Goal: Task Accomplishment & Management: Manage account settings

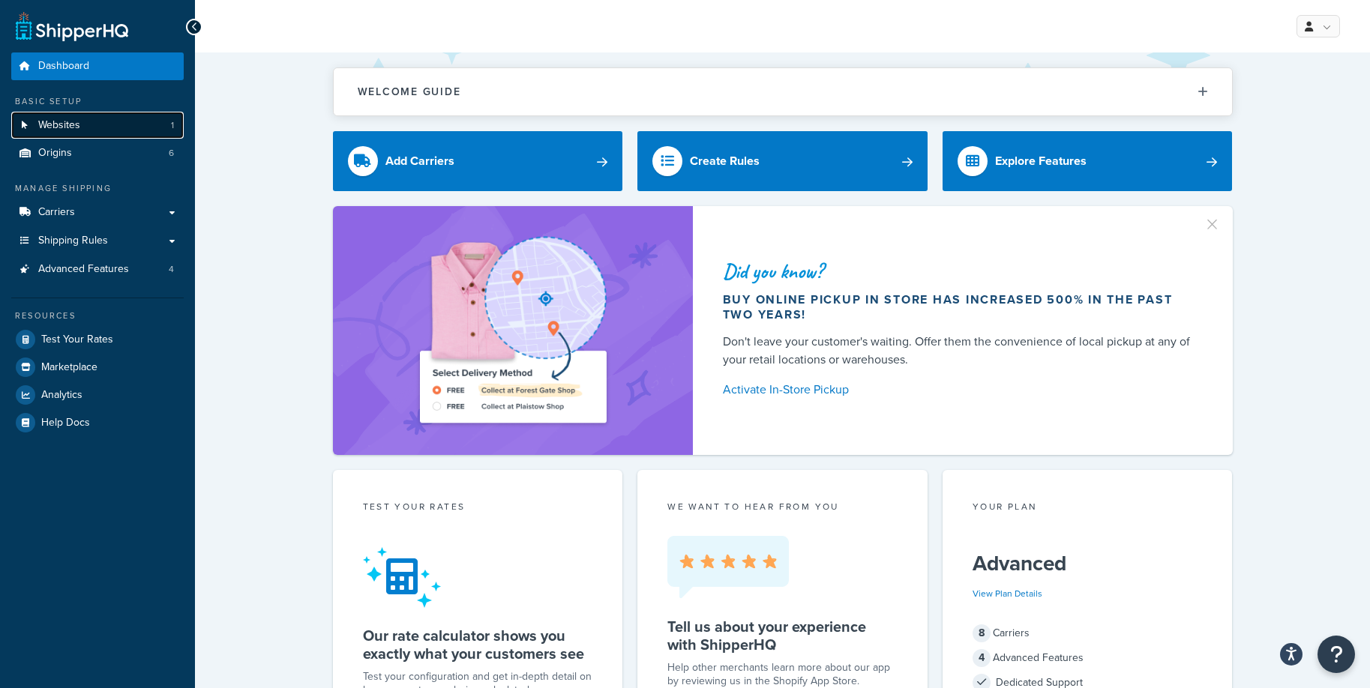
click at [108, 124] on link "Websites 1" at bounding box center [97, 126] width 172 height 28
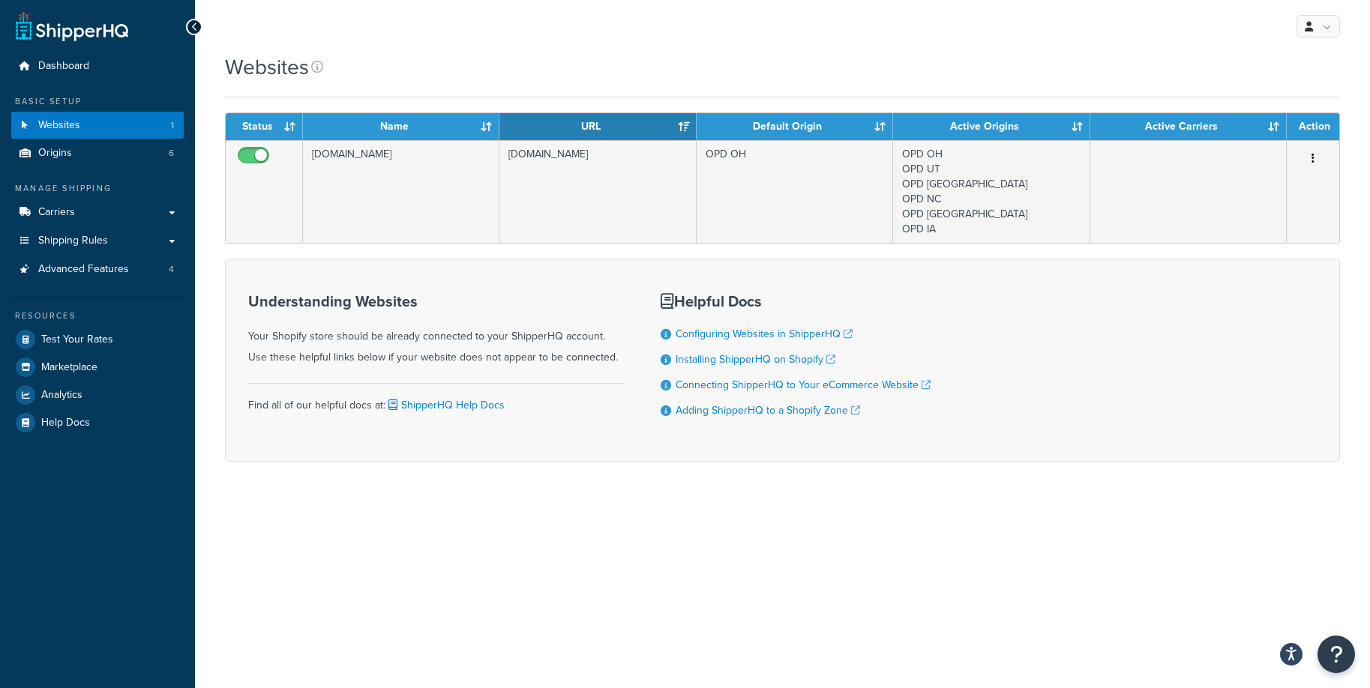
click at [758, 21] on div "My Profile Billing Global Settings Contact Us Logout" at bounding box center [782, 26] width 1175 height 52
click at [85, 334] on span "Test Your Rates" at bounding box center [77, 340] width 72 height 13
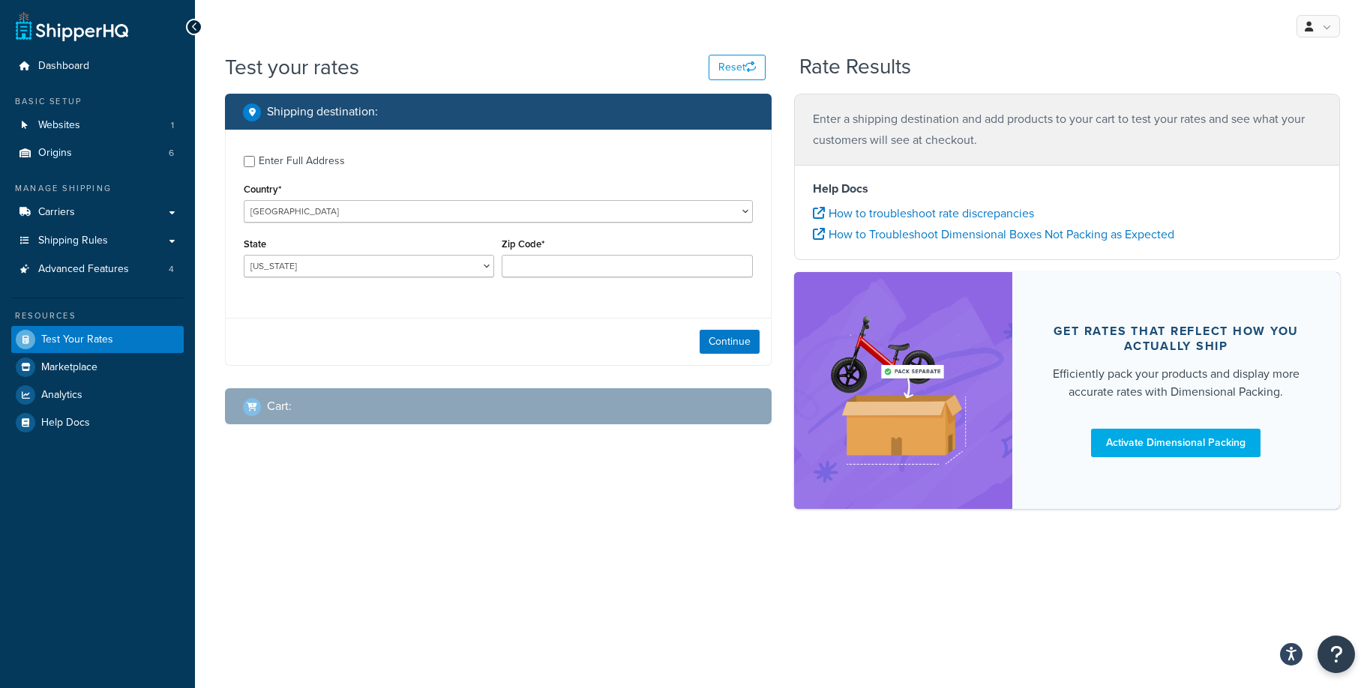
click at [273, 169] on div "Enter Full Address" at bounding box center [302, 161] width 86 height 21
click at [255, 167] on input "Enter Full Address" at bounding box center [249, 161] width 11 height 11
checkbox input "true"
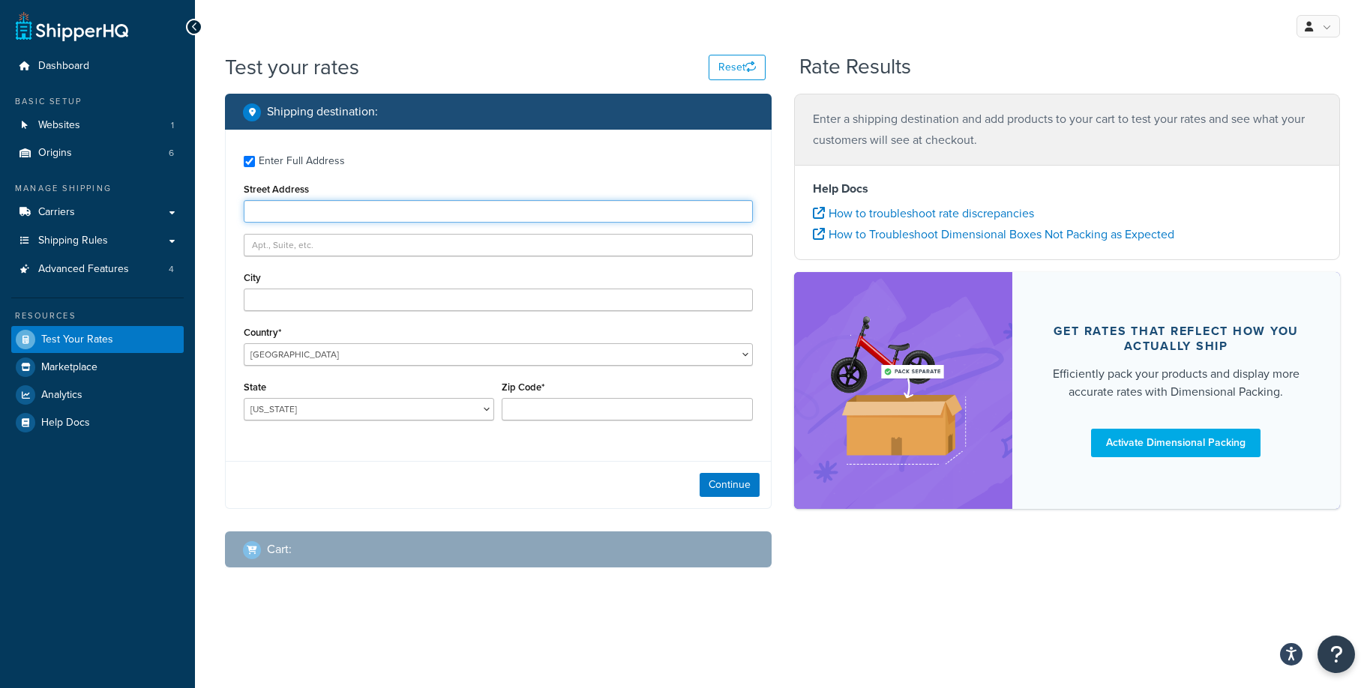
click at [317, 213] on input "Street Address" at bounding box center [498, 211] width 509 height 22
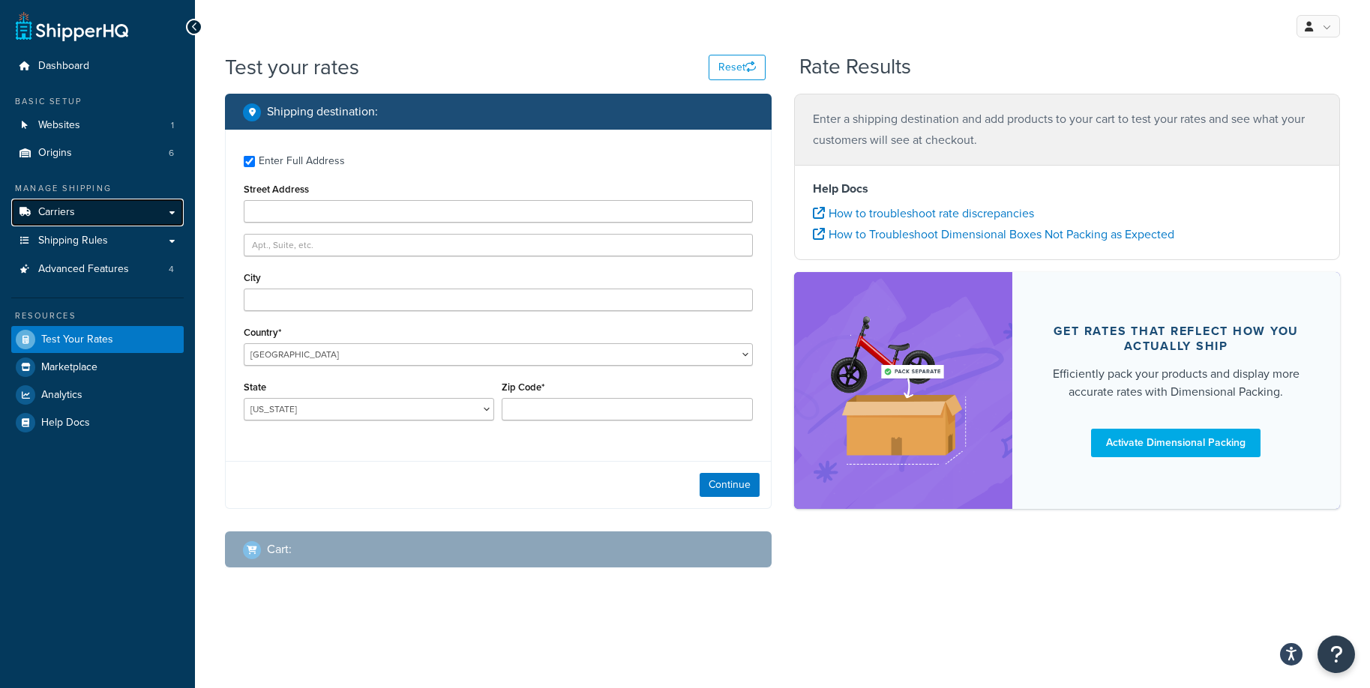
click at [109, 205] on link "Carriers" at bounding box center [97, 213] width 172 height 28
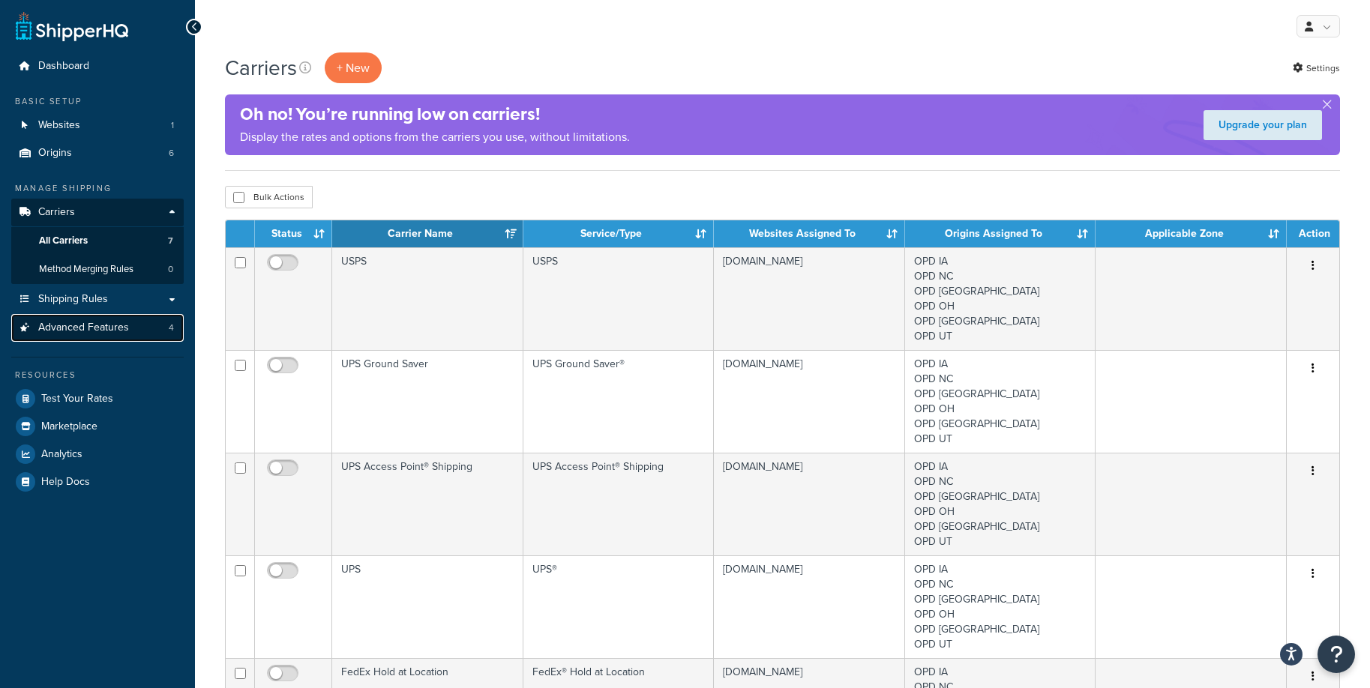
click at [106, 332] on span "Advanced Features" at bounding box center [83, 328] width 91 height 13
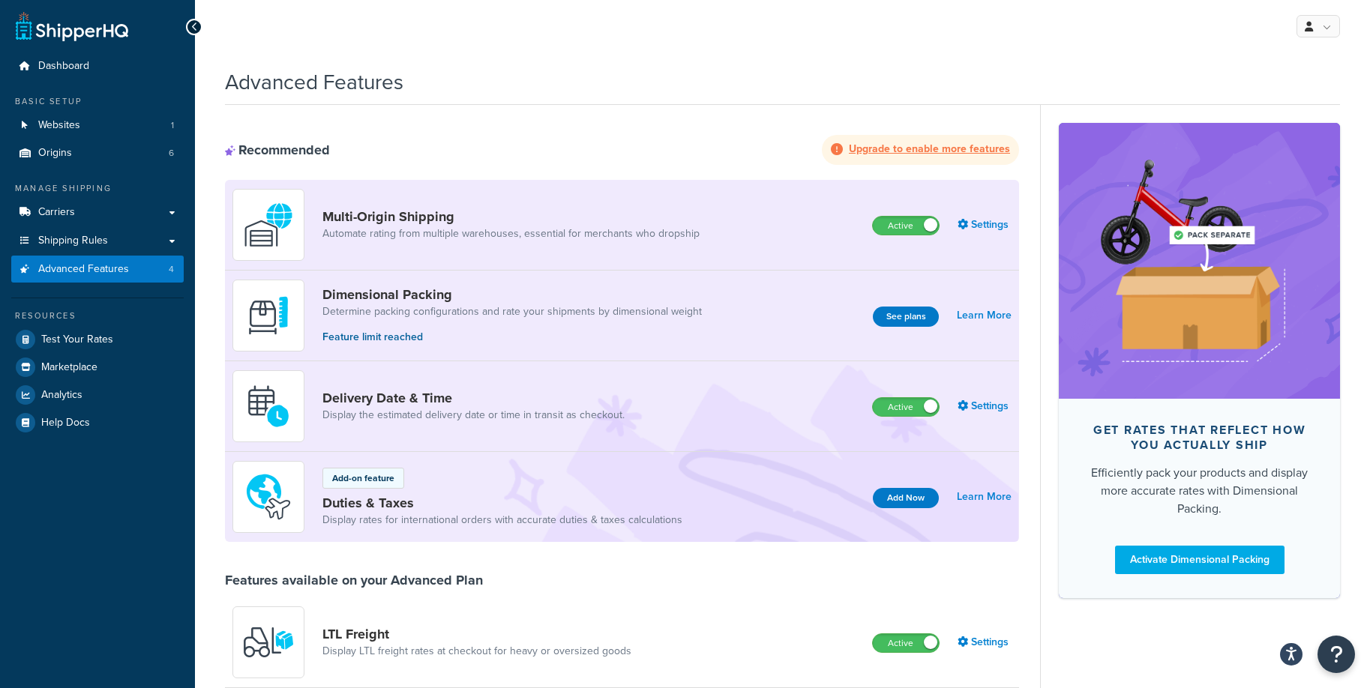
click at [594, 64] on div "Advanced Features" at bounding box center [782, 78] width 1115 height 37
click at [121, 345] on link "Test Your Rates" at bounding box center [97, 339] width 172 height 27
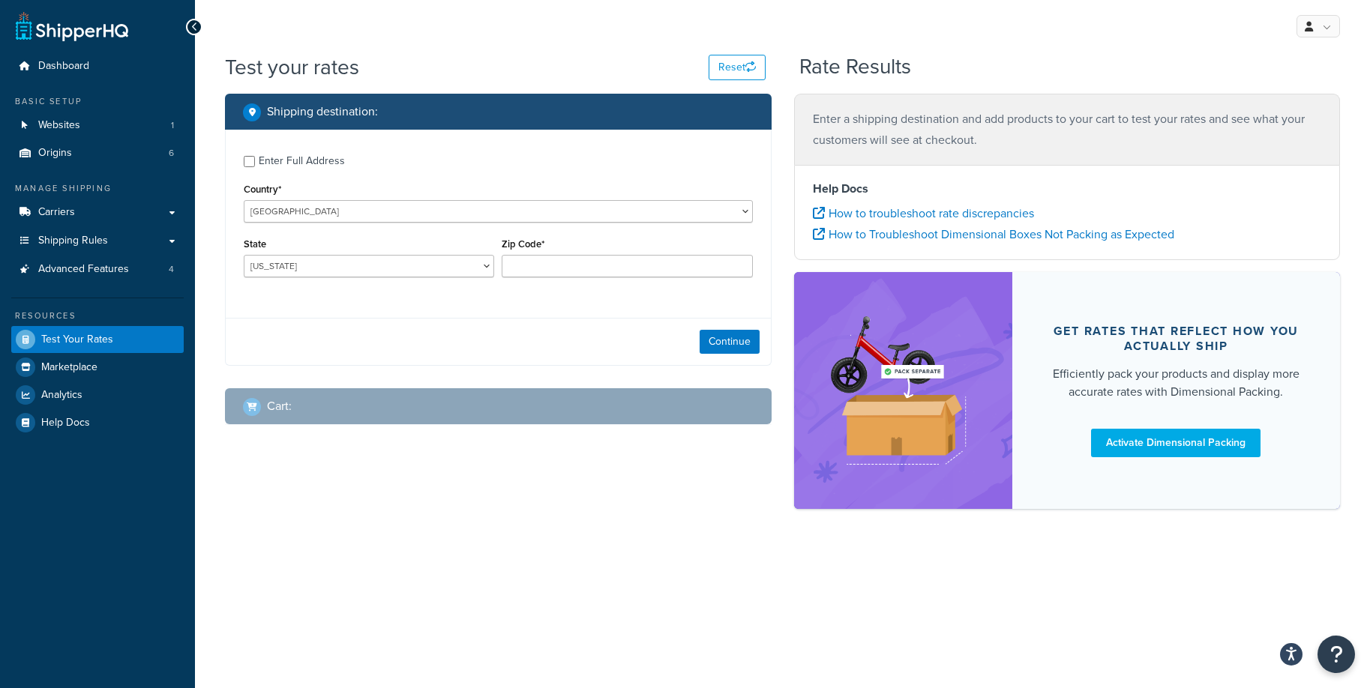
click at [315, 163] on div "Enter Full Address" at bounding box center [302, 161] width 86 height 21
click at [255, 163] on input "Enter Full Address" at bounding box center [249, 161] width 11 height 11
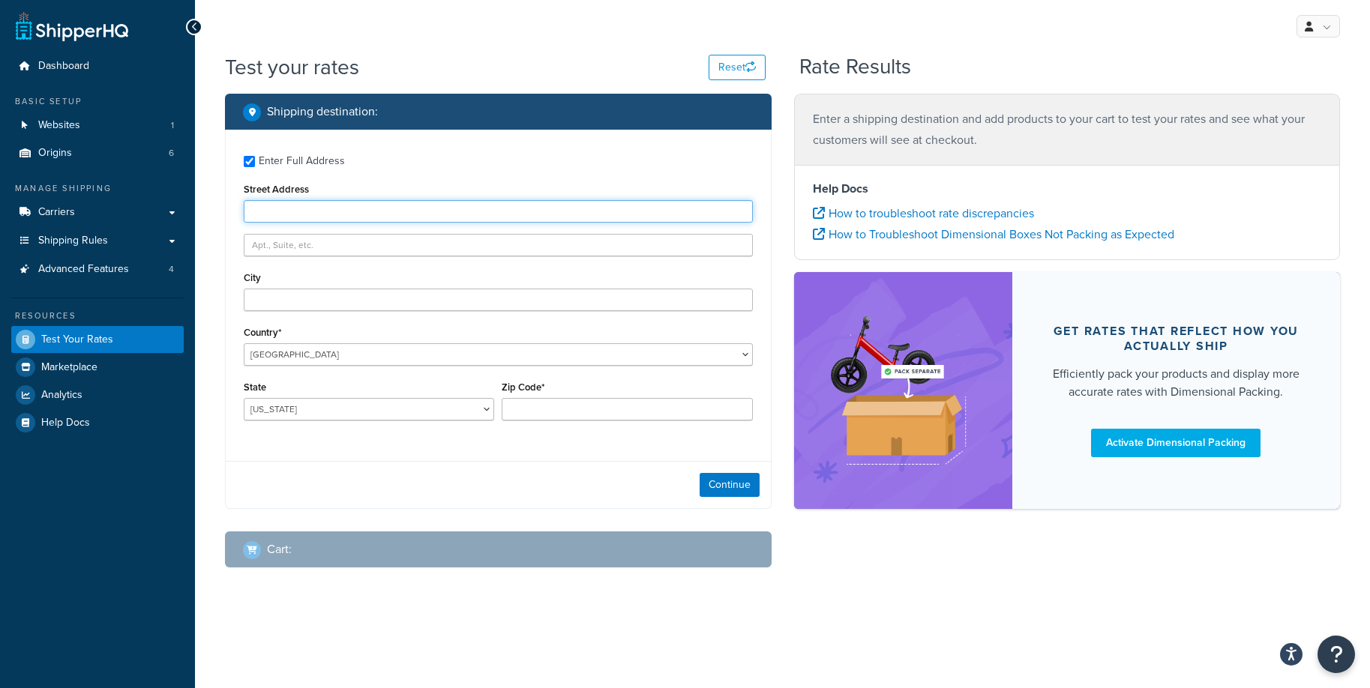
click at [358, 208] on input "Street Address" at bounding box center [498, 211] width 509 height 22
click at [425, 162] on label "Enter Full Address" at bounding box center [506, 160] width 494 height 24
click at [255, 162] on input "Enter Full Address" at bounding box center [249, 161] width 11 height 11
checkbox input "false"
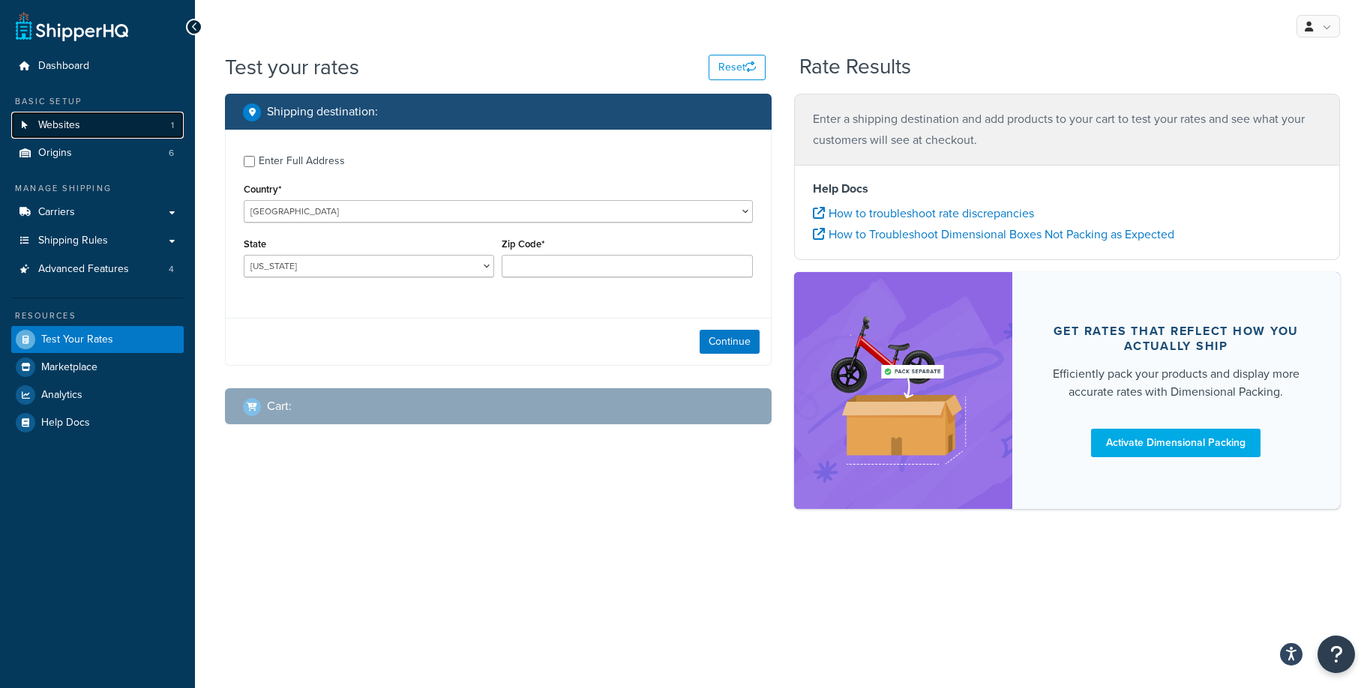
click at [114, 128] on link "Websites 1" at bounding box center [97, 126] width 172 height 28
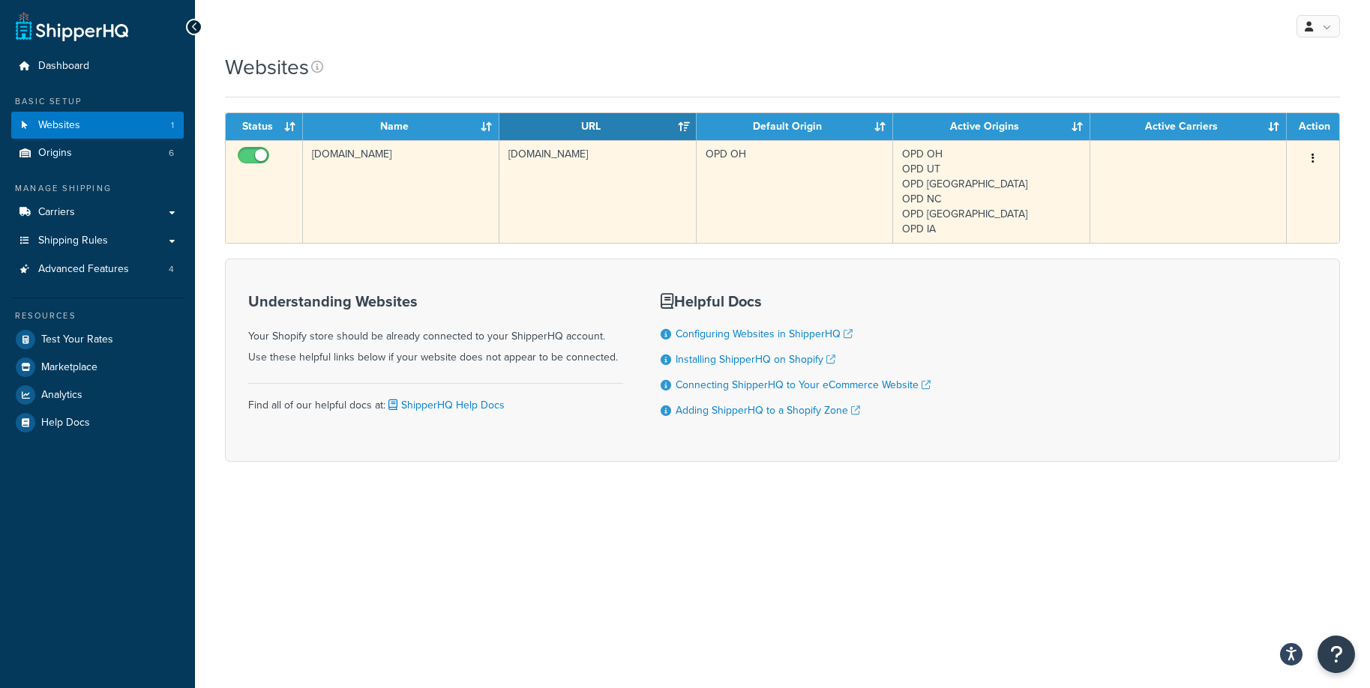
click at [450, 158] on td "[DOMAIN_NAME]" at bounding box center [401, 191] width 196 height 103
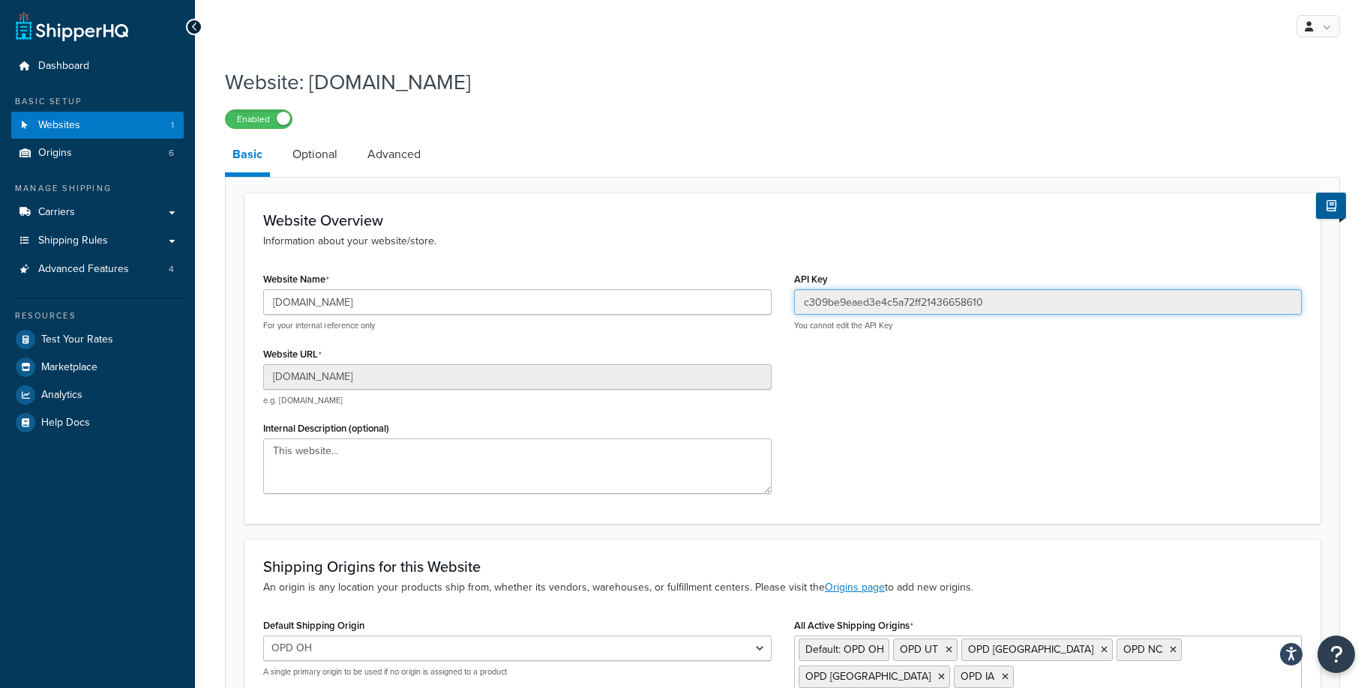
click at [873, 306] on input "c309be9eaed3e4c5a72ff21436658610" at bounding box center [1048, 301] width 508 height 25
click at [97, 340] on span "Test Your Rates" at bounding box center [77, 340] width 72 height 13
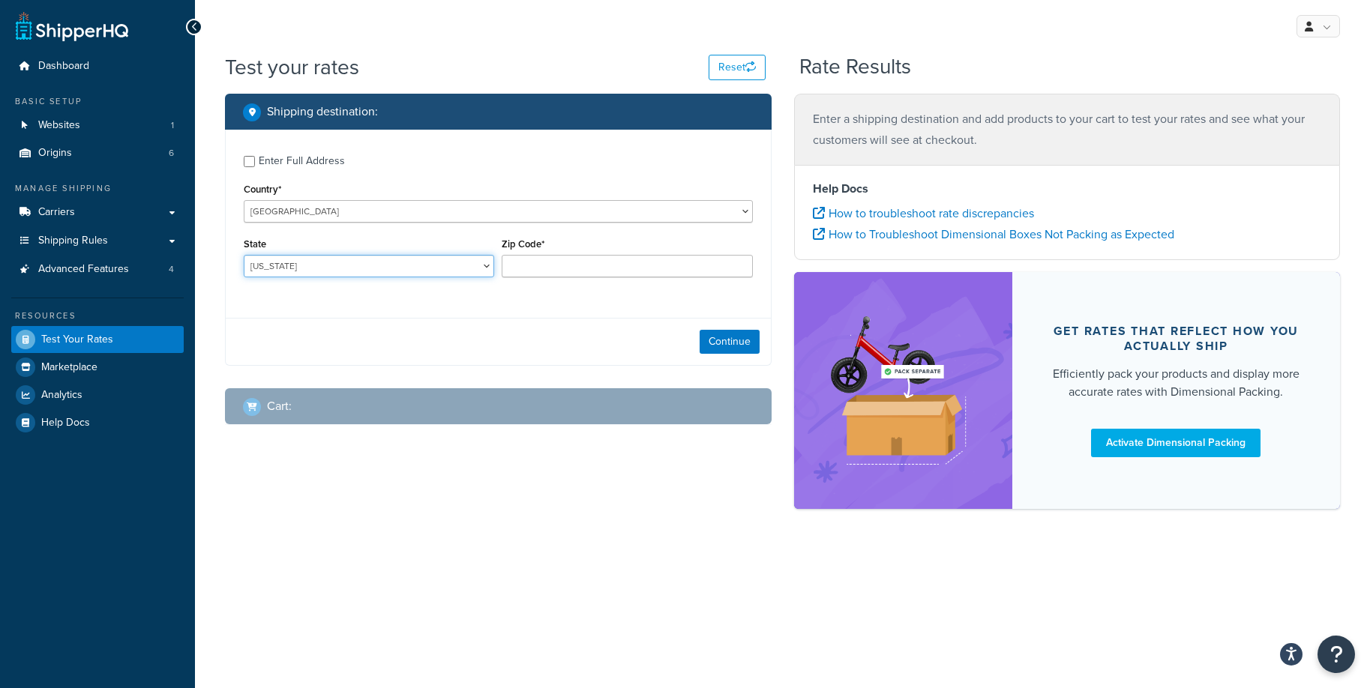
click at [465, 263] on select "Alabama Alaska American Samoa Arizona Arkansas Armed Forces Americas Armed Forc…" at bounding box center [369, 266] width 250 height 22
click at [373, 274] on select "Alabama Alaska American Samoa Arizona Arkansas Armed Forces Americas Armed Forc…" at bounding box center [369, 266] width 250 height 22
select select "TX"
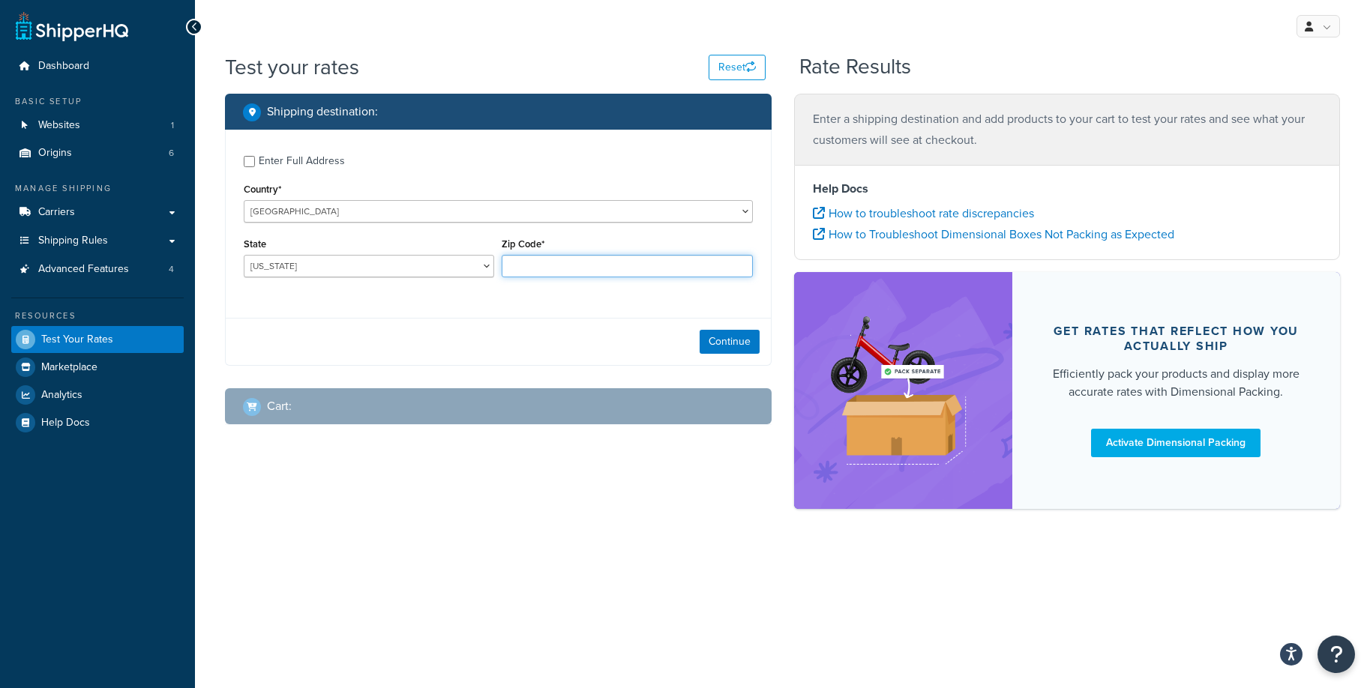
click at [582, 270] on input "Zip Code*" at bounding box center [626, 266] width 250 height 22
type input "78701"
click at [256, 153] on div "Enter Full Address" at bounding box center [498, 160] width 509 height 24
click at [259, 163] on div "Enter Full Address" at bounding box center [302, 161] width 86 height 21
click at [255, 163] on input "Enter Full Address" at bounding box center [249, 161] width 11 height 11
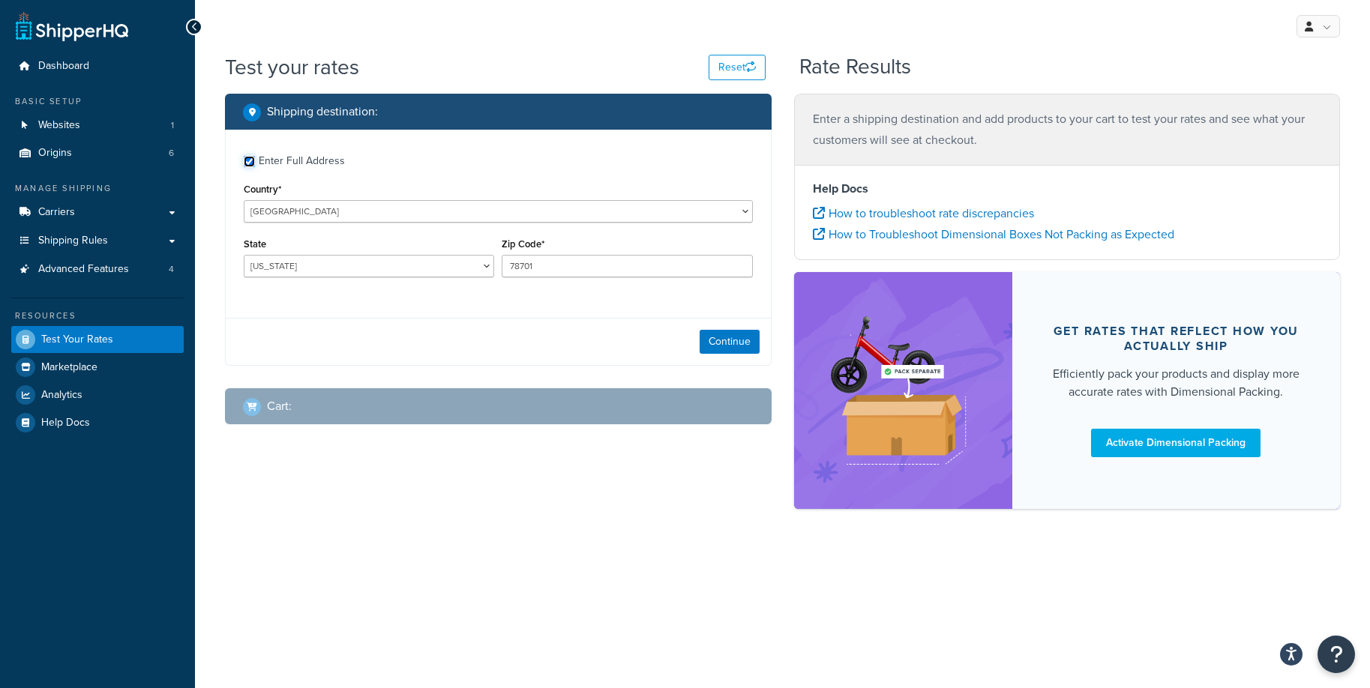
checkbox input "true"
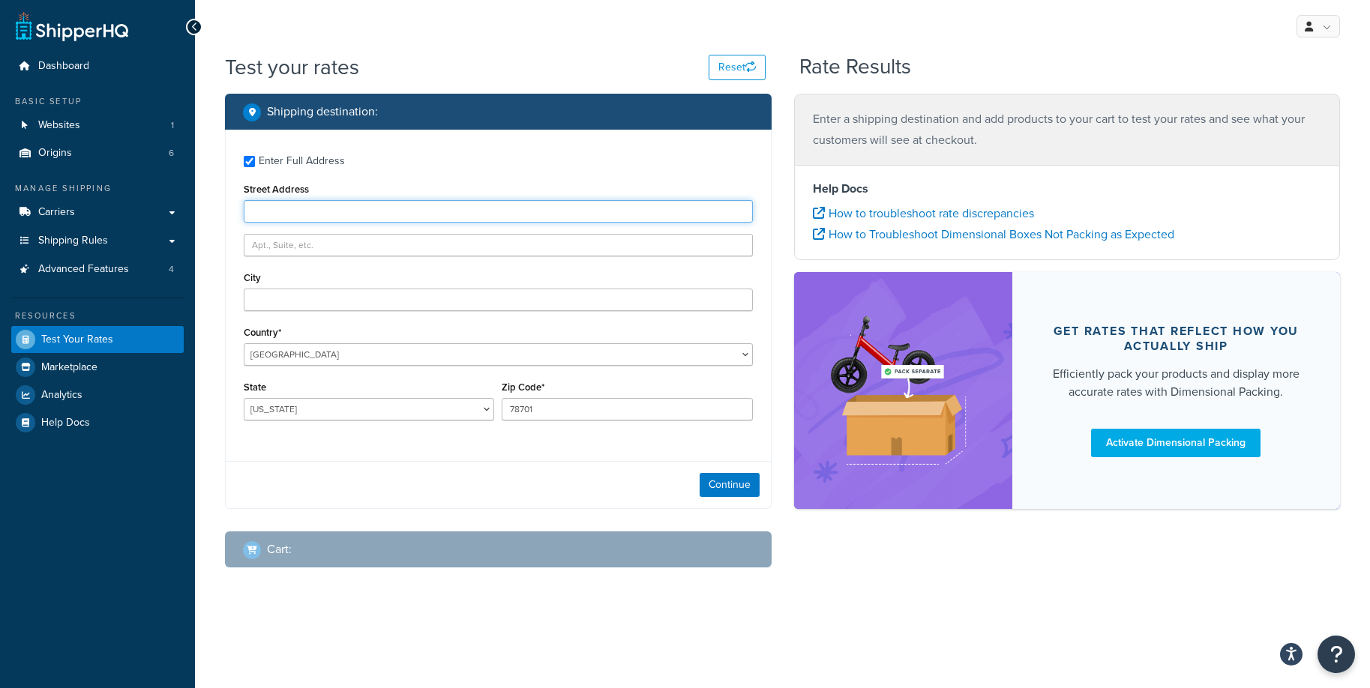
click at [391, 208] on input "Street Address" at bounding box center [498, 211] width 509 height 22
type input "215 Brazos St"
click at [732, 492] on button "Continue" at bounding box center [729, 485] width 60 height 24
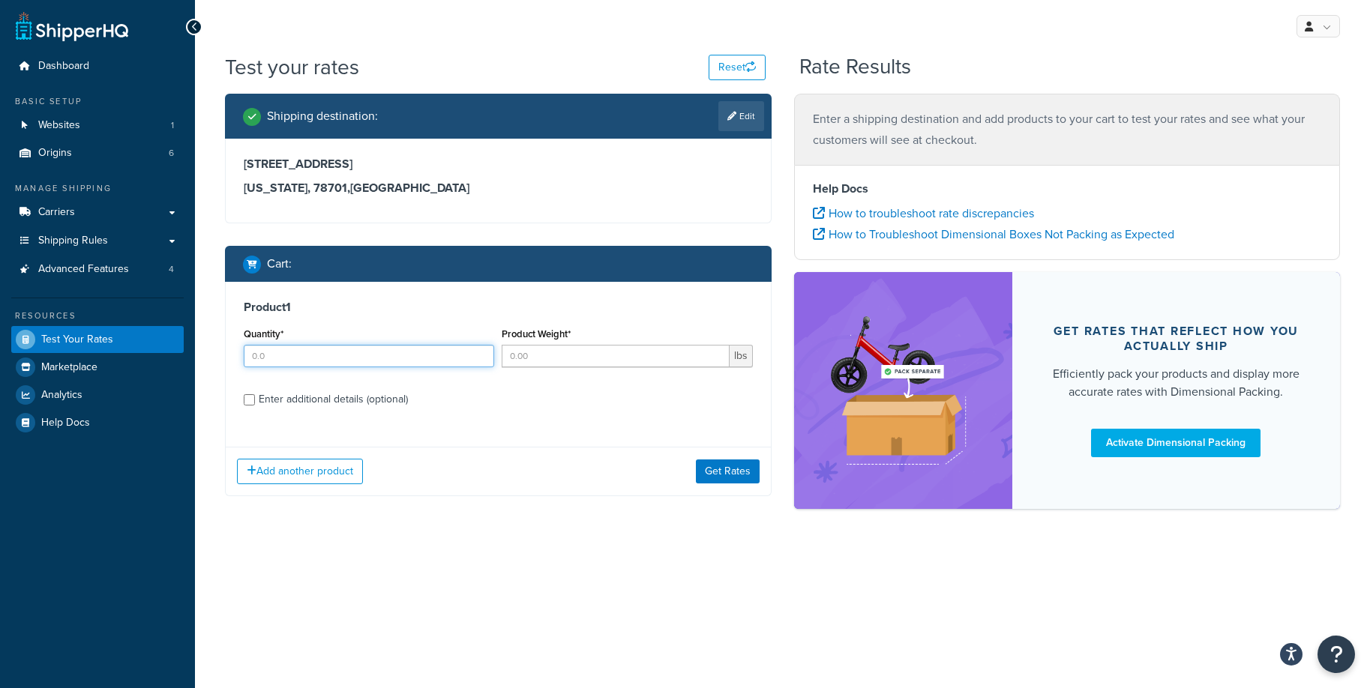
click at [408, 351] on input "Quantity*" at bounding box center [369, 356] width 250 height 22
type input "1"
click at [603, 362] on input "Product Weight*" at bounding box center [614, 356] width 227 height 22
type input "11"
click at [734, 472] on button "Get Rates" at bounding box center [728, 472] width 64 height 24
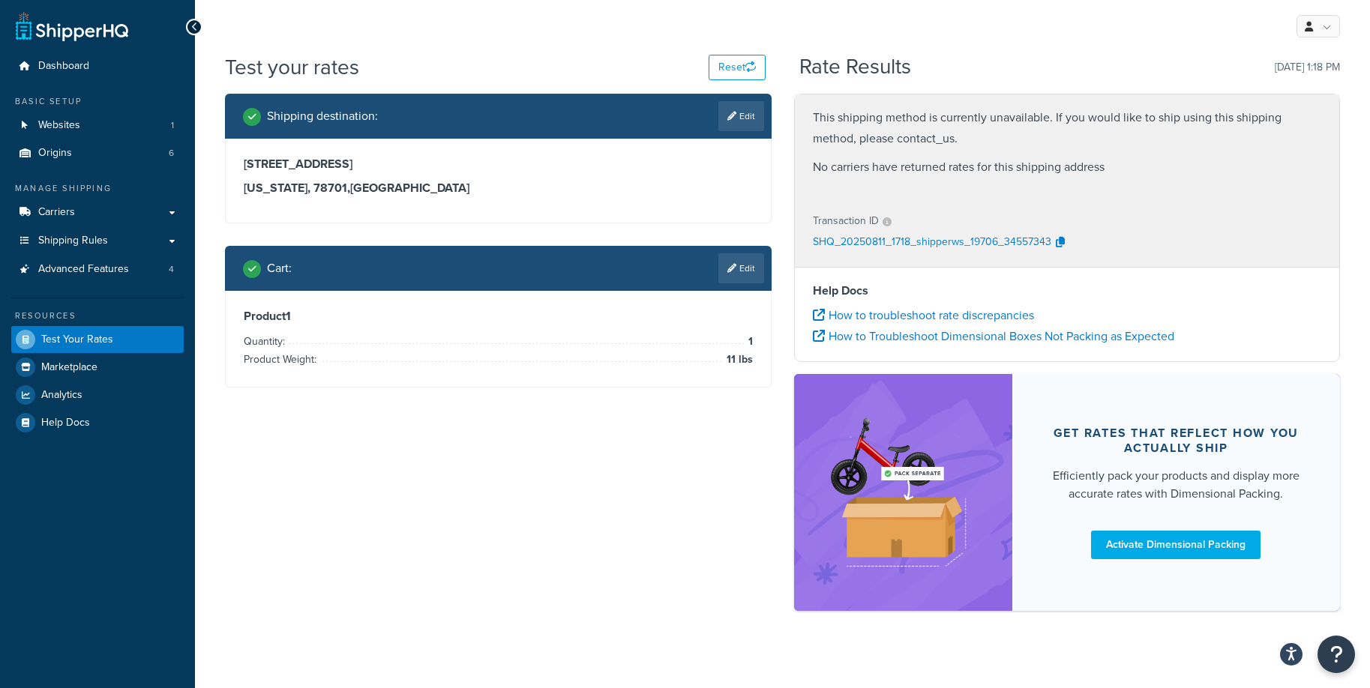
click at [1010, 167] on p "No carriers have returned rates for this shipping address" at bounding box center [1067, 167] width 509 height 21
copy p "No carriers have returned rates for this shipping address"
click at [1181, 212] on div "Transaction ID" at bounding box center [1067, 221] width 509 height 21
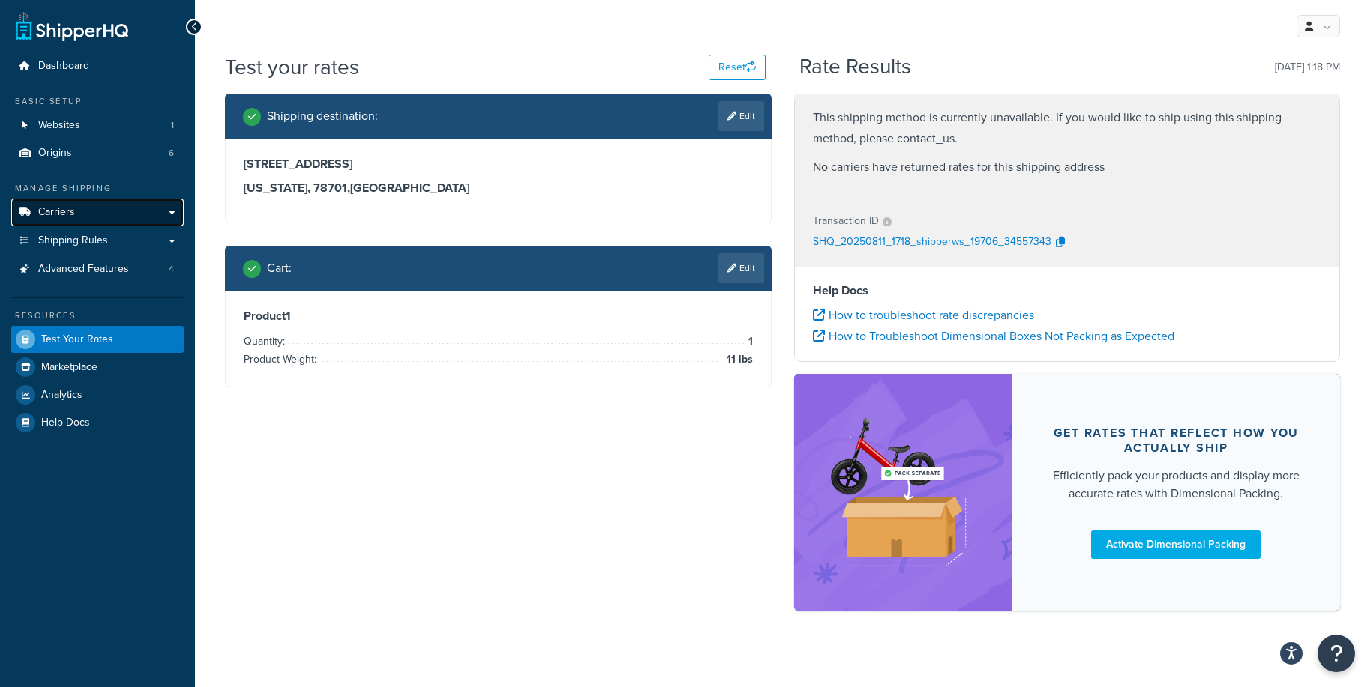
click at [89, 214] on link "Carriers" at bounding box center [97, 213] width 172 height 28
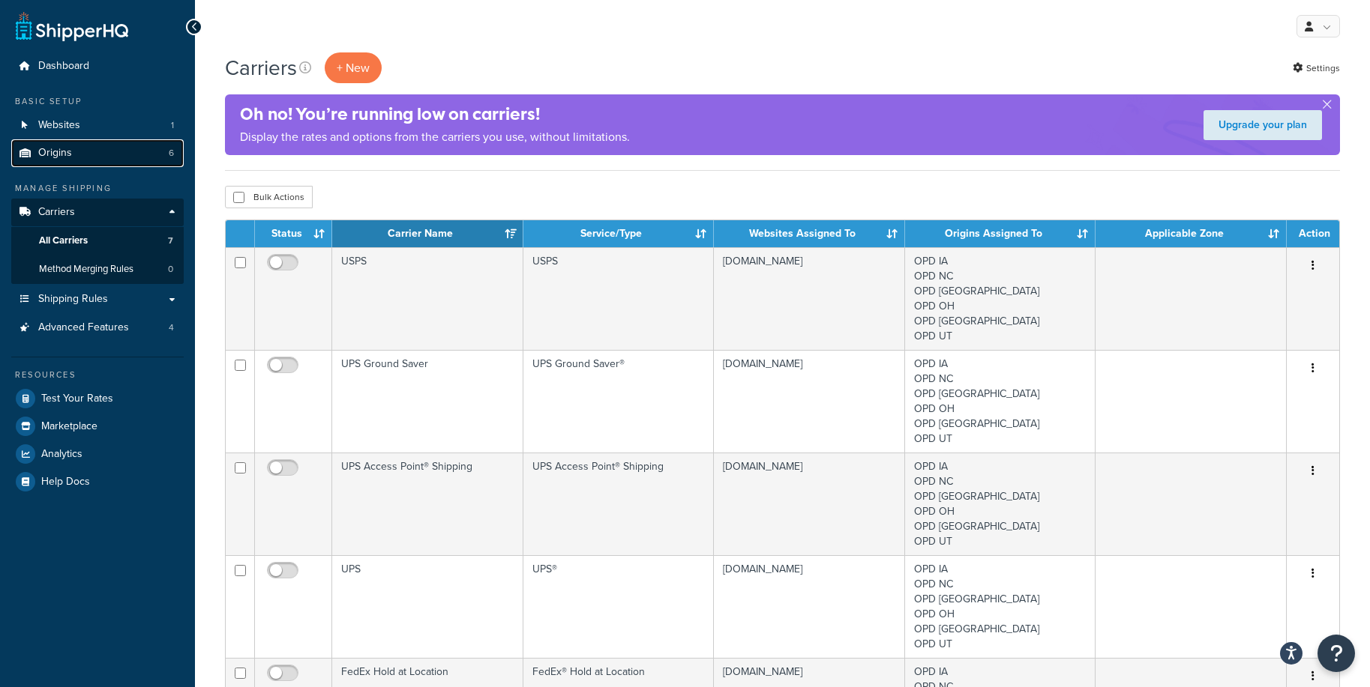
click at [85, 156] on link "Origins 6" at bounding box center [97, 153] width 172 height 28
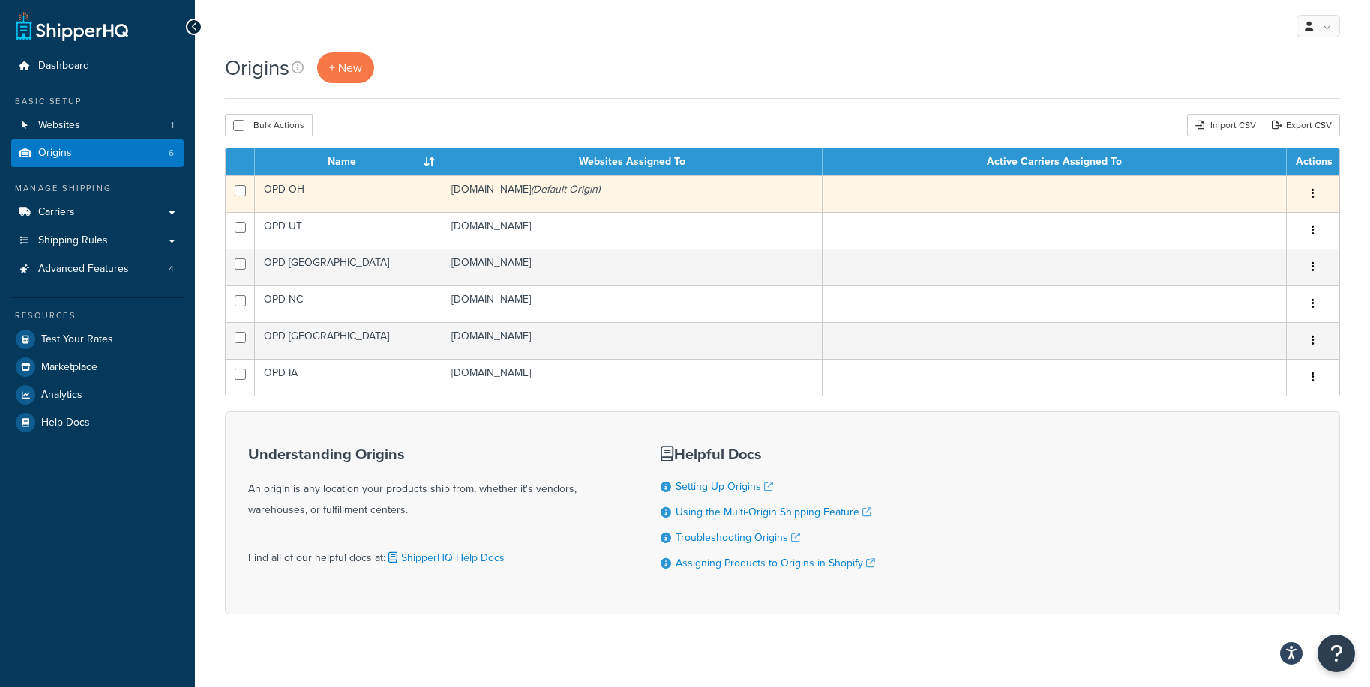
click at [561, 186] on td "outdoorpowerdirect.myshopify.com (Default Origin)" at bounding box center [632, 193] width 380 height 37
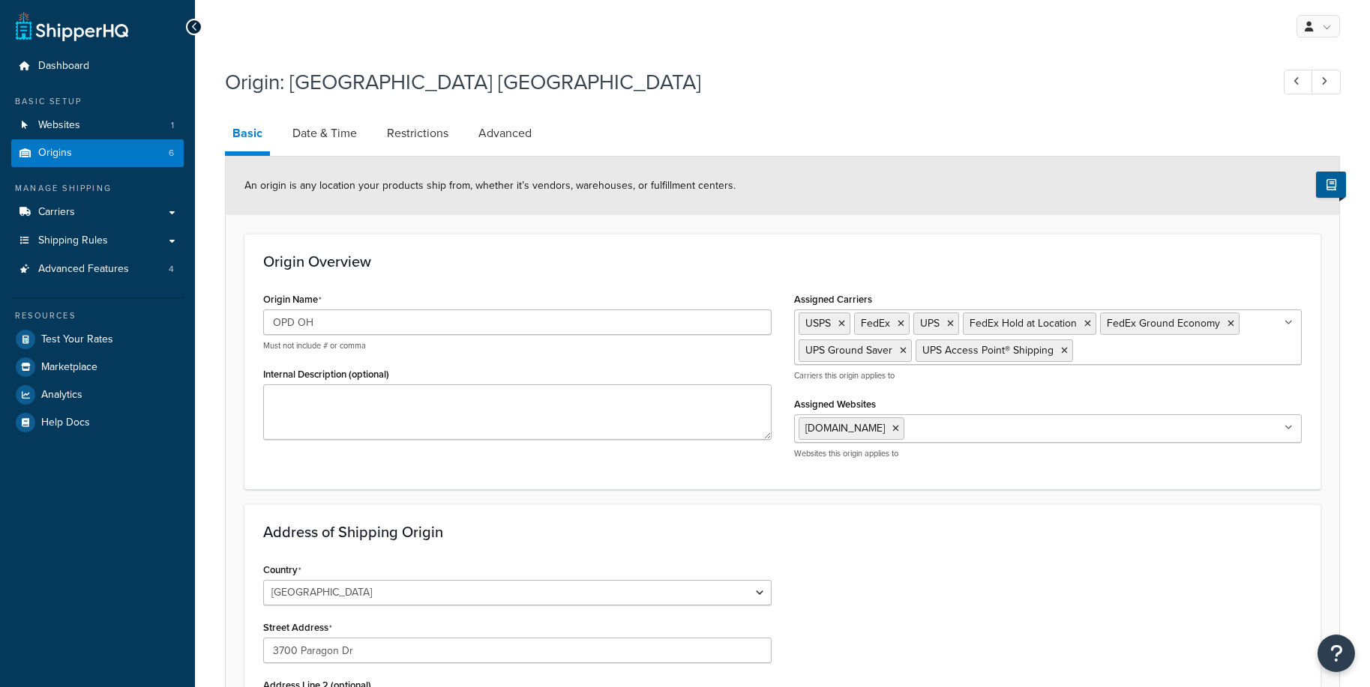
select select "35"
click at [142, 121] on link "Websites 1" at bounding box center [97, 126] width 172 height 28
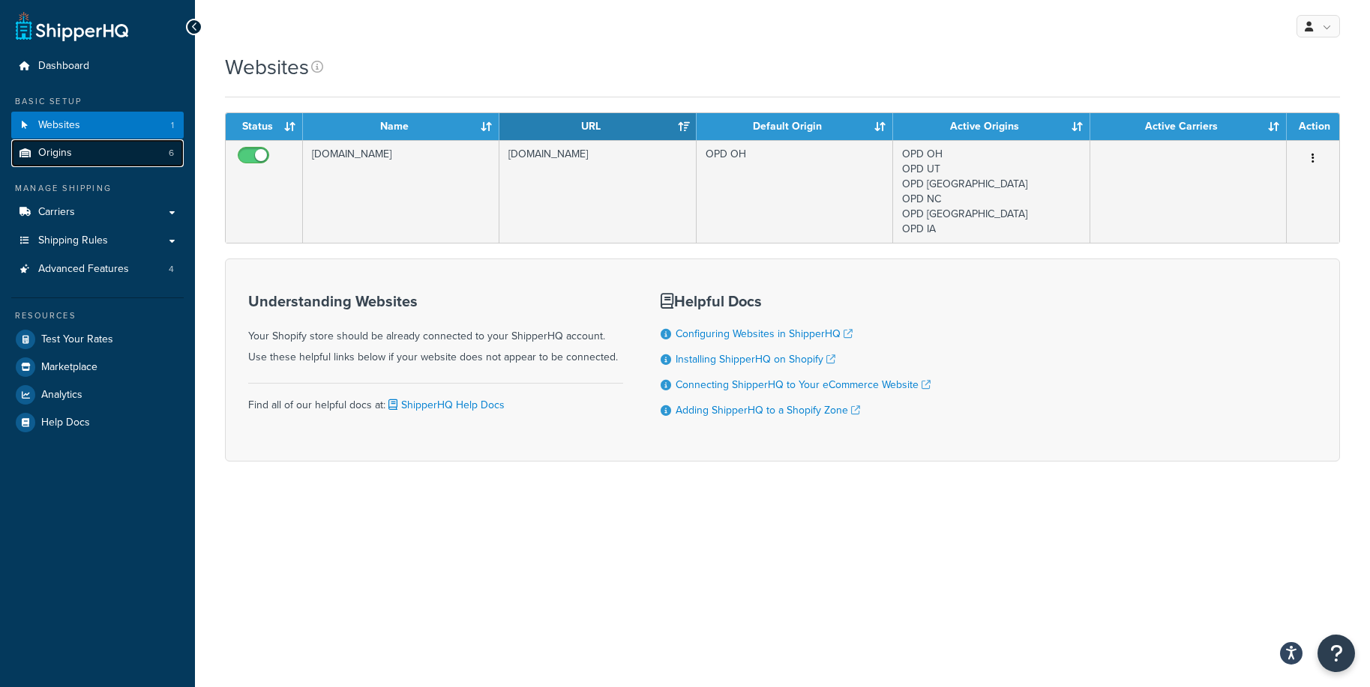
click at [133, 142] on link "Origins 6" at bounding box center [97, 153] width 172 height 28
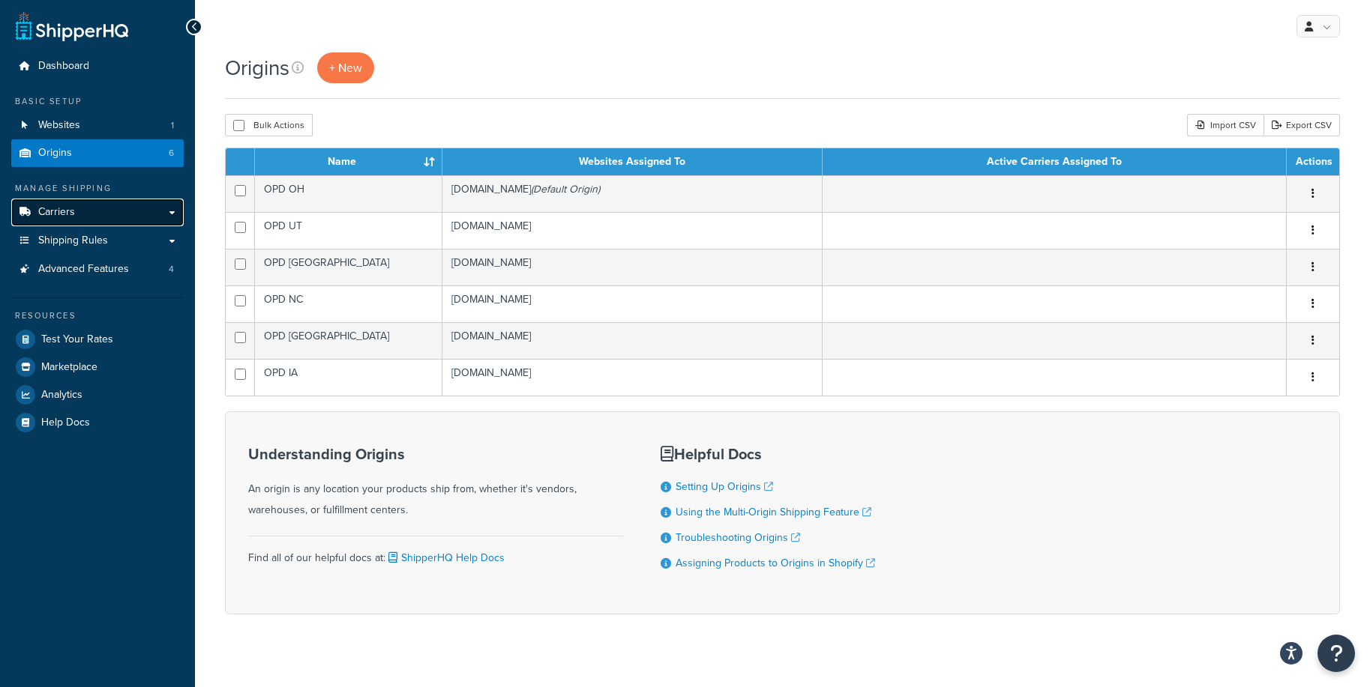
click at [111, 220] on link "Carriers" at bounding box center [97, 213] width 172 height 28
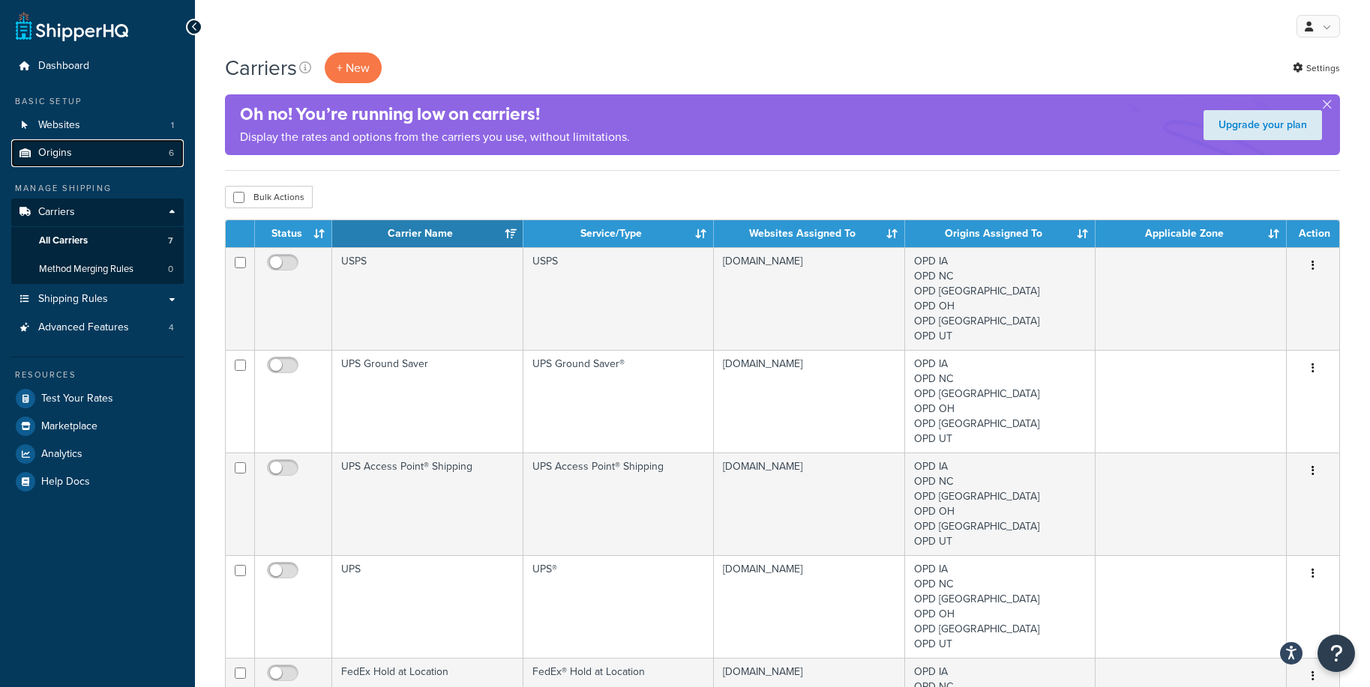
click at [51, 155] on span "Origins" at bounding box center [55, 153] width 34 height 13
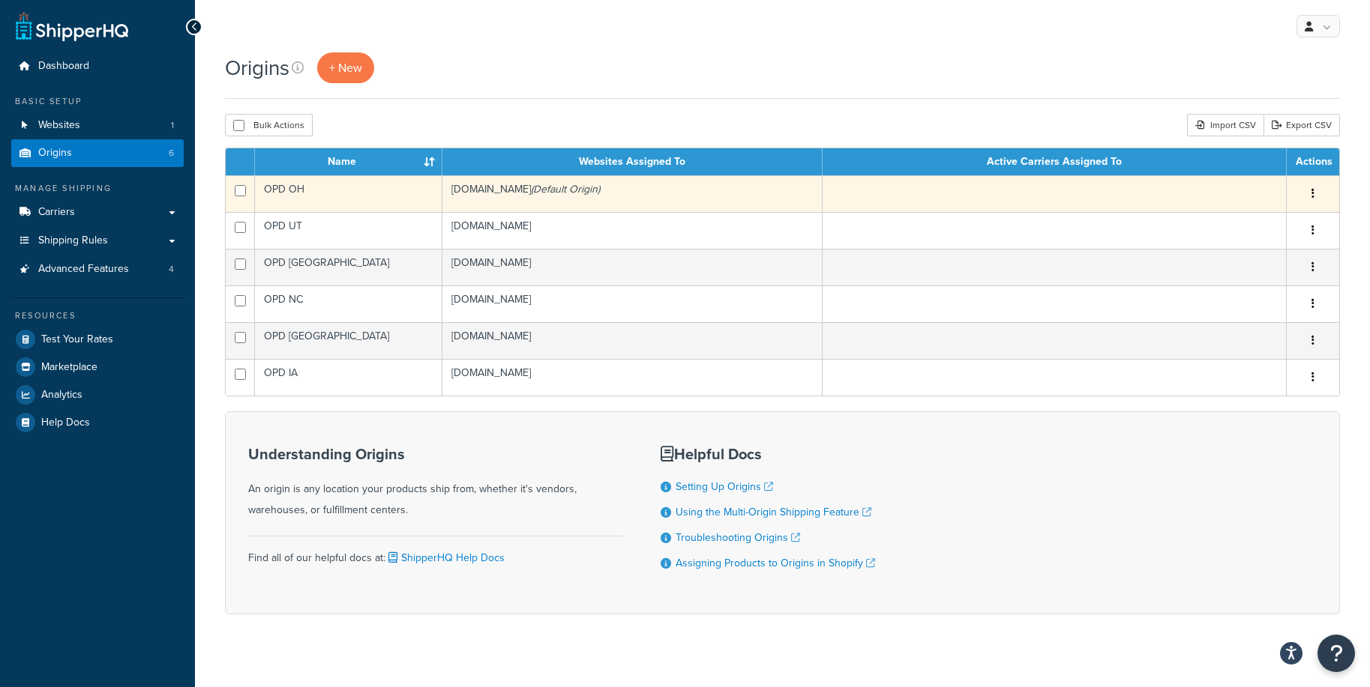
click at [349, 194] on td "OPD OH" at bounding box center [348, 193] width 187 height 37
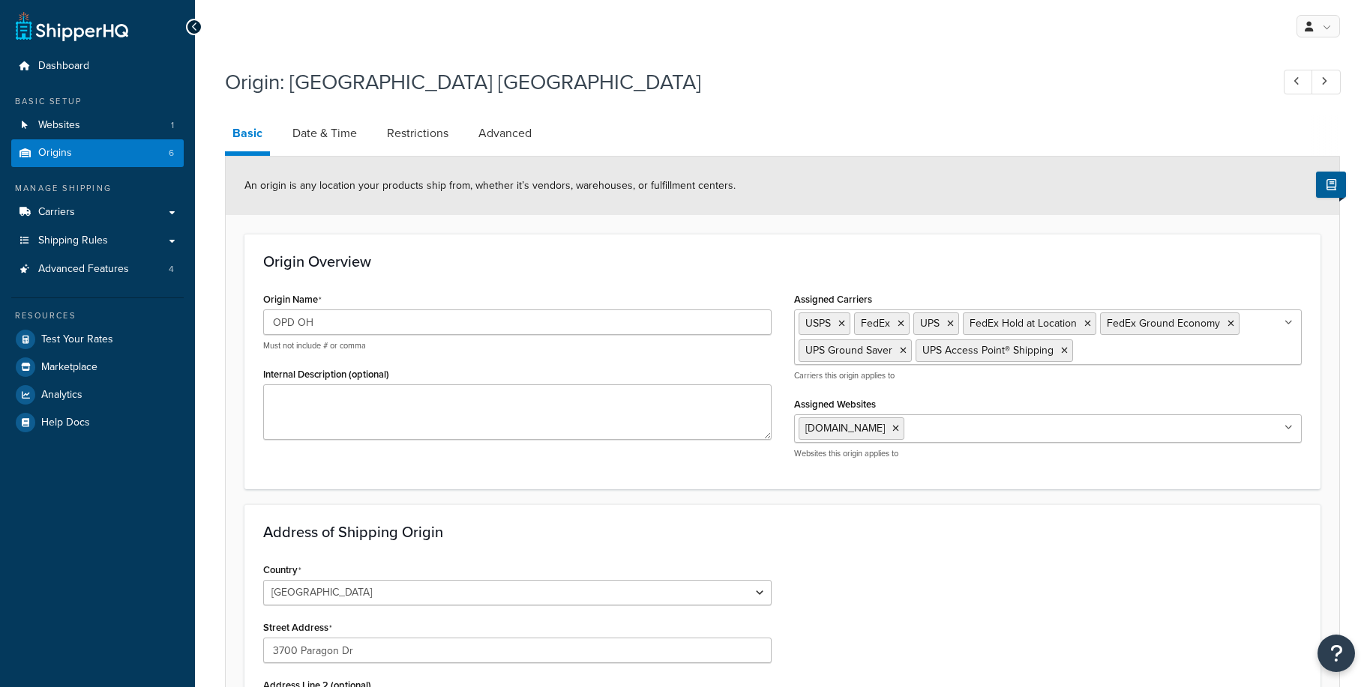
select select "35"
click at [85, 151] on link "Origins 6" at bounding box center [97, 153] width 172 height 28
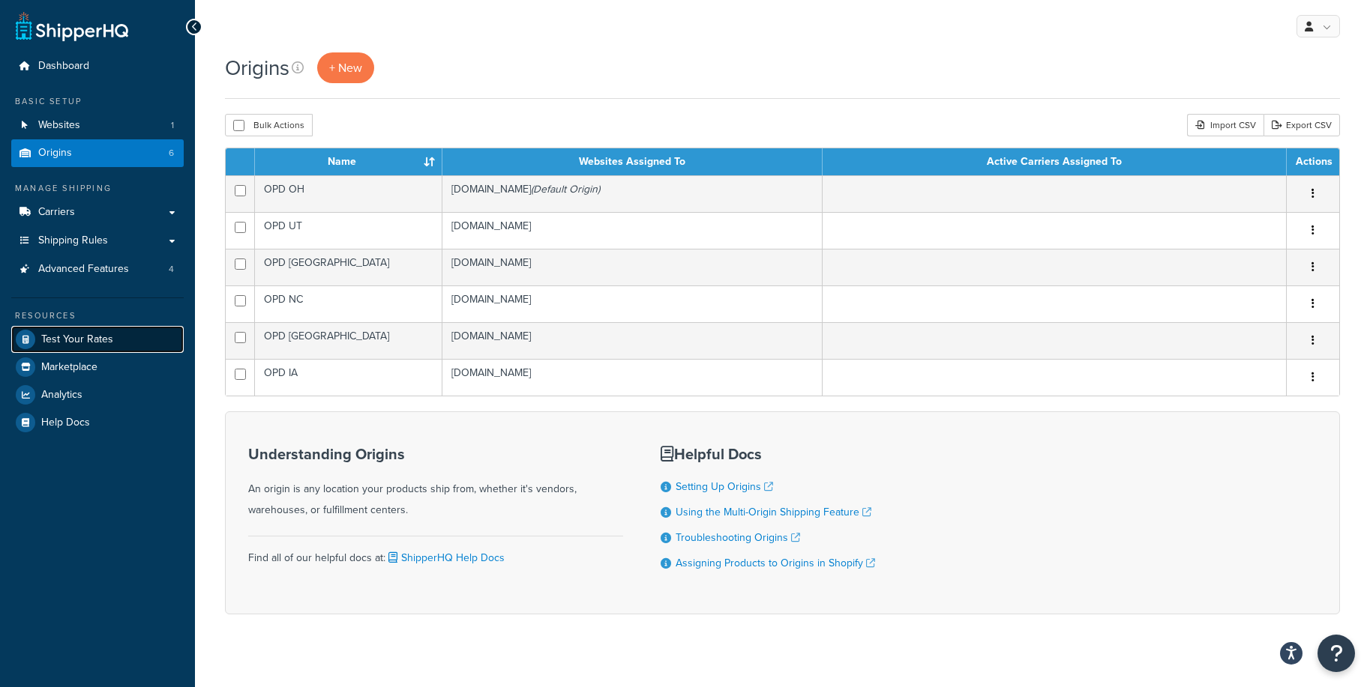
click at [80, 328] on link "Test Your Rates" at bounding box center [97, 339] width 172 height 27
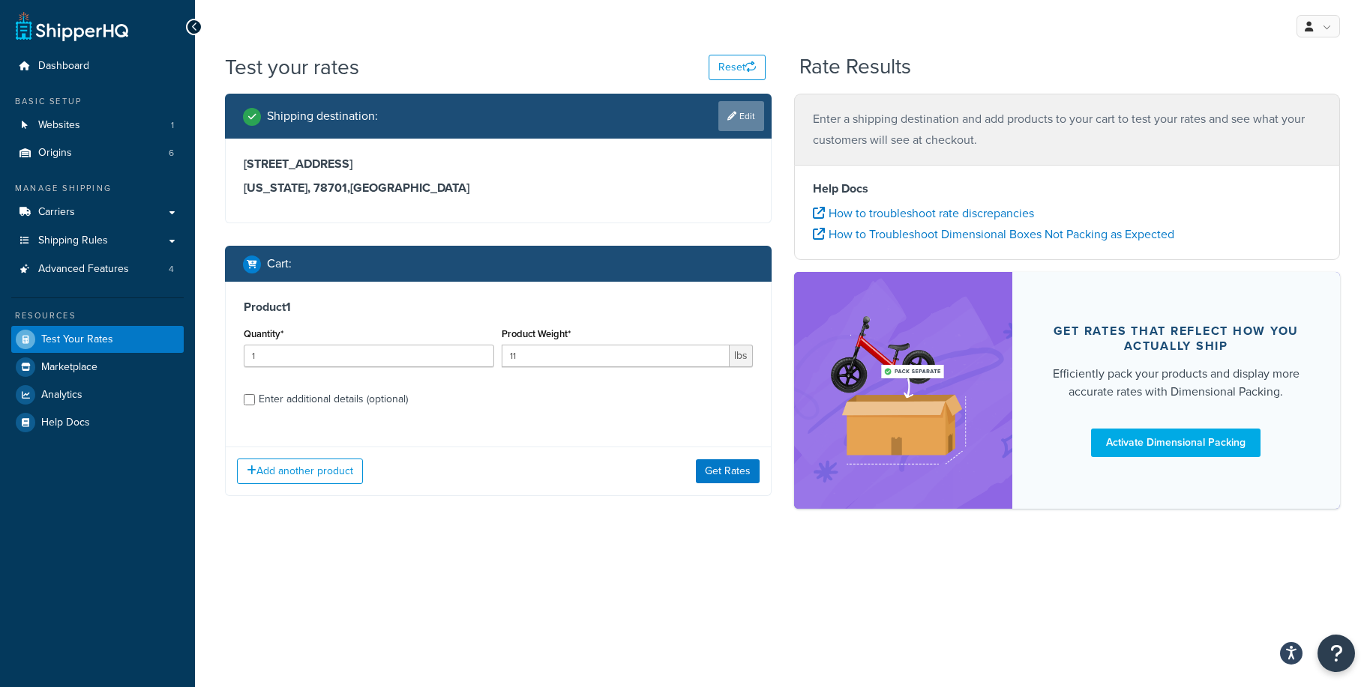
click at [744, 121] on link "Edit" at bounding box center [741, 116] width 46 height 30
select select "TX"
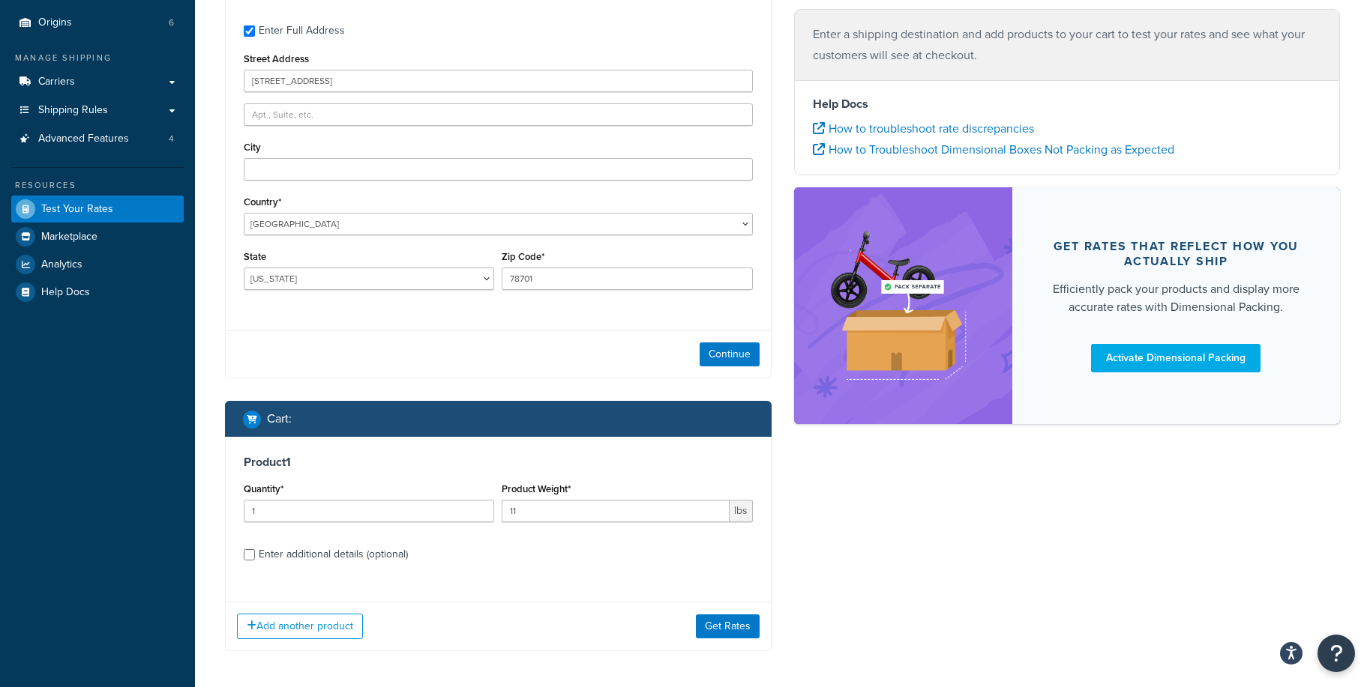
scroll to position [127, 0]
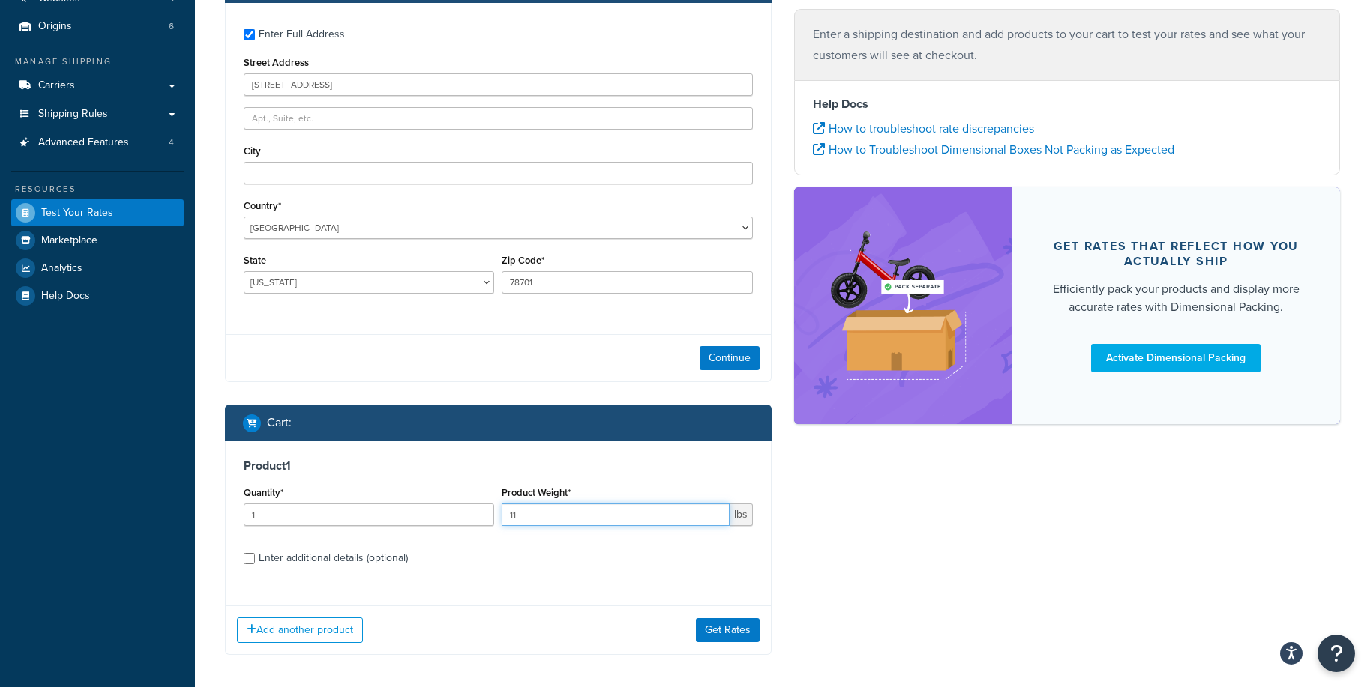
click at [546, 524] on input "11" at bounding box center [614, 515] width 227 height 22
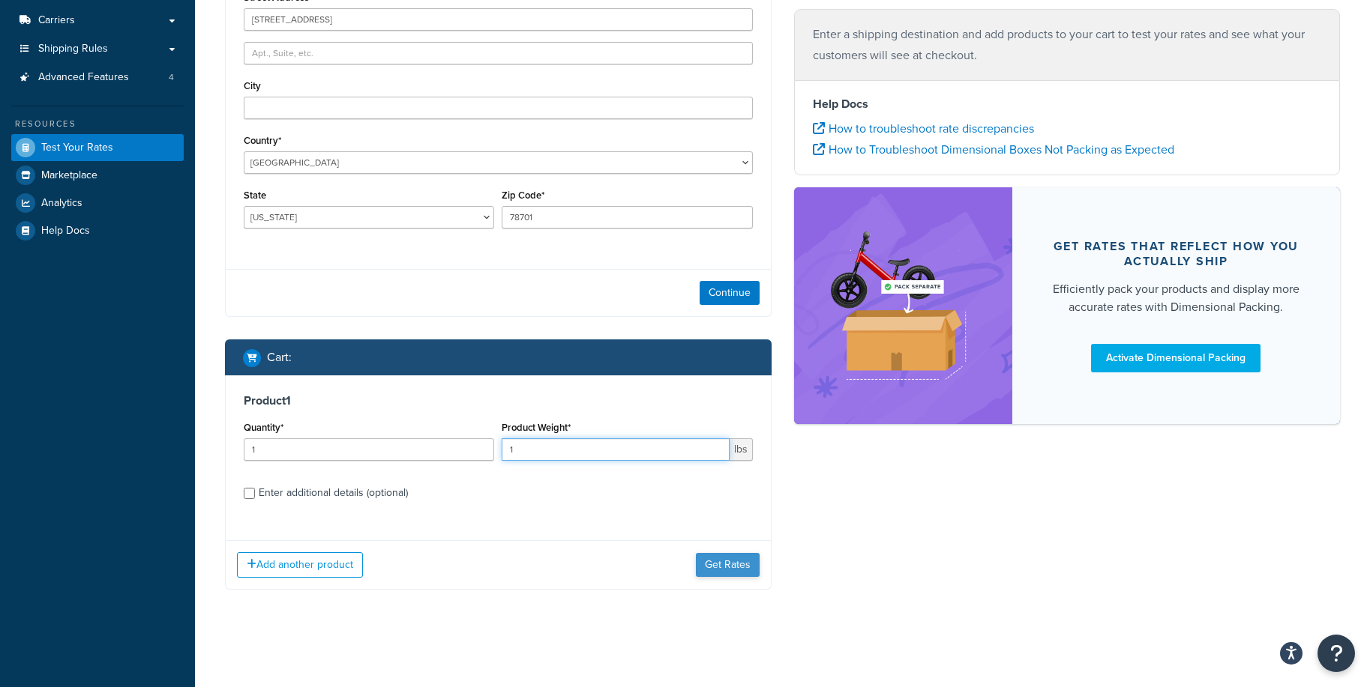
type input "1"
click at [735, 563] on button "Get Rates" at bounding box center [728, 565] width 64 height 24
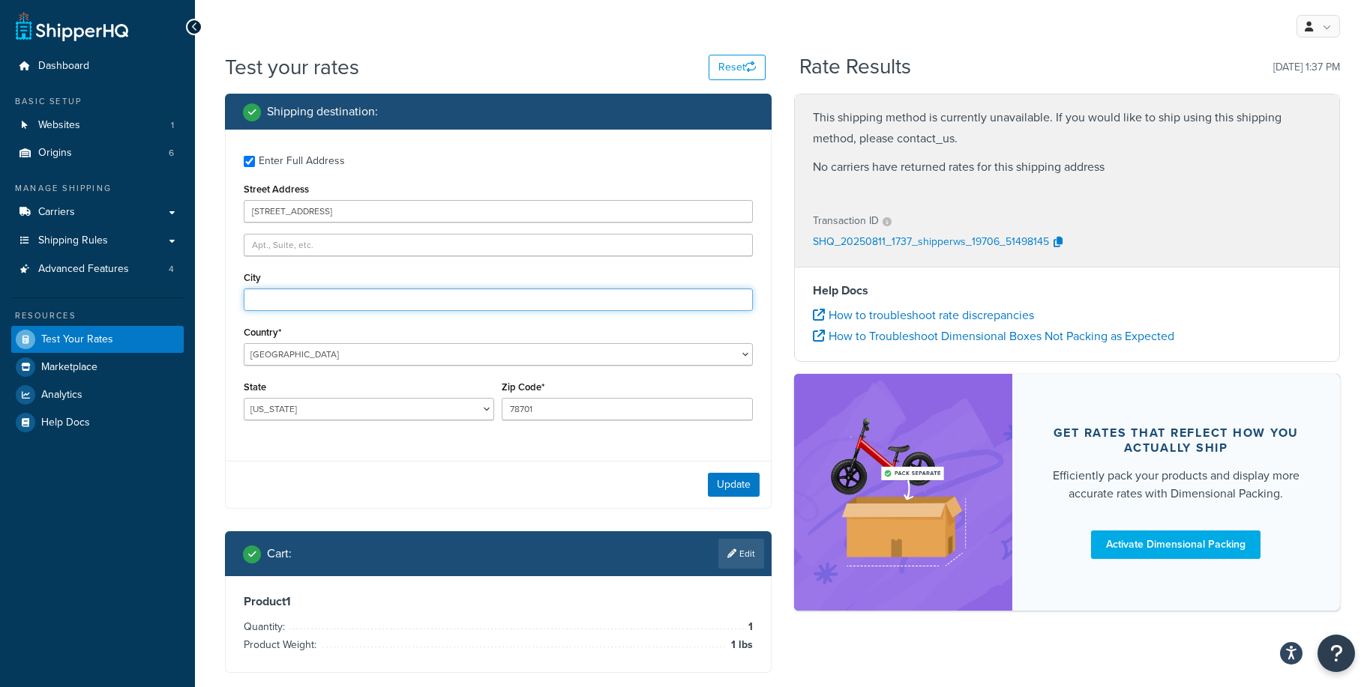
click at [289, 303] on input "City" at bounding box center [498, 300] width 509 height 22
type input "3700 Paragon Dr"
click at [577, 407] on input "78701" at bounding box center [626, 409] width 250 height 22
click at [283, 403] on select "Alabama Alaska American Samoa Arizona Arkansas Armed Forces Americas Armed Forc…" at bounding box center [369, 409] width 250 height 22
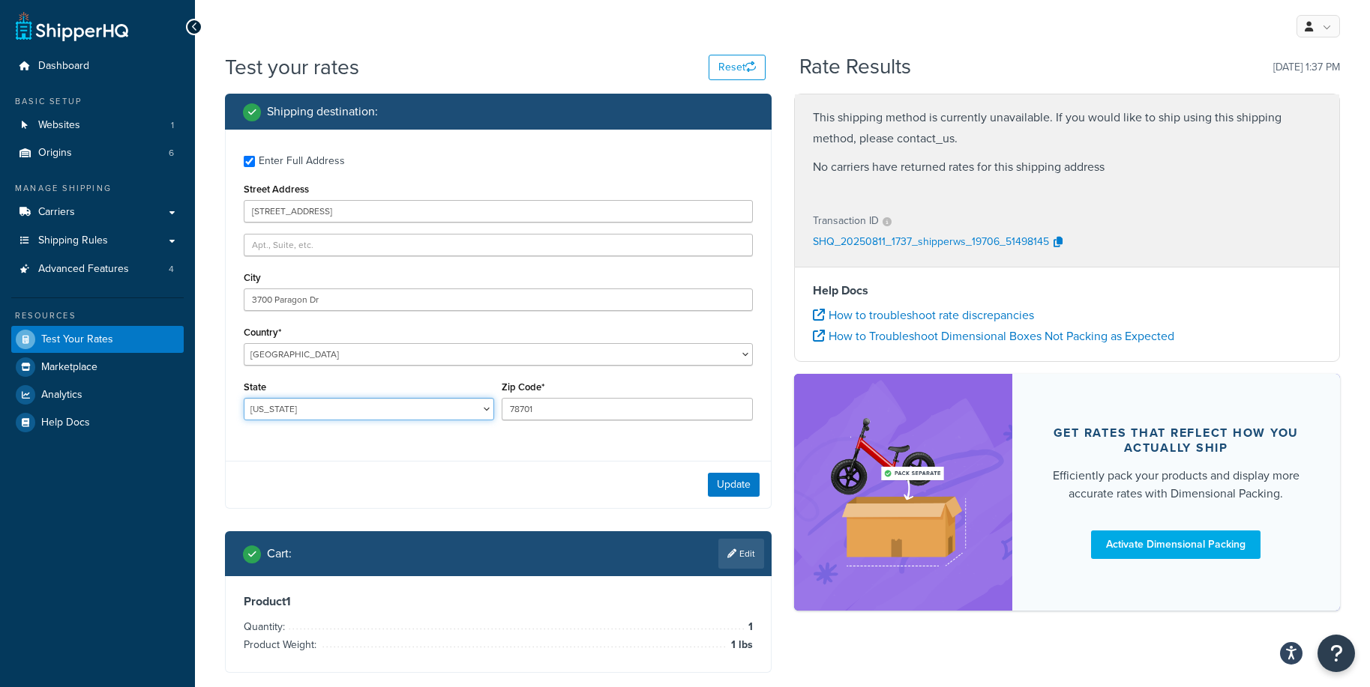
select select "OH"
click at [306, 304] on input "3700 Paragon Dr" at bounding box center [498, 300] width 509 height 22
type input "Columbus"
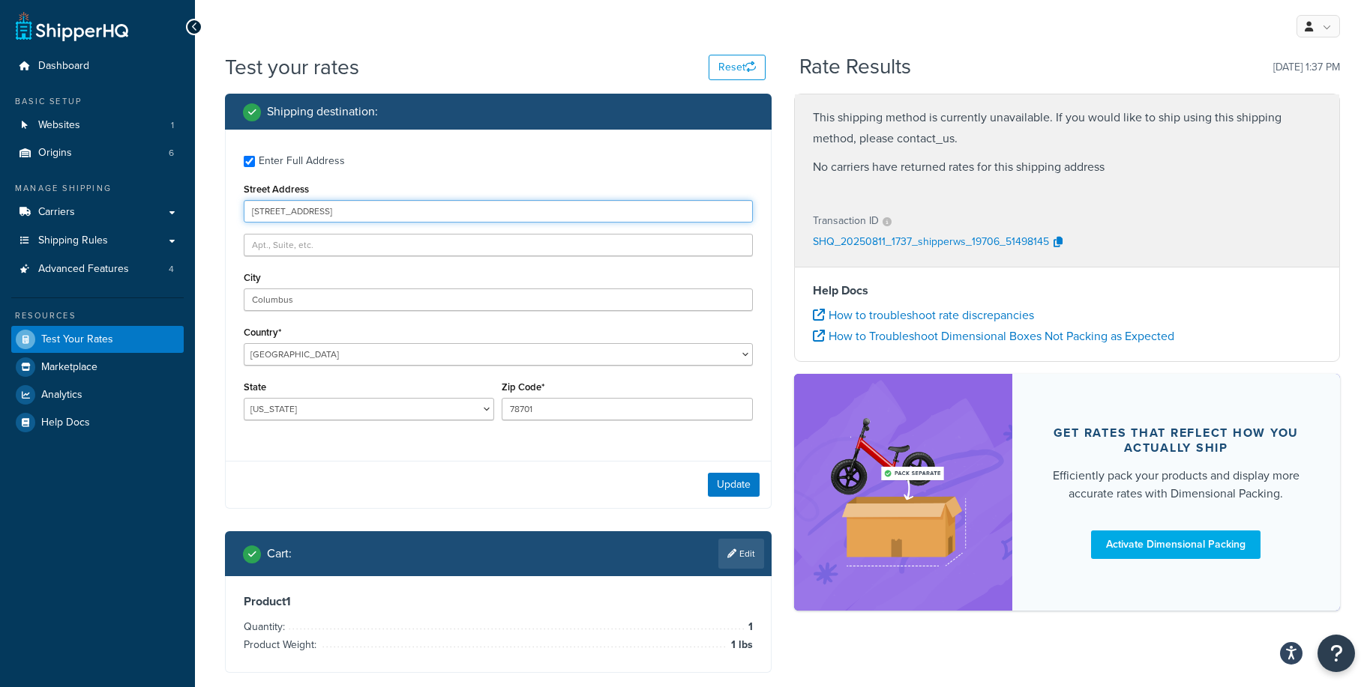
drag, startPoint x: 295, startPoint y: 222, endPoint x: 288, endPoint y: 215, distance: 9.5
click at [294, 220] on input "215 Brazos St" at bounding box center [498, 211] width 509 height 22
click at [287, 214] on input "215 Brazos St" at bounding box center [498, 211] width 509 height 22
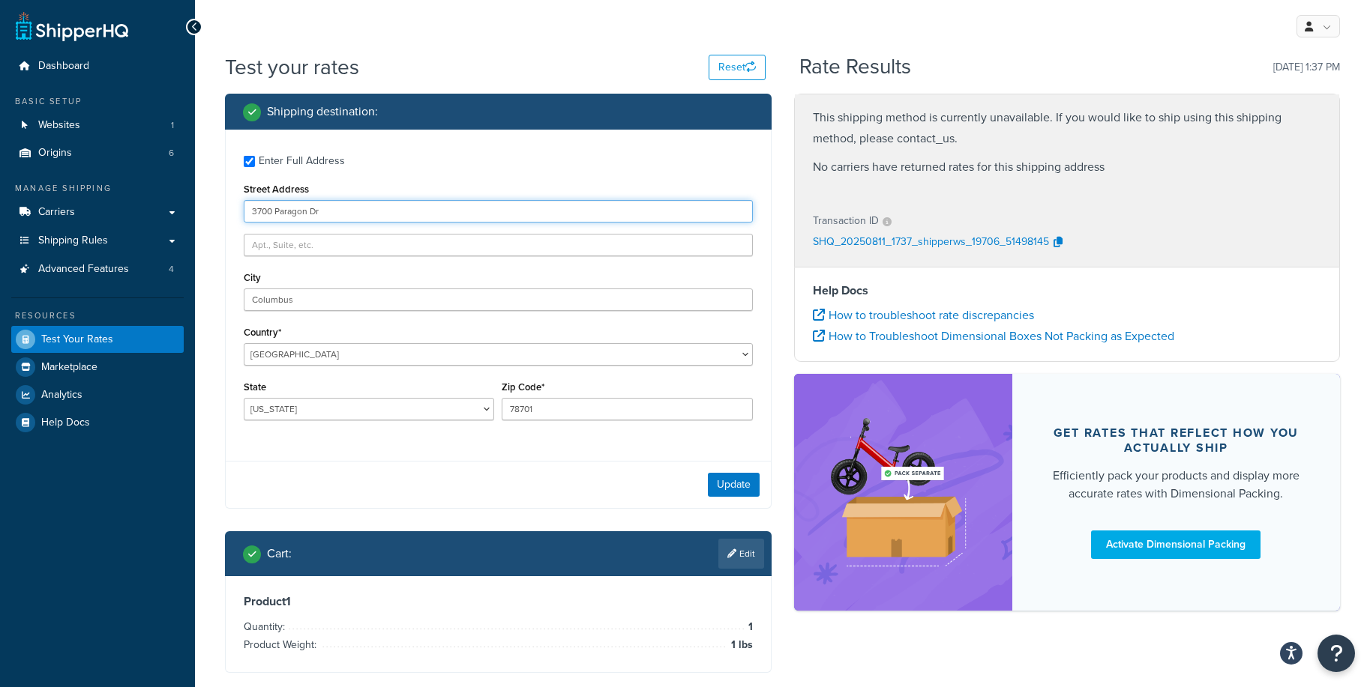
type input "3700 Paragon Dr"
click at [514, 406] on input "78701" at bounding box center [626, 409] width 250 height 22
type input "43228"
click at [761, 477] on div "Update" at bounding box center [498, 484] width 545 height 47
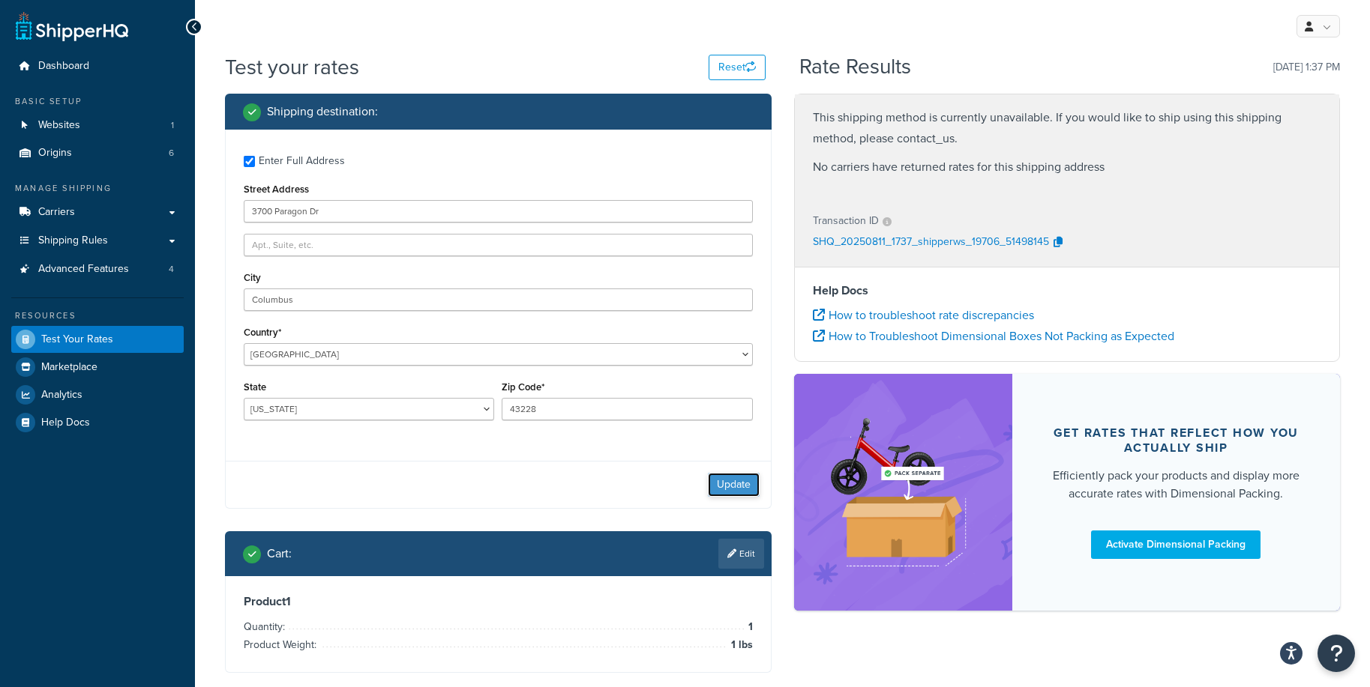
click at [756, 479] on button "Update" at bounding box center [734, 485] width 52 height 24
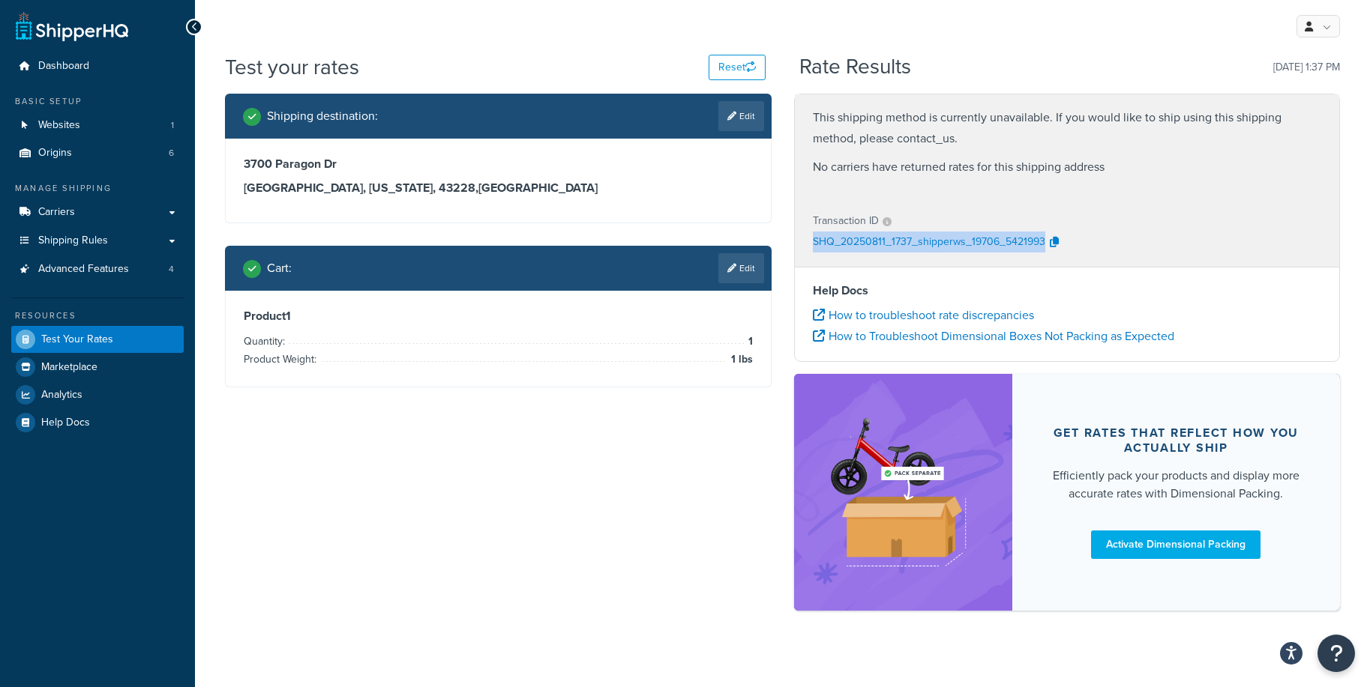
drag, startPoint x: 803, startPoint y: 243, endPoint x: 1041, endPoint y: 241, distance: 238.4
click at [1041, 241] on div "Transaction ID SHQ_20250811_1737_shipperws_19706_5421993" at bounding box center [1067, 232] width 545 height 69
copy p "SHQ_20250811_1737_shipperws_19706_5421993"
click at [87, 274] on span "Advanced Features" at bounding box center [83, 269] width 91 height 13
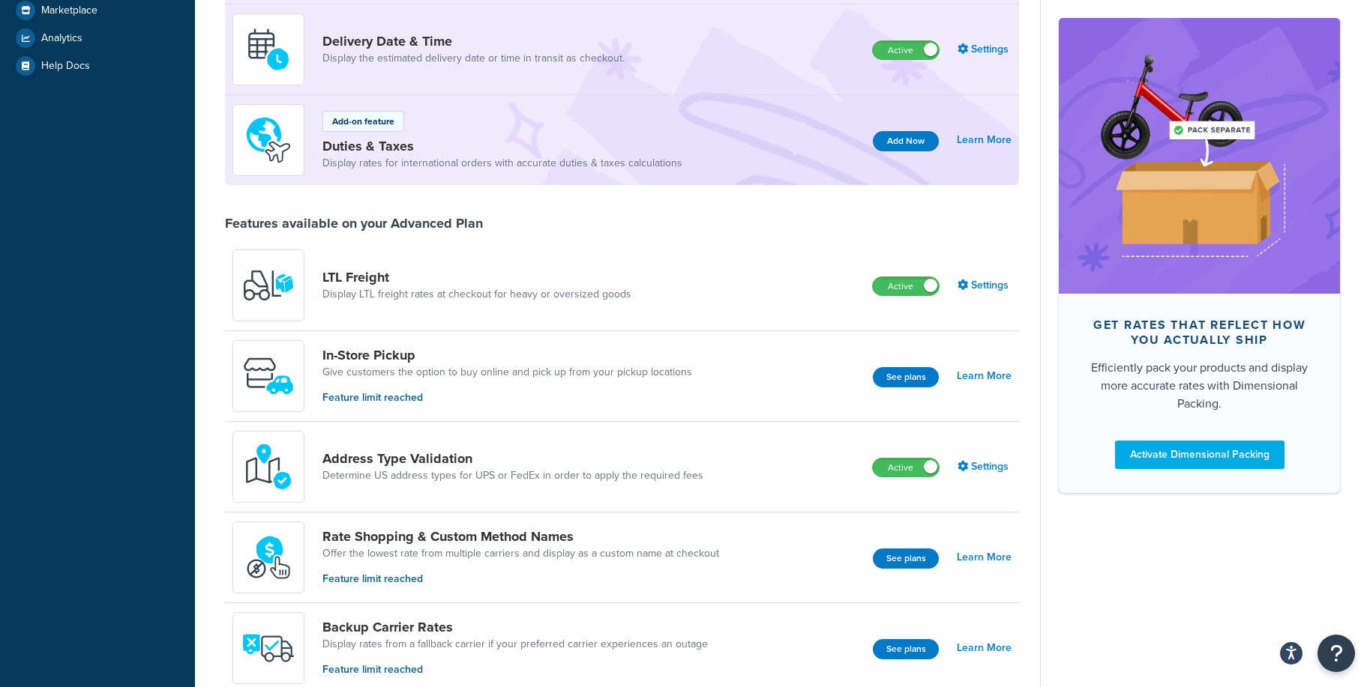
scroll to position [435, 0]
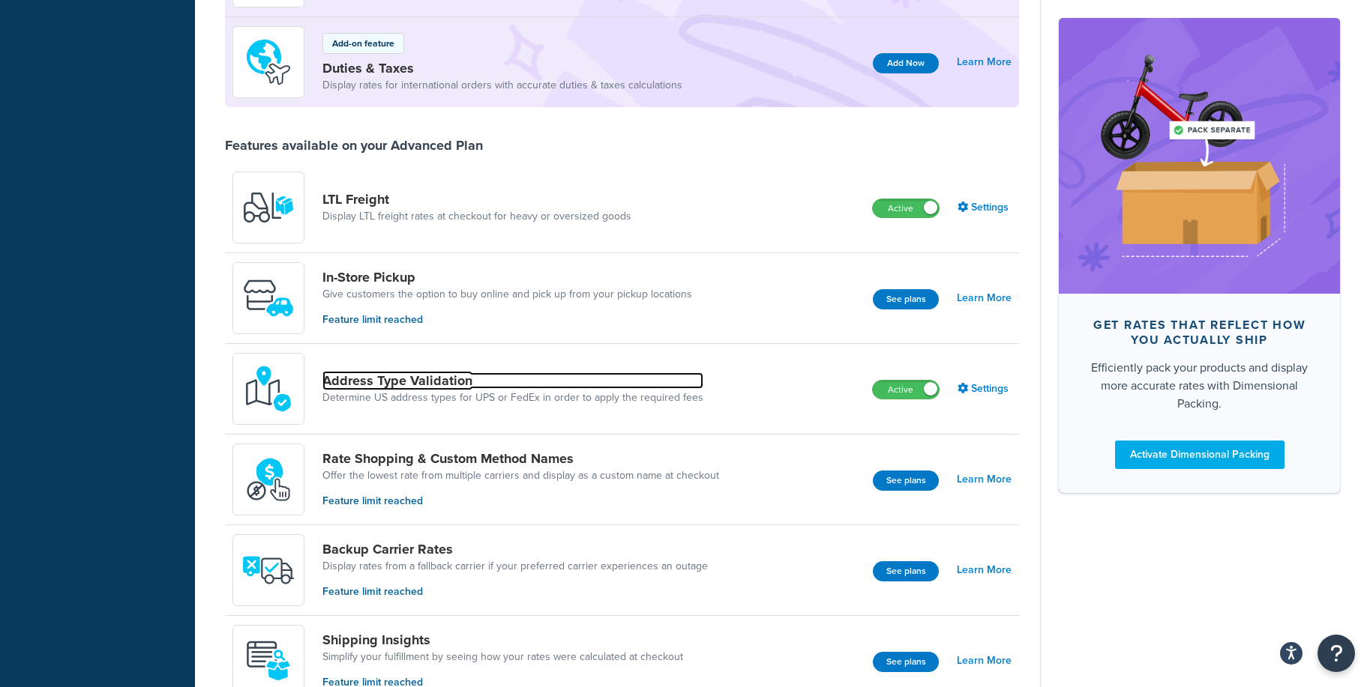
click at [396, 379] on link "Address Type Validation" at bounding box center [512, 381] width 381 height 16
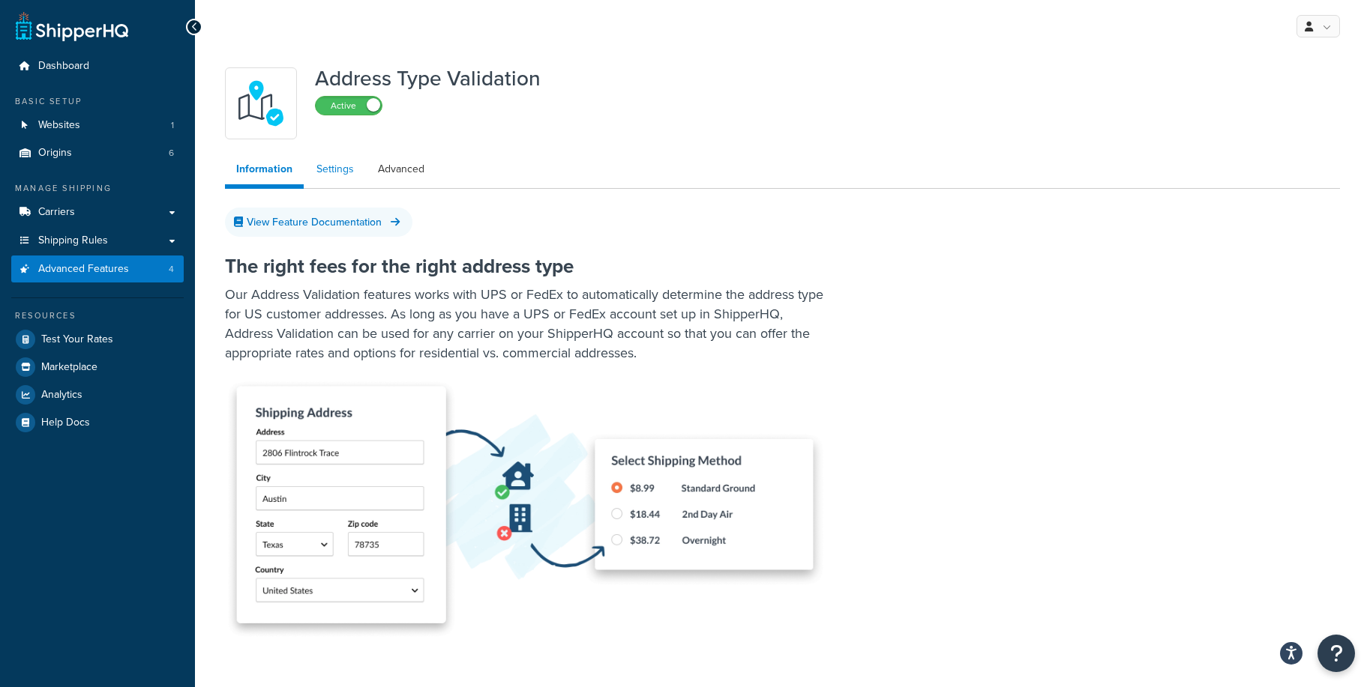
click at [324, 167] on link "Settings" at bounding box center [335, 169] width 60 height 30
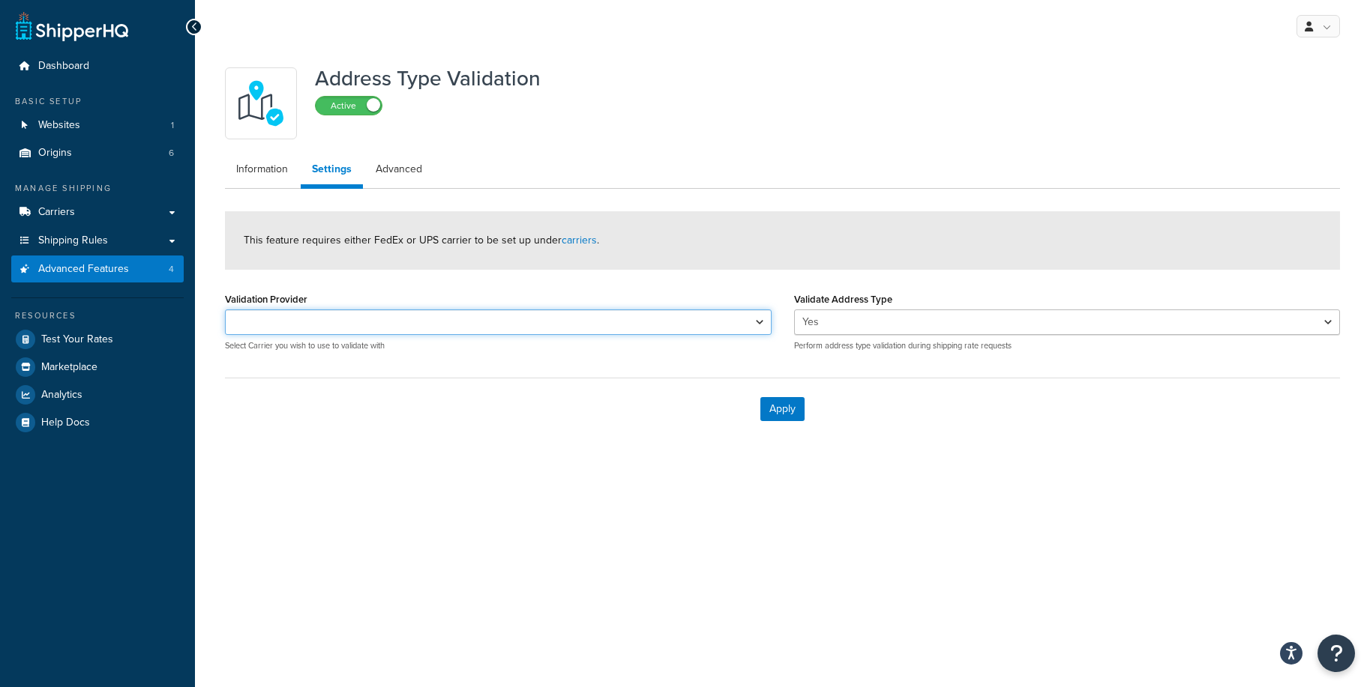
click at [483, 312] on select "Validation Provider" at bounding box center [498, 322] width 546 height 25
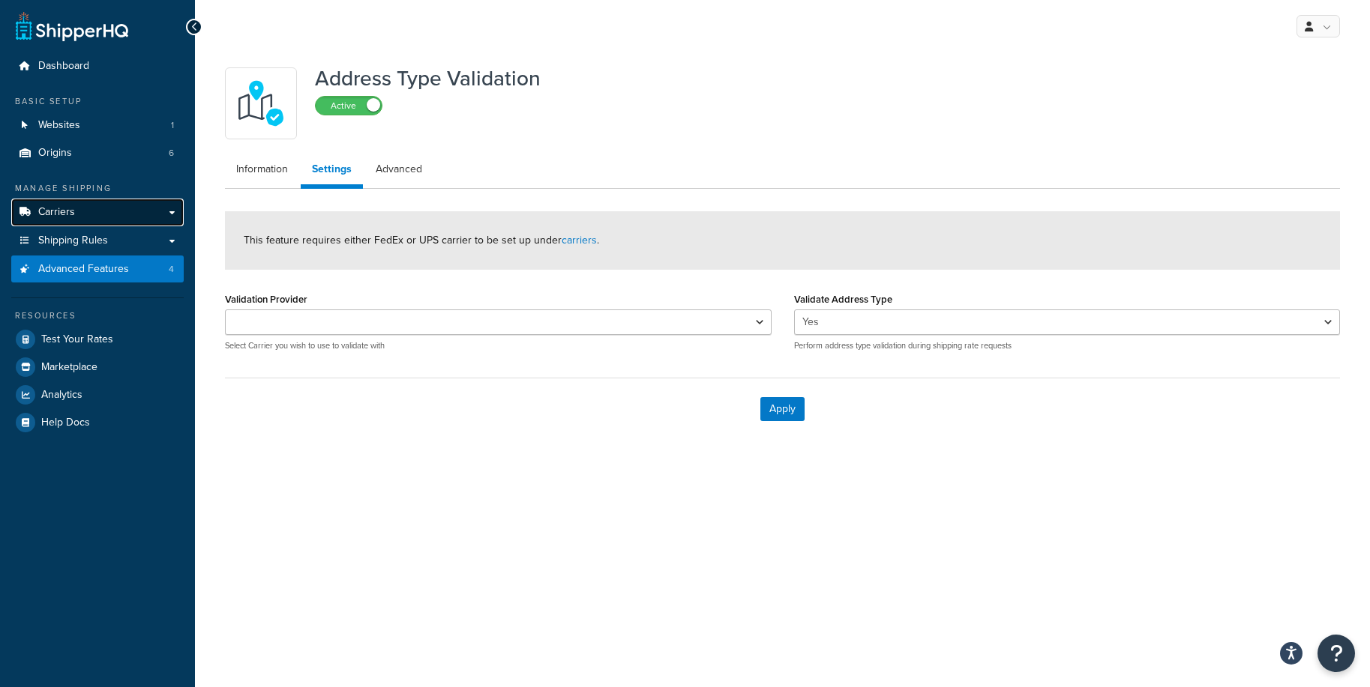
click at [95, 213] on link "Carriers" at bounding box center [97, 213] width 172 height 28
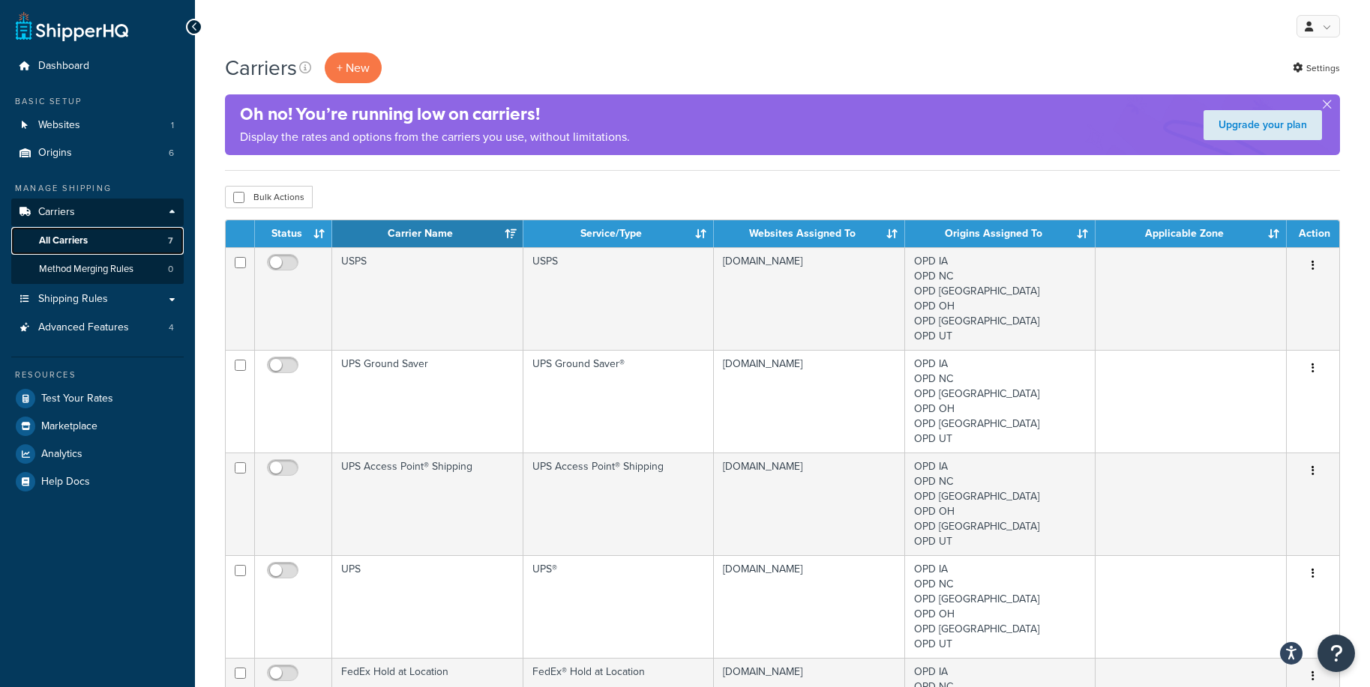
click at [109, 238] on link "All Carriers 7" at bounding box center [97, 241] width 172 height 28
click at [1303, 64] on link "Settings" at bounding box center [1315, 68] width 47 height 21
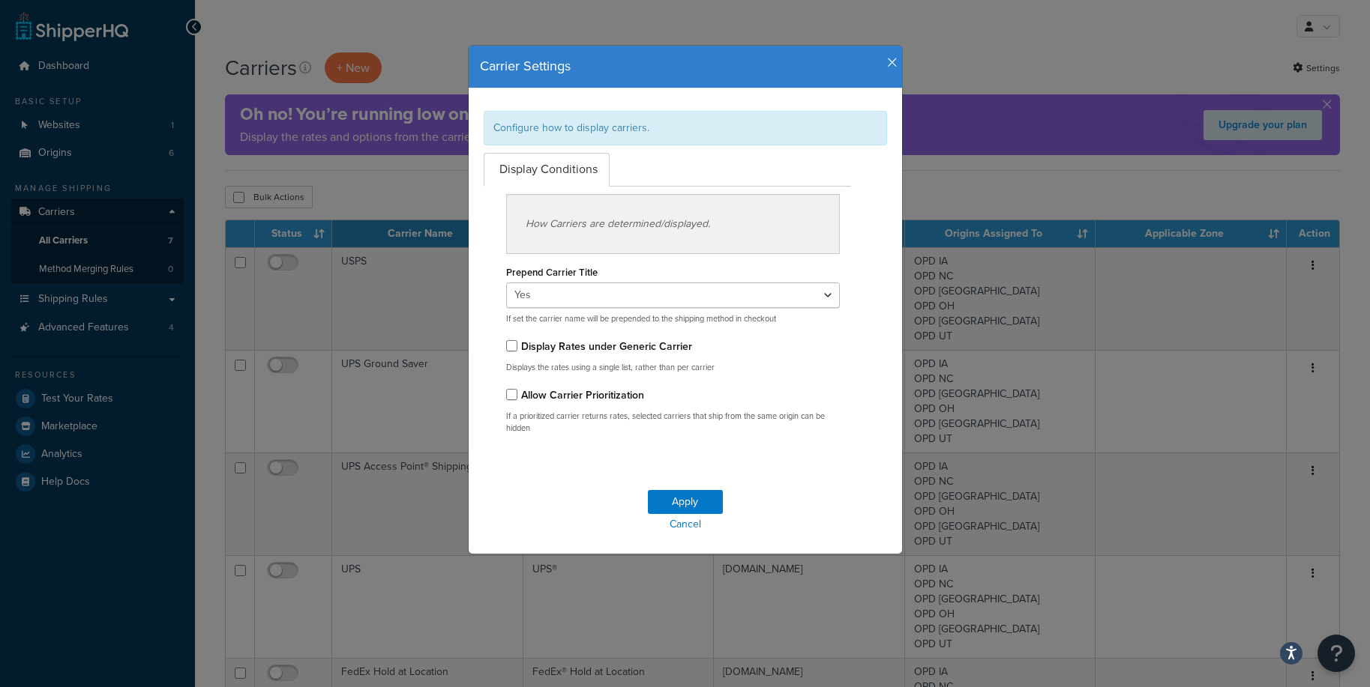
click at [887, 58] on icon "button" at bounding box center [892, 62] width 10 height 13
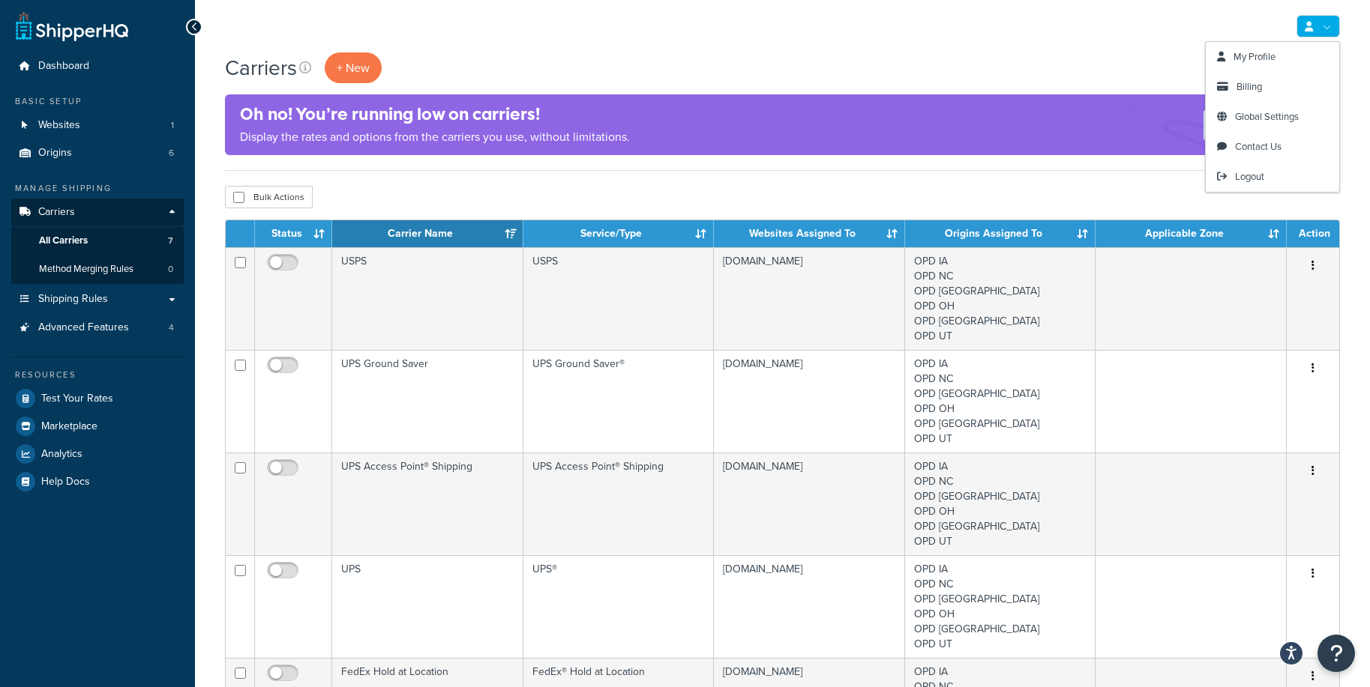
click at [1322, 24] on link at bounding box center [1317, 26] width 43 height 22
click at [1266, 54] on span "My Profile" at bounding box center [1254, 56] width 42 height 14
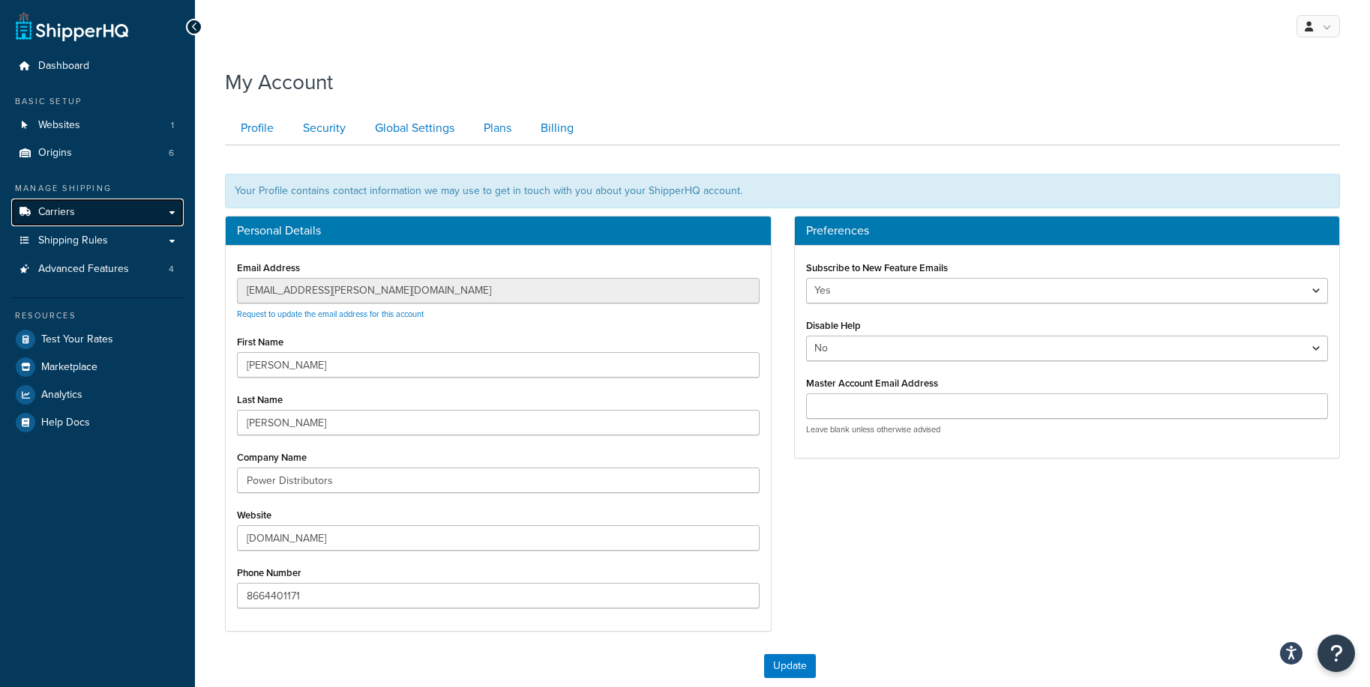
click at [91, 219] on link "Carriers" at bounding box center [97, 213] width 172 height 28
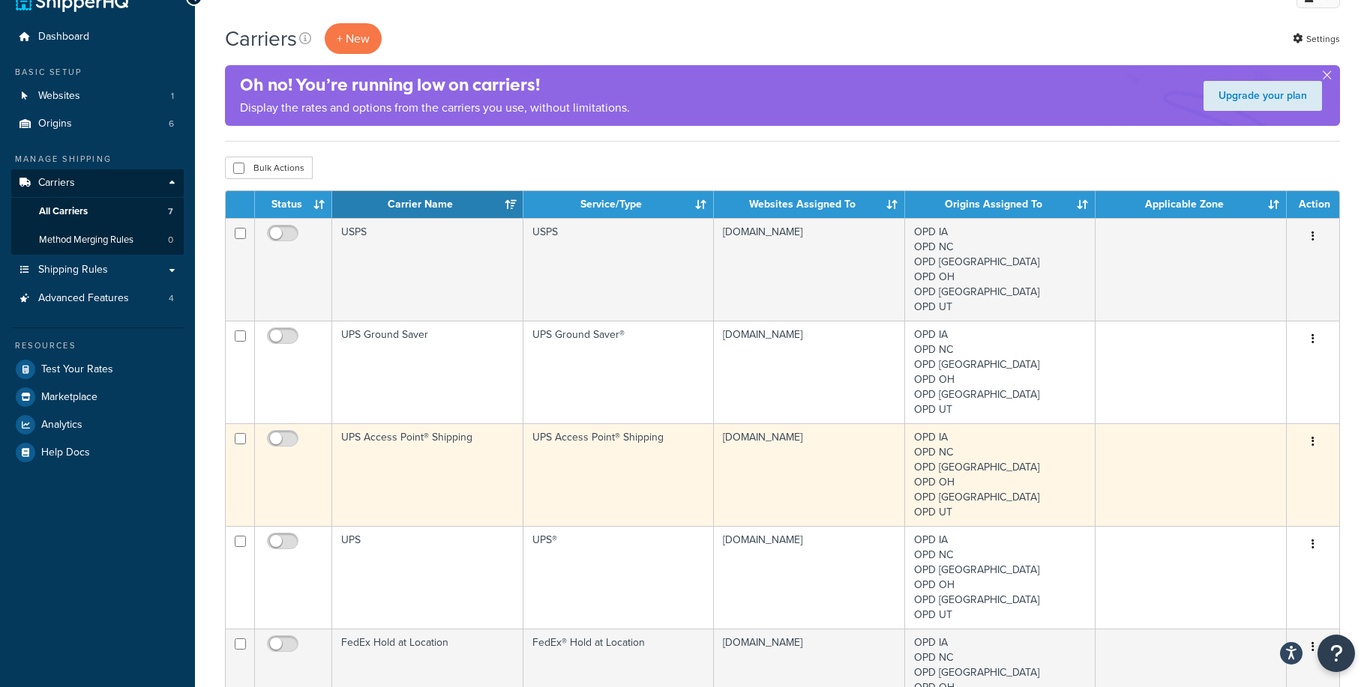
scroll to position [8, 0]
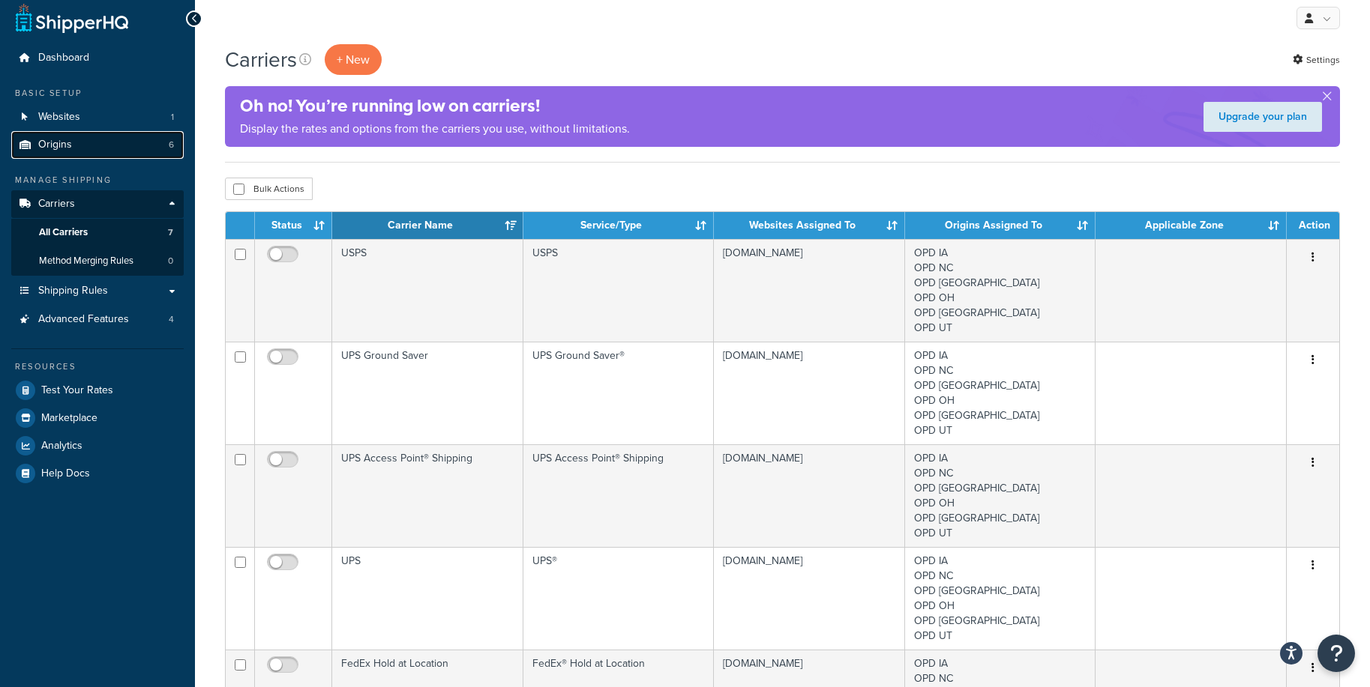
click at [111, 142] on link "Origins 6" at bounding box center [97, 145] width 172 height 28
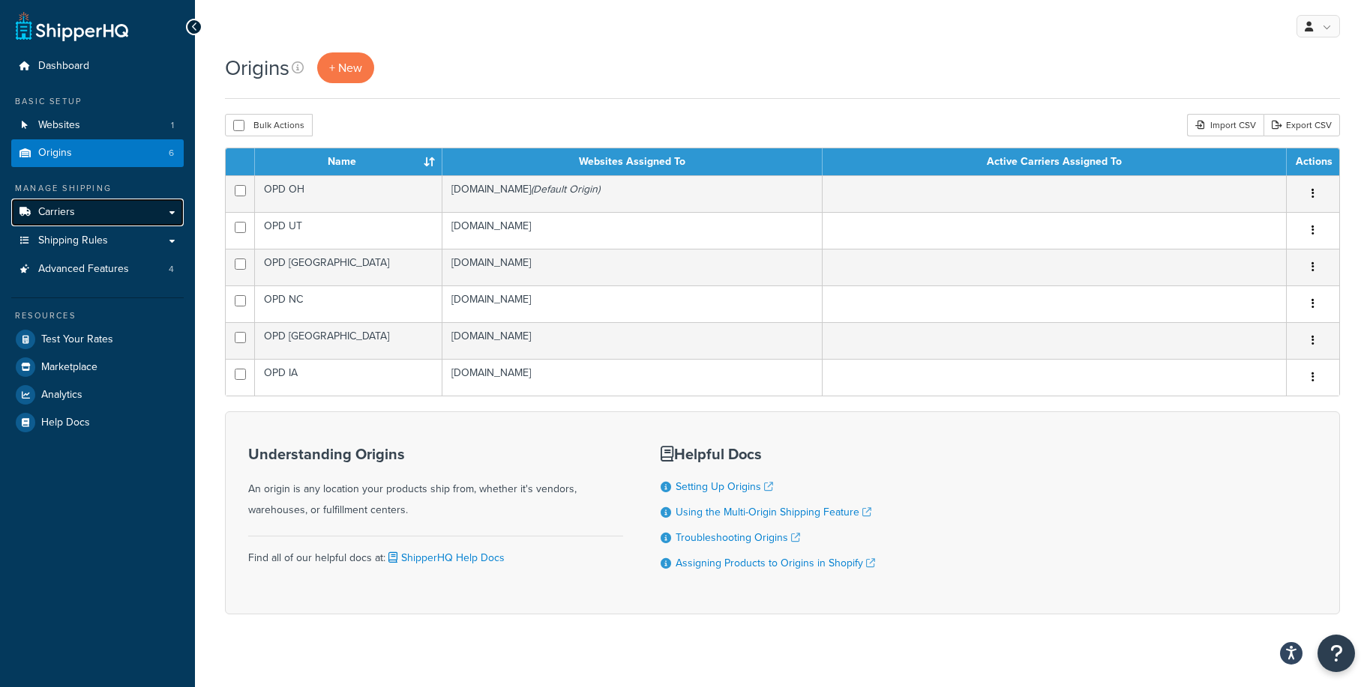
click at [111, 208] on link "Carriers" at bounding box center [97, 213] width 172 height 28
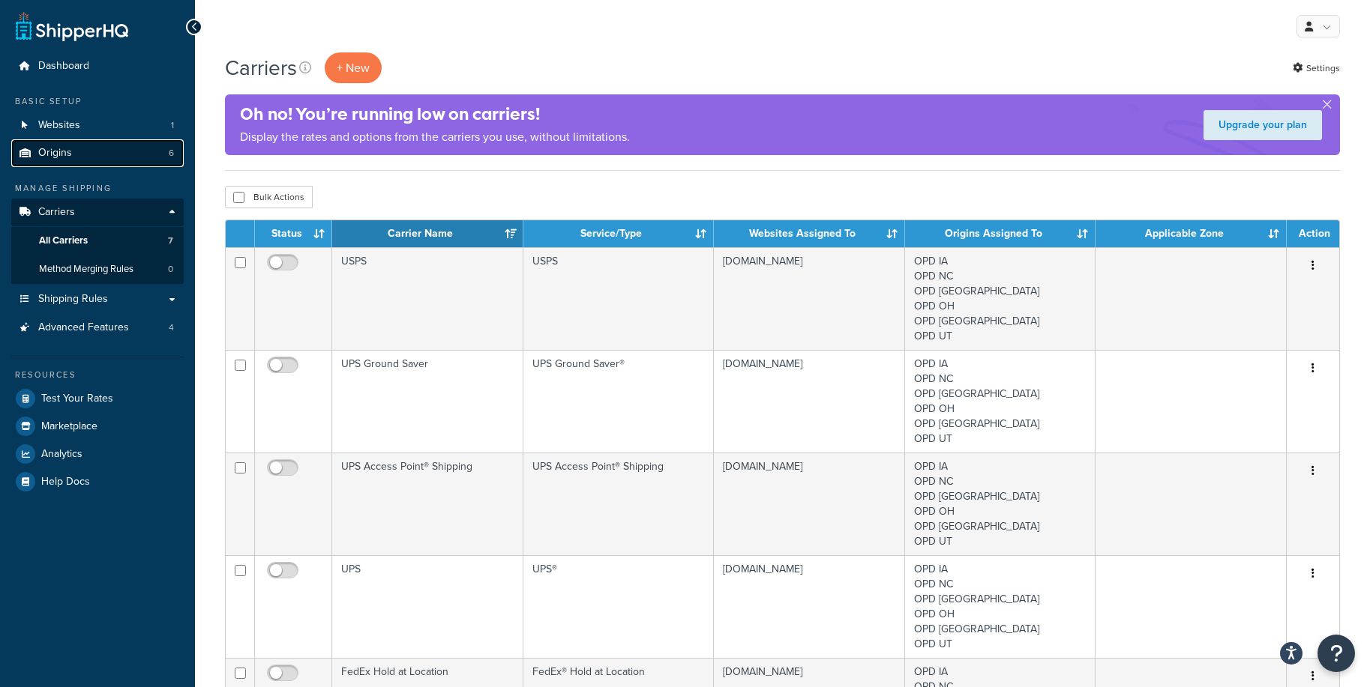
click at [103, 151] on link "Origins 6" at bounding box center [97, 153] width 172 height 28
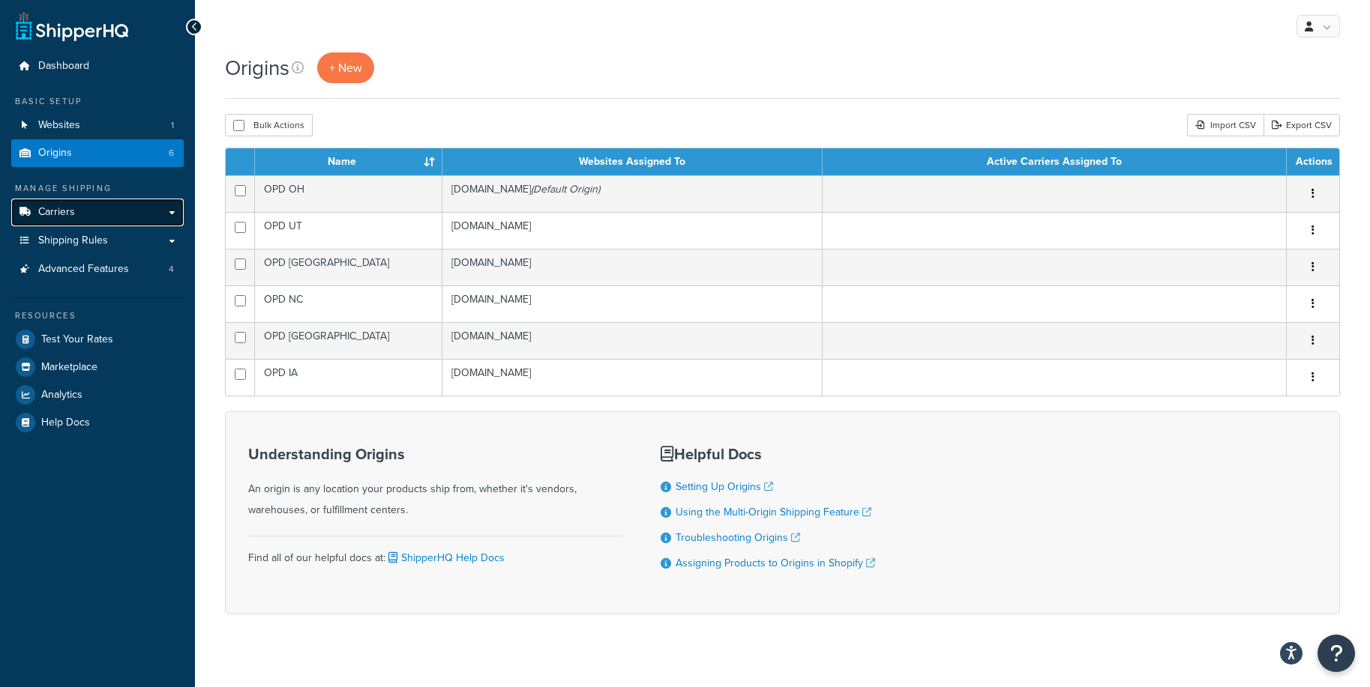
click at [94, 212] on link "Carriers" at bounding box center [97, 213] width 172 height 28
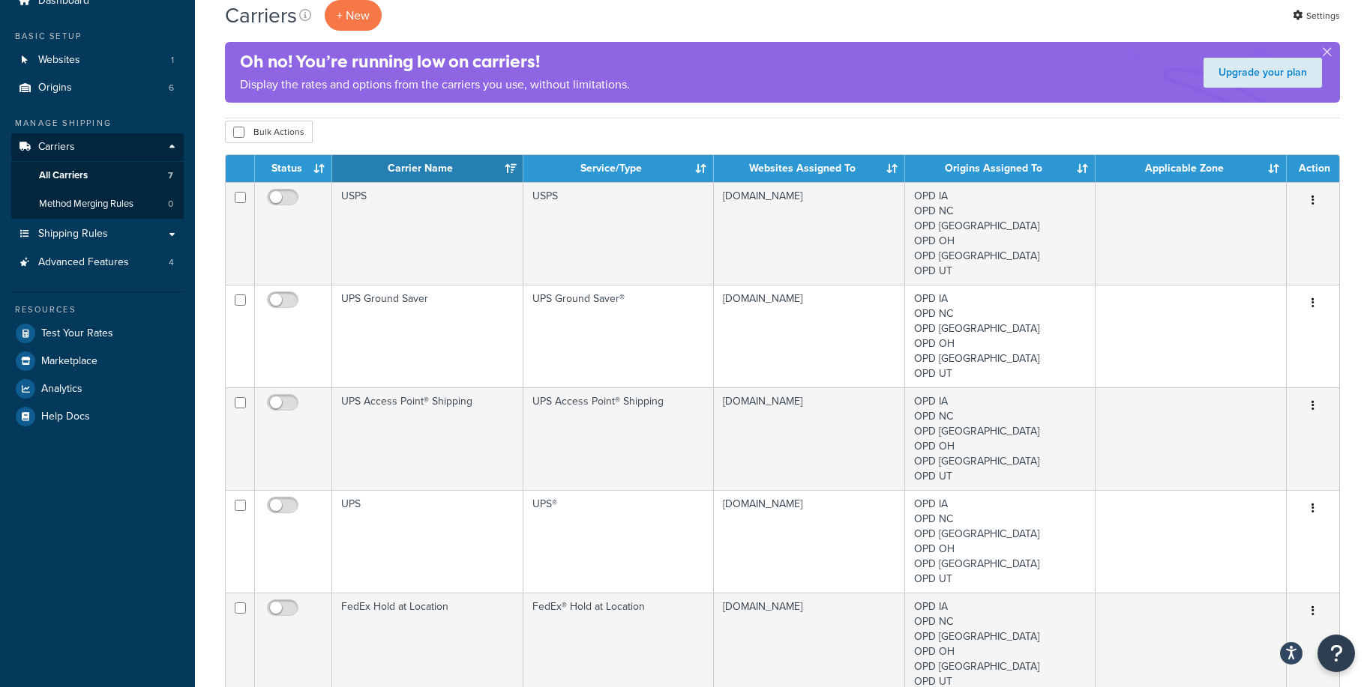
scroll to position [148, 0]
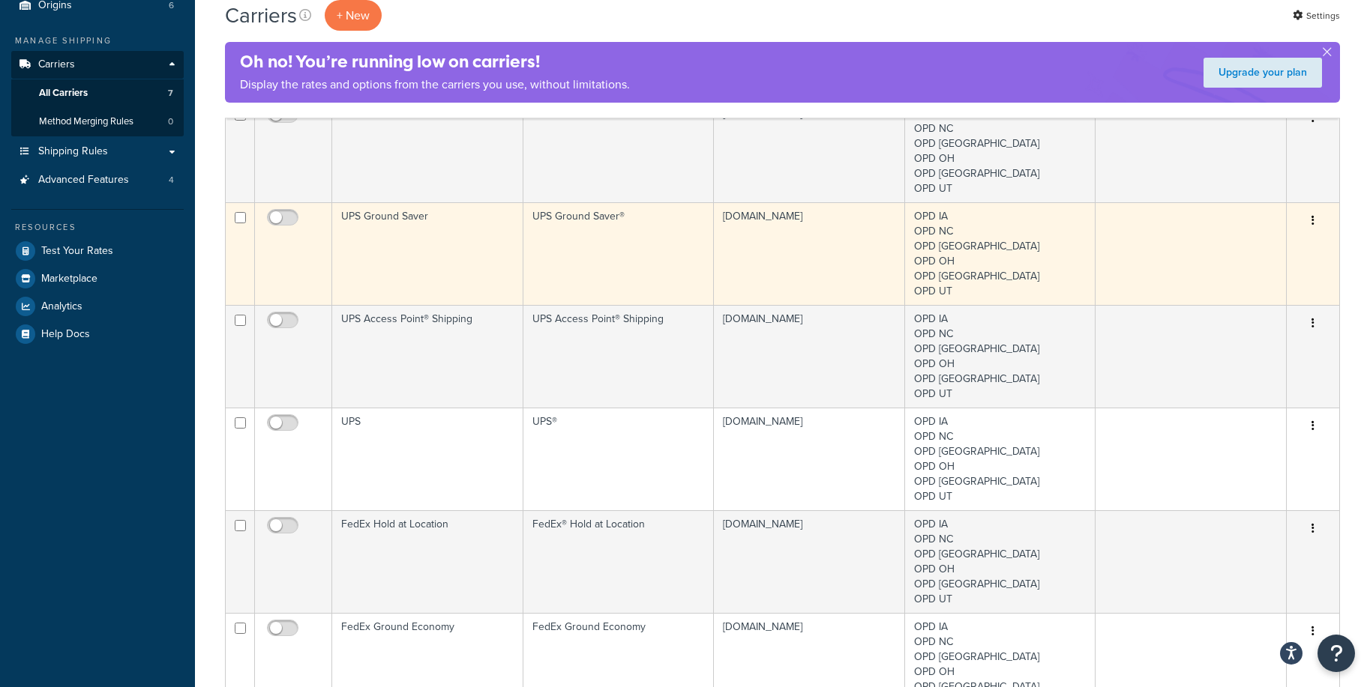
click at [434, 241] on td "UPS Ground Saver" at bounding box center [427, 253] width 191 height 103
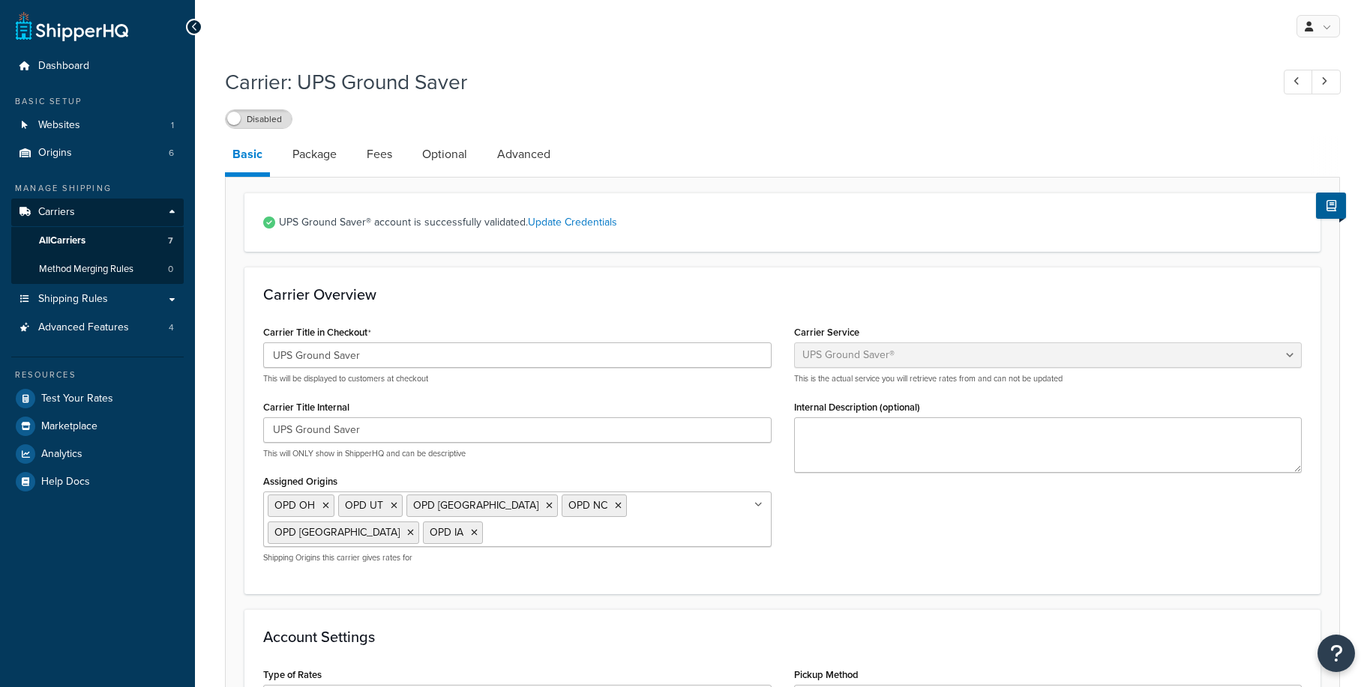
select select "surePost"
click at [88, 152] on link "Origins 6" at bounding box center [97, 153] width 172 height 28
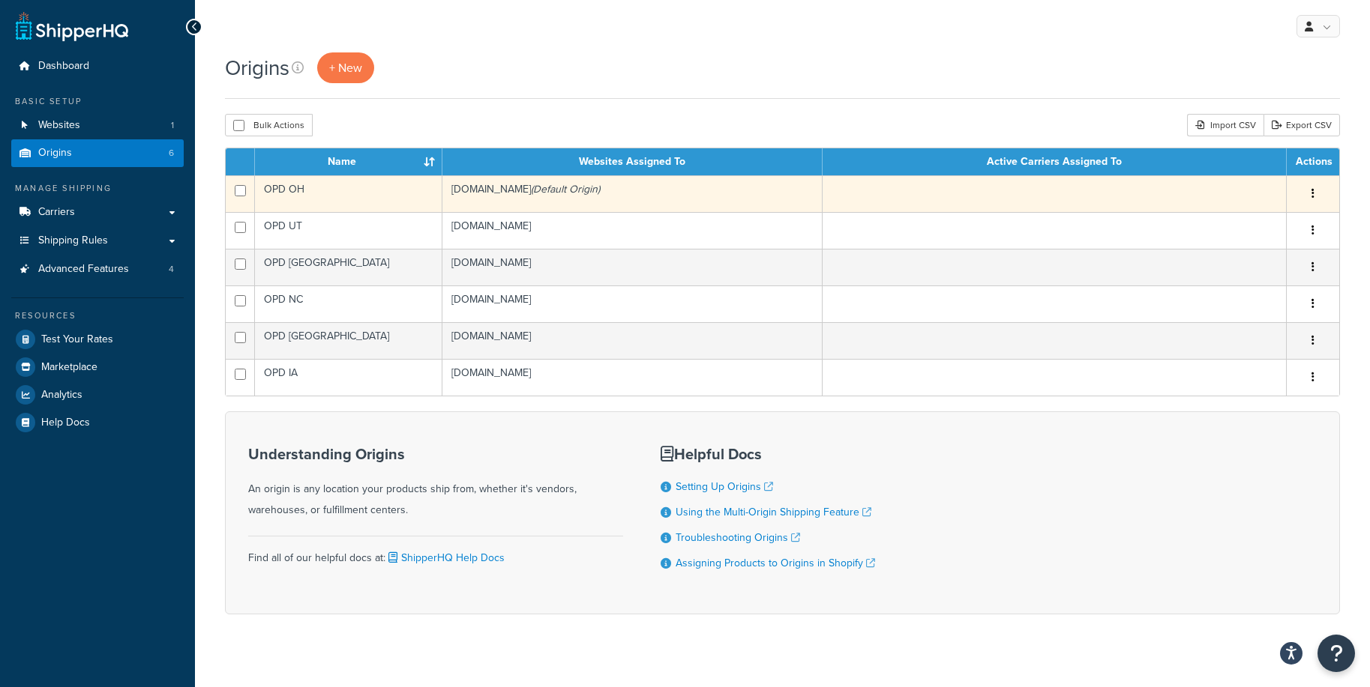
click at [333, 201] on td "OPD OH" at bounding box center [348, 193] width 187 height 37
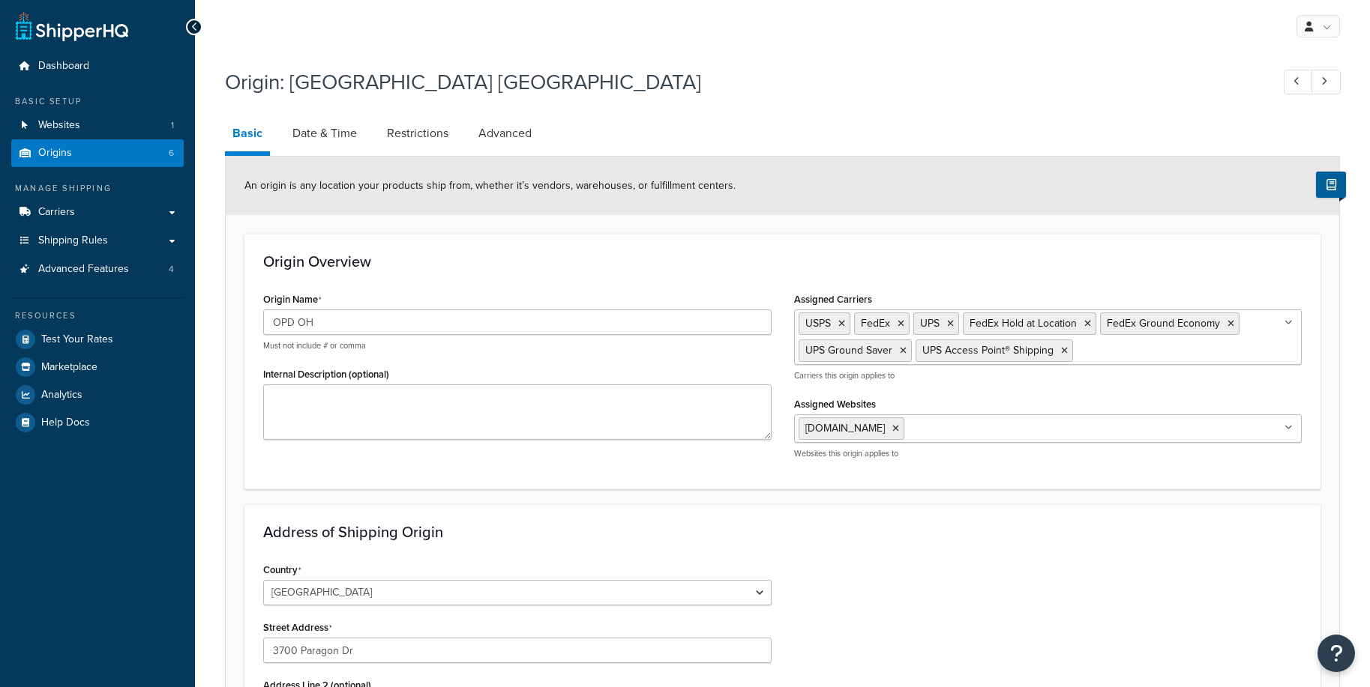
select select "35"
click at [90, 266] on span "Advanced Features" at bounding box center [83, 269] width 91 height 13
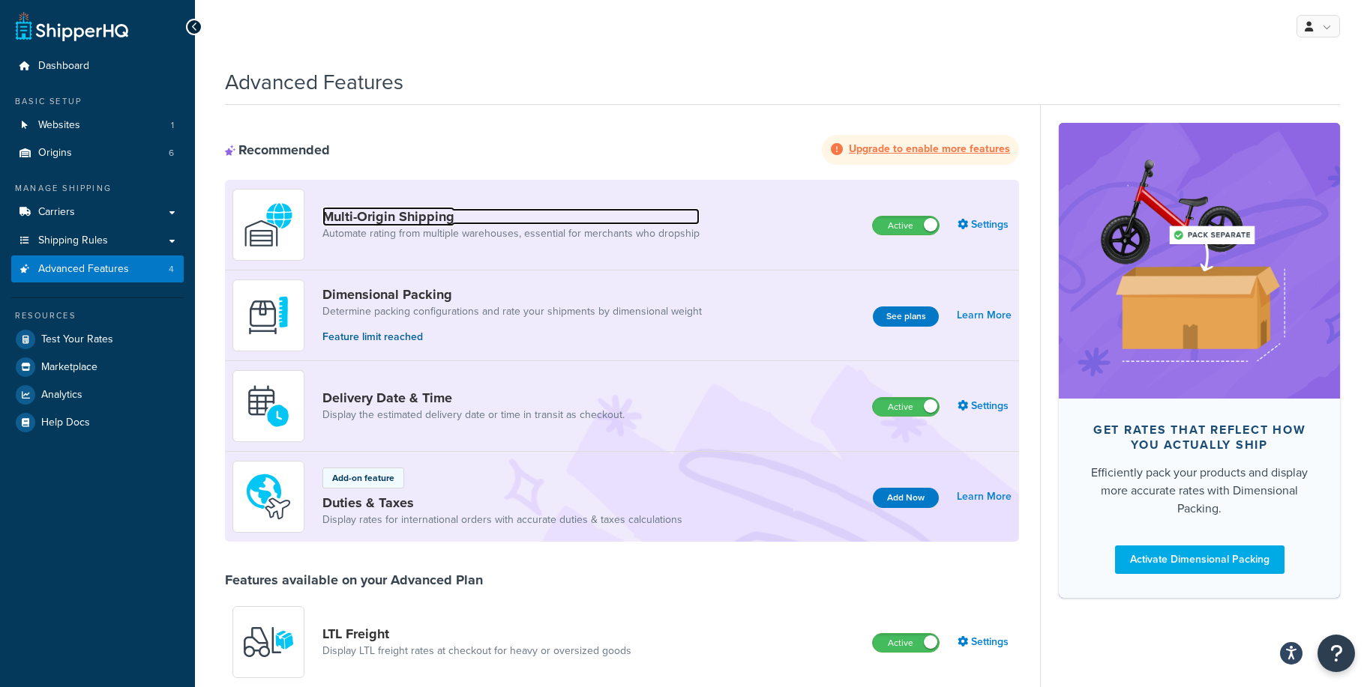
click at [352, 211] on link "Multi-Origin Shipping" at bounding box center [510, 216] width 377 height 16
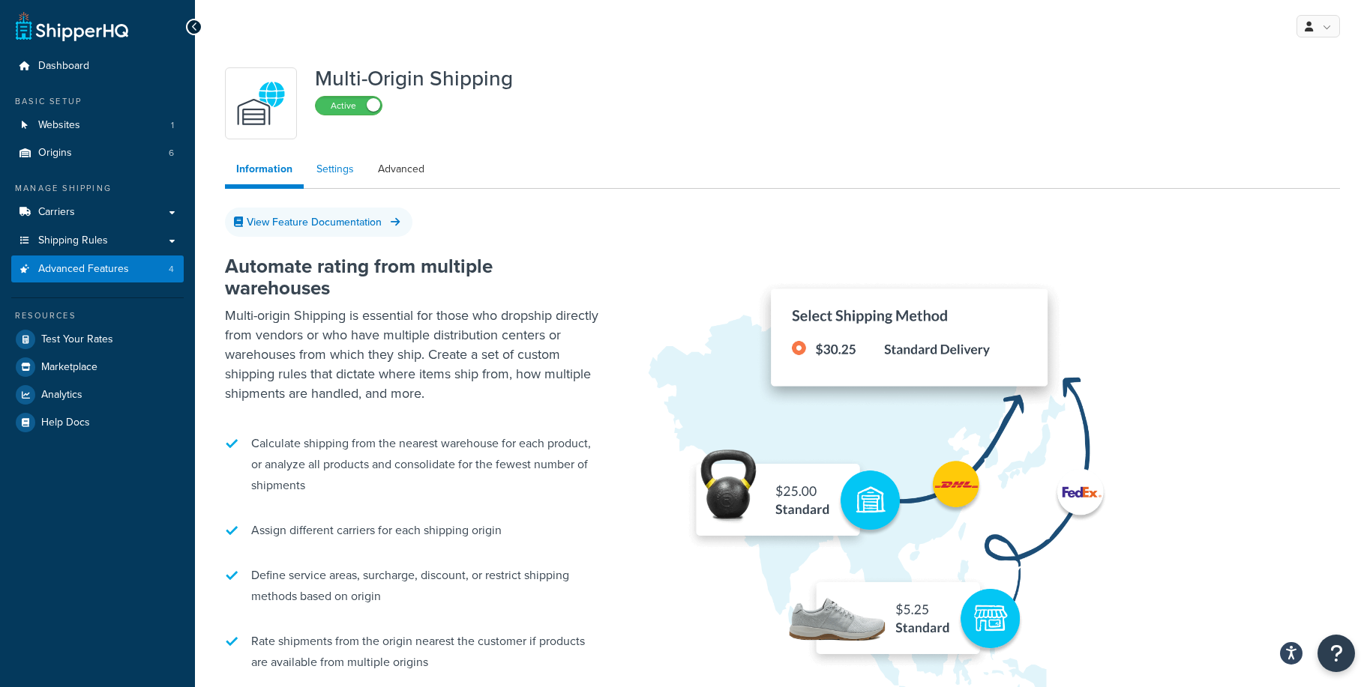
click at [343, 160] on link "Settings" at bounding box center [335, 169] width 60 height 30
select select "false"
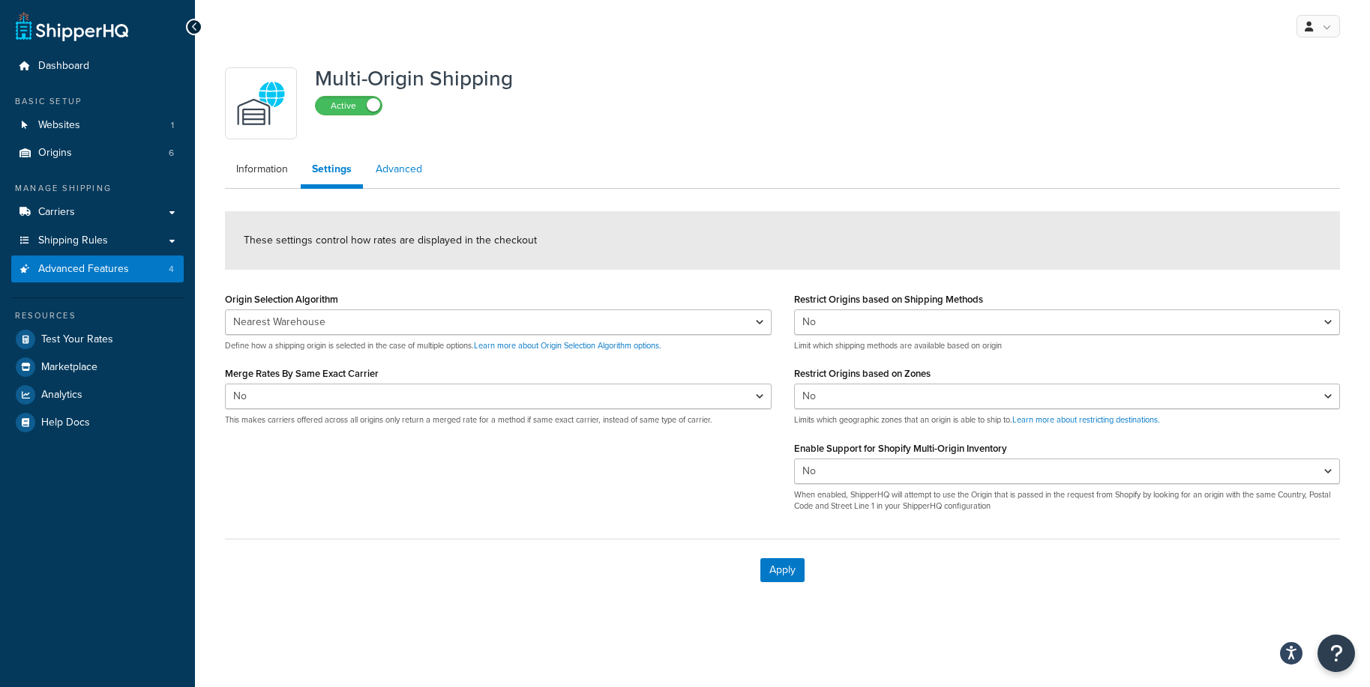
click at [401, 168] on link "Advanced" at bounding box center [398, 169] width 69 height 30
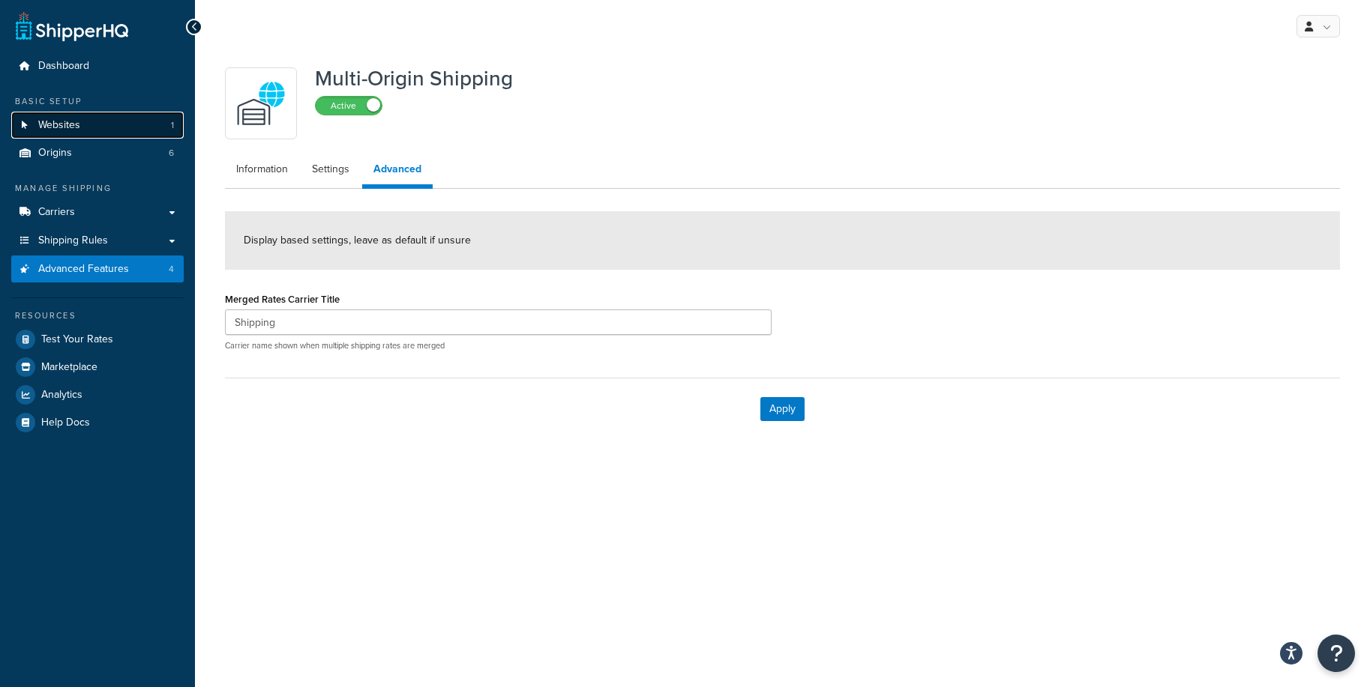
click at [85, 128] on link "Websites 1" at bounding box center [97, 126] width 172 height 28
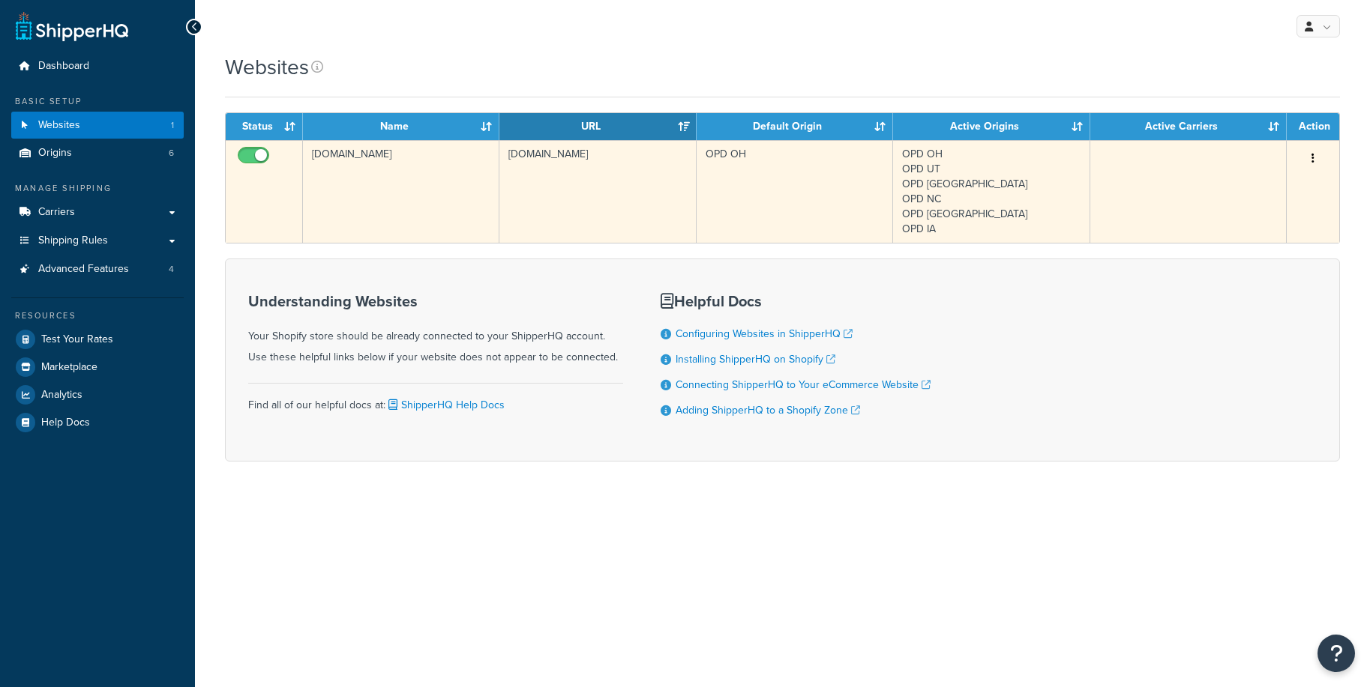
click at [390, 166] on td "[DOMAIN_NAME]" at bounding box center [401, 191] width 196 height 103
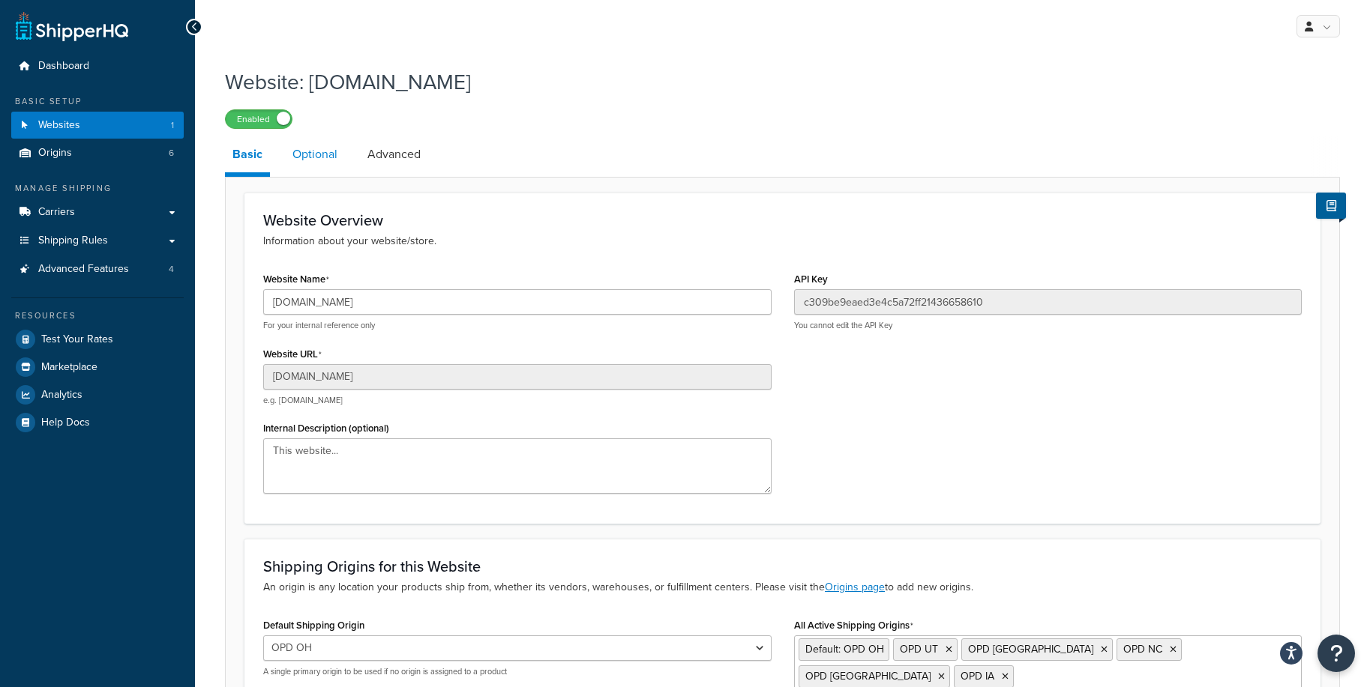
click at [330, 148] on link "Optional" at bounding box center [315, 154] width 60 height 36
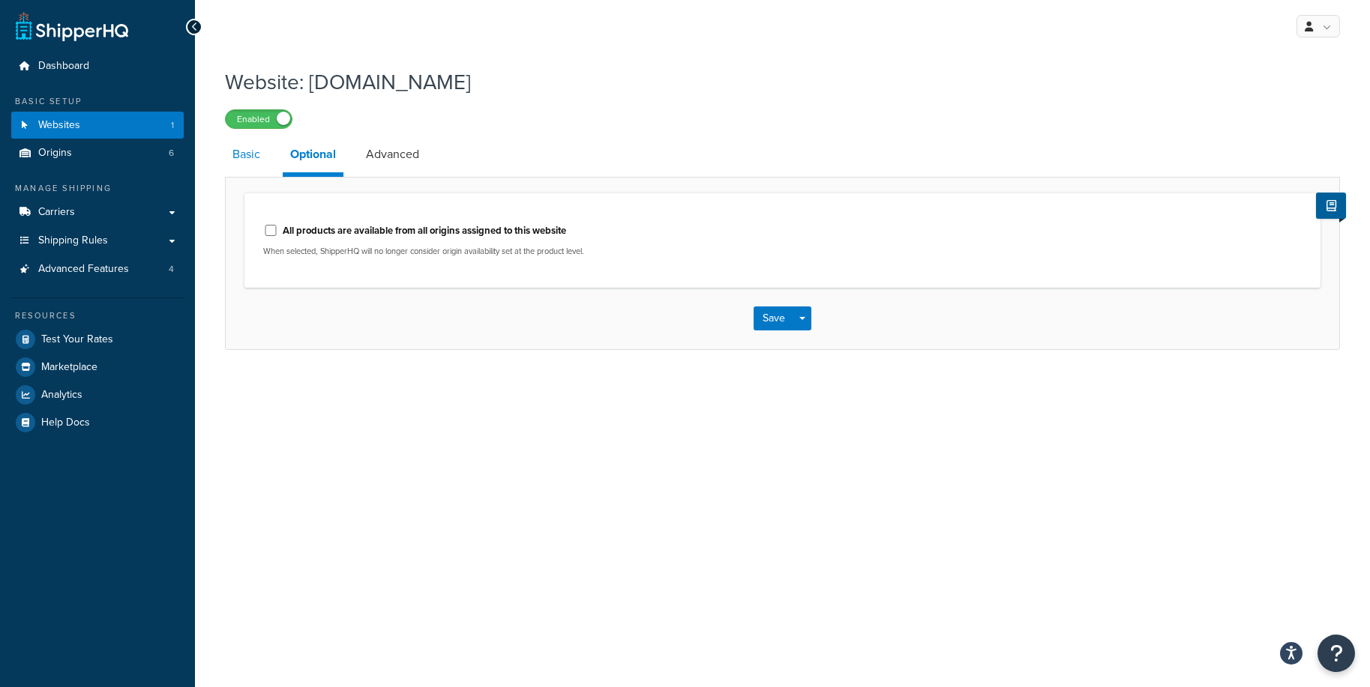
click at [257, 151] on link "Basic" at bounding box center [246, 154] width 43 height 36
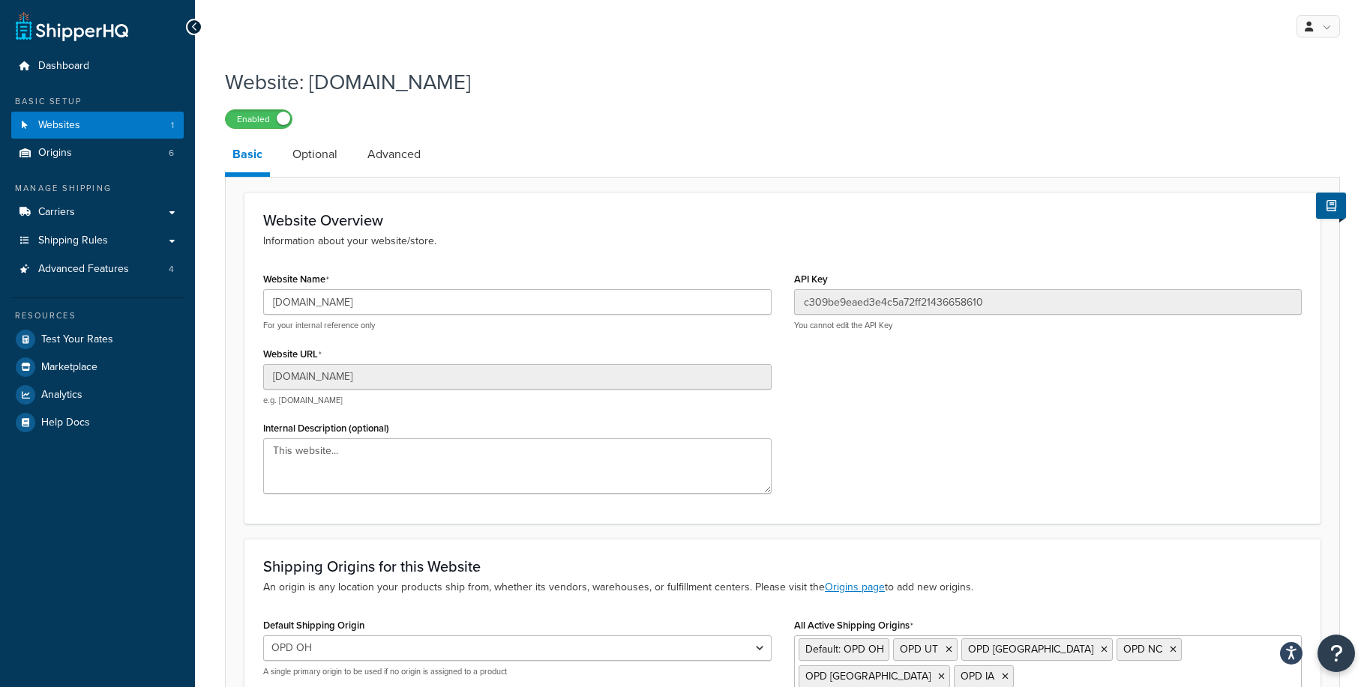
scroll to position [31, 0]
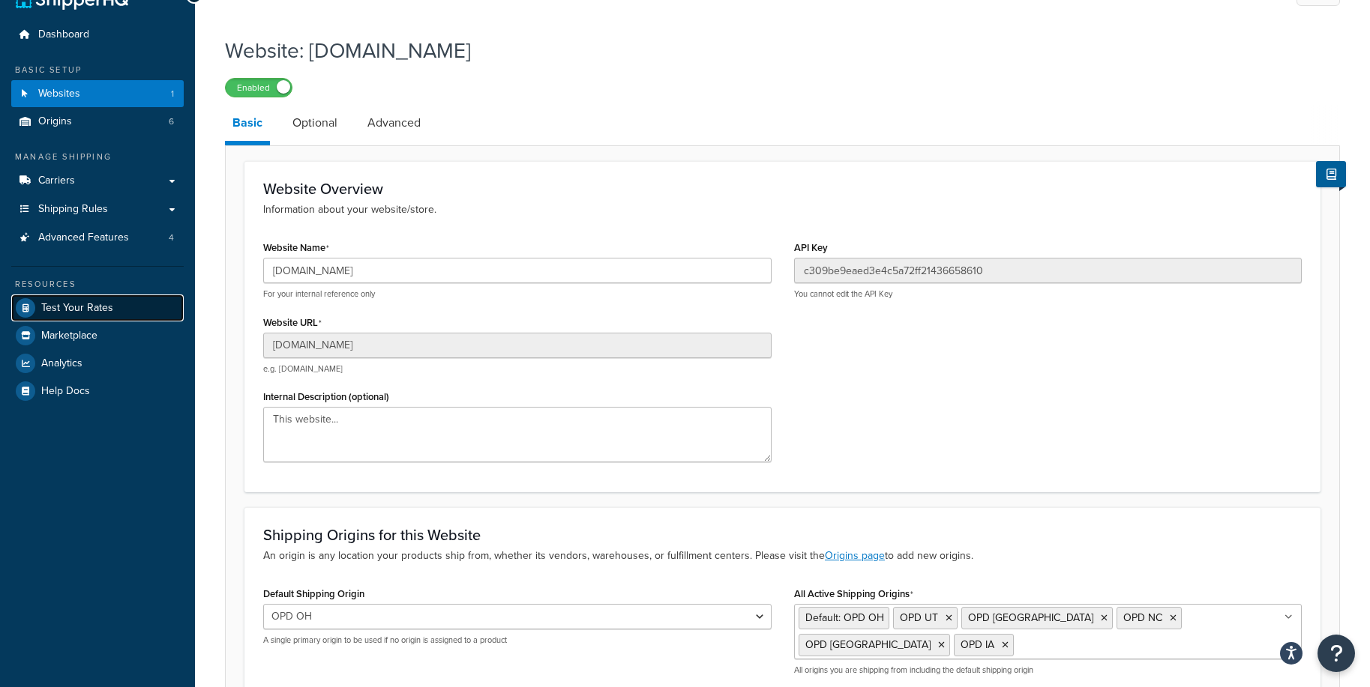
click at [100, 298] on link "Test Your Rates" at bounding box center [97, 308] width 172 height 27
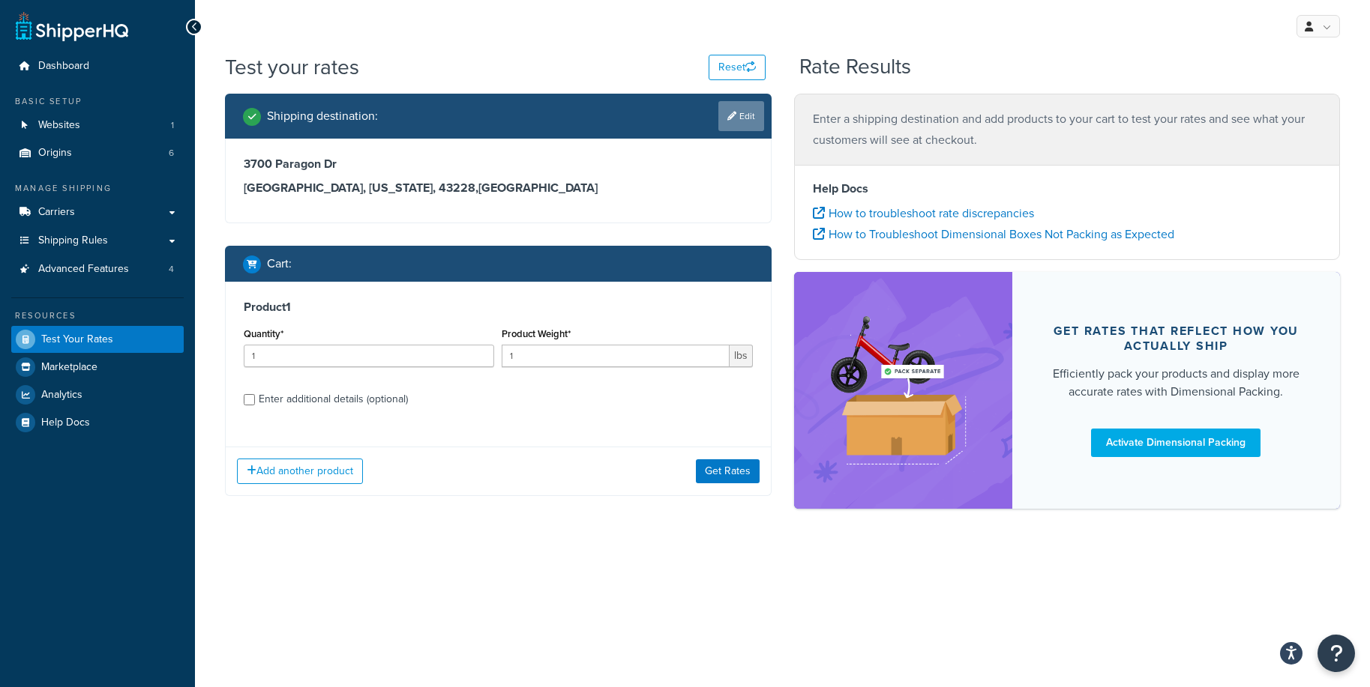
click at [748, 118] on link "Edit" at bounding box center [741, 116] width 46 height 30
select select "OH"
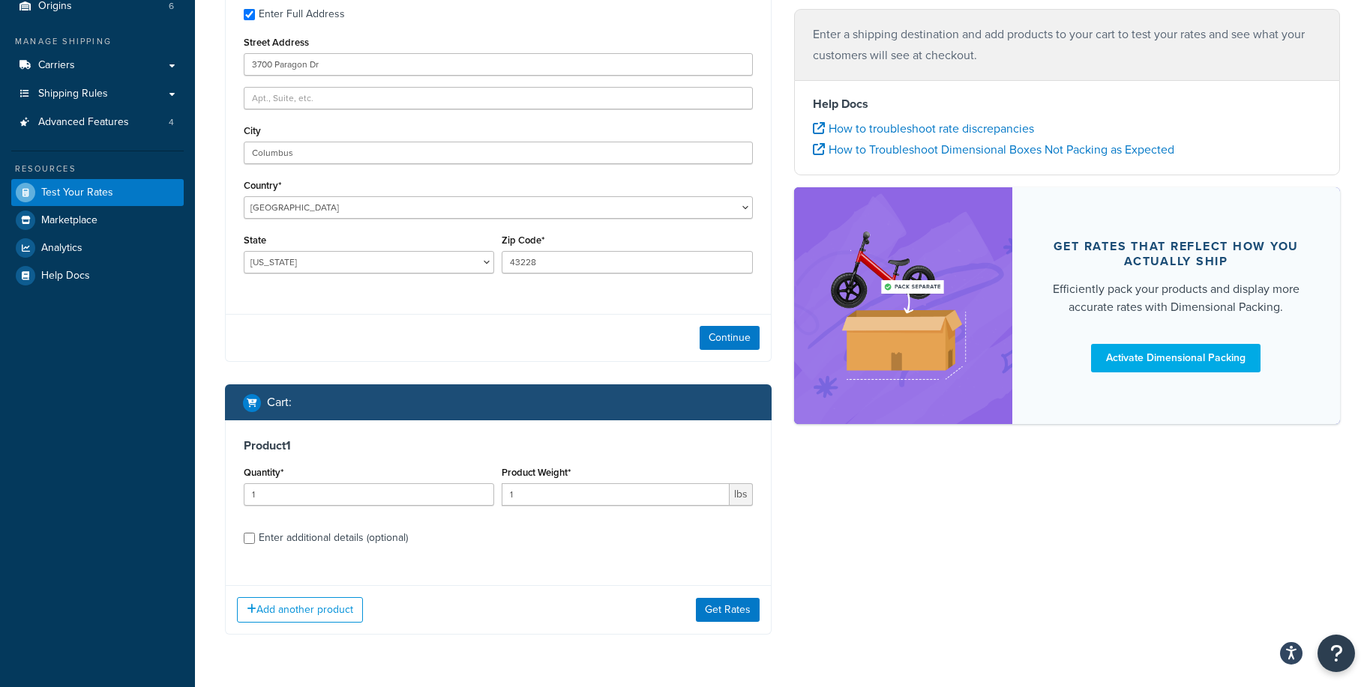
scroll to position [192, 0]
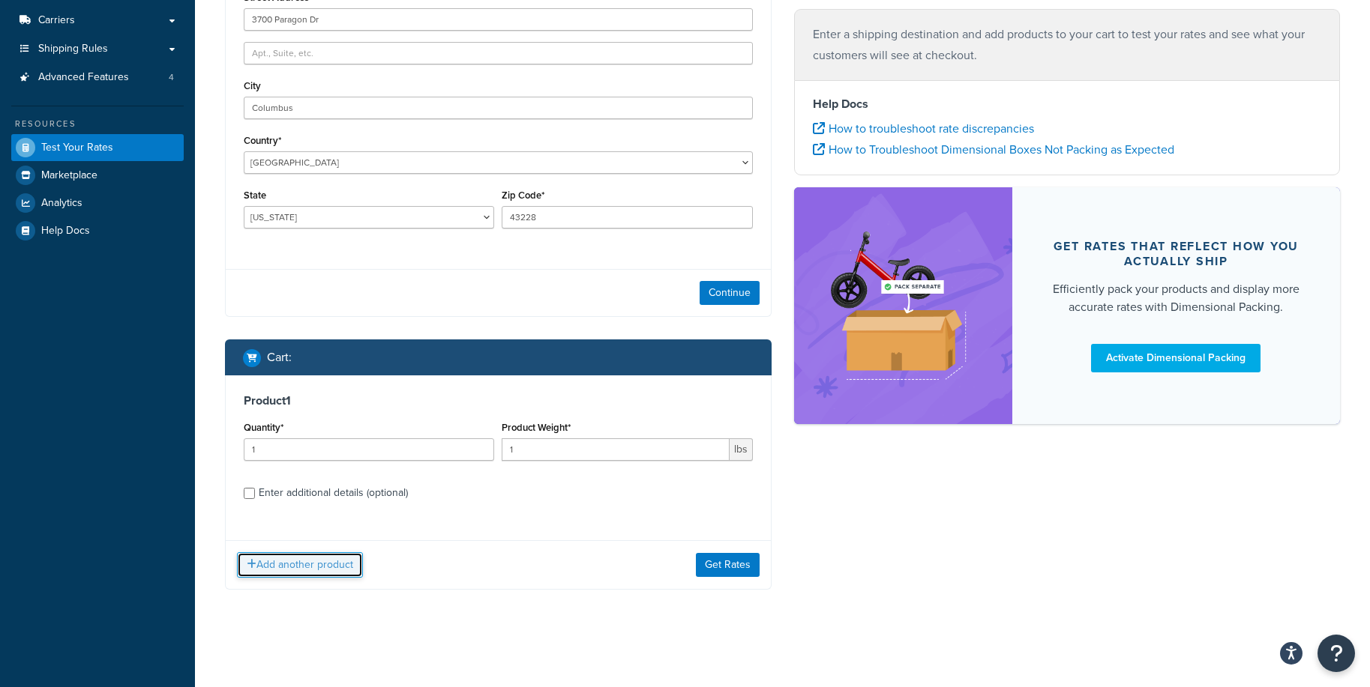
click at [292, 556] on button "Add another product" at bounding box center [300, 564] width 126 height 25
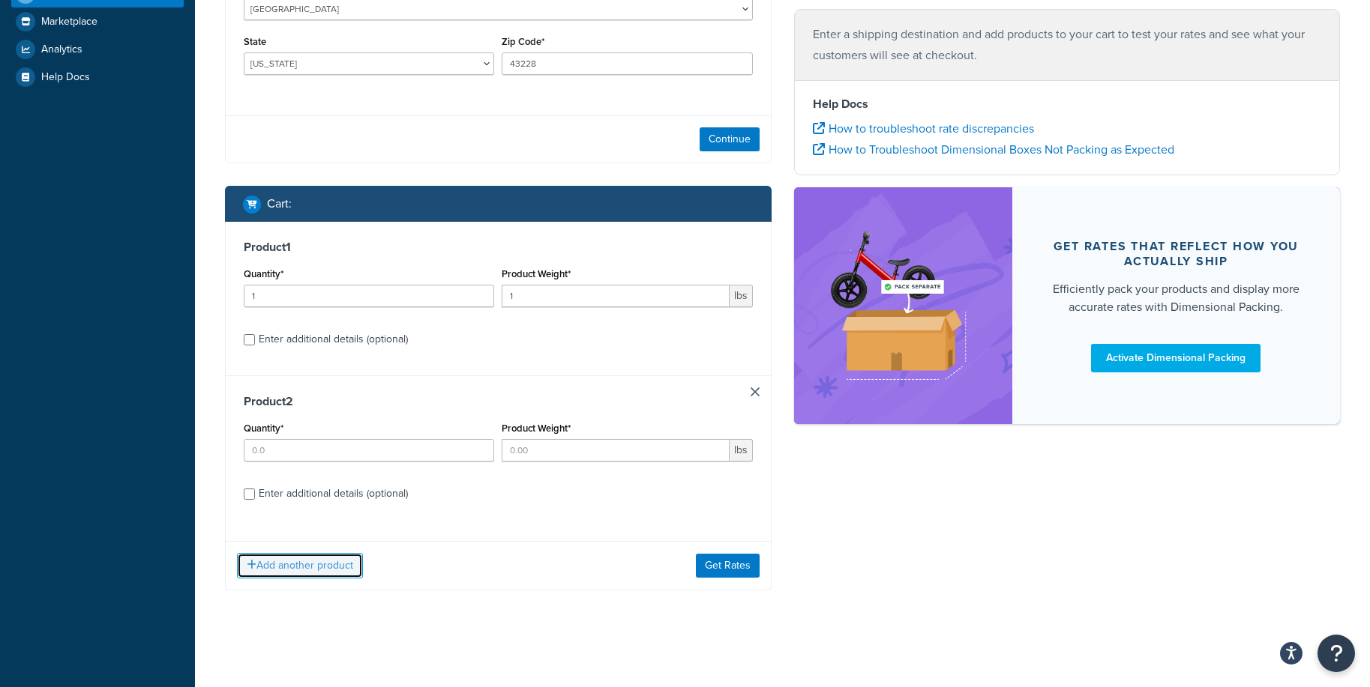
scroll to position [346, 0]
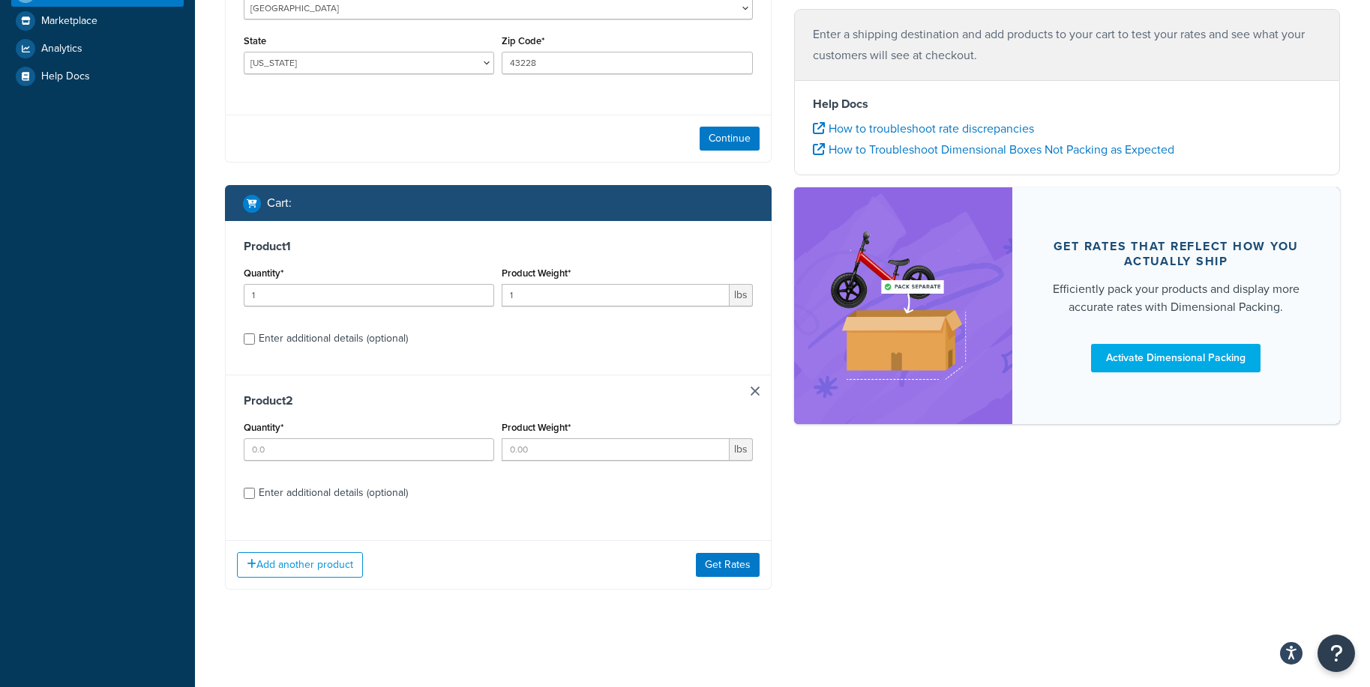
click at [298, 342] on div "Enter additional details (optional)" at bounding box center [333, 338] width 149 height 21
click at [255, 342] on input "Enter additional details (optional)" at bounding box center [249, 339] width 11 height 11
checkbox input "true"
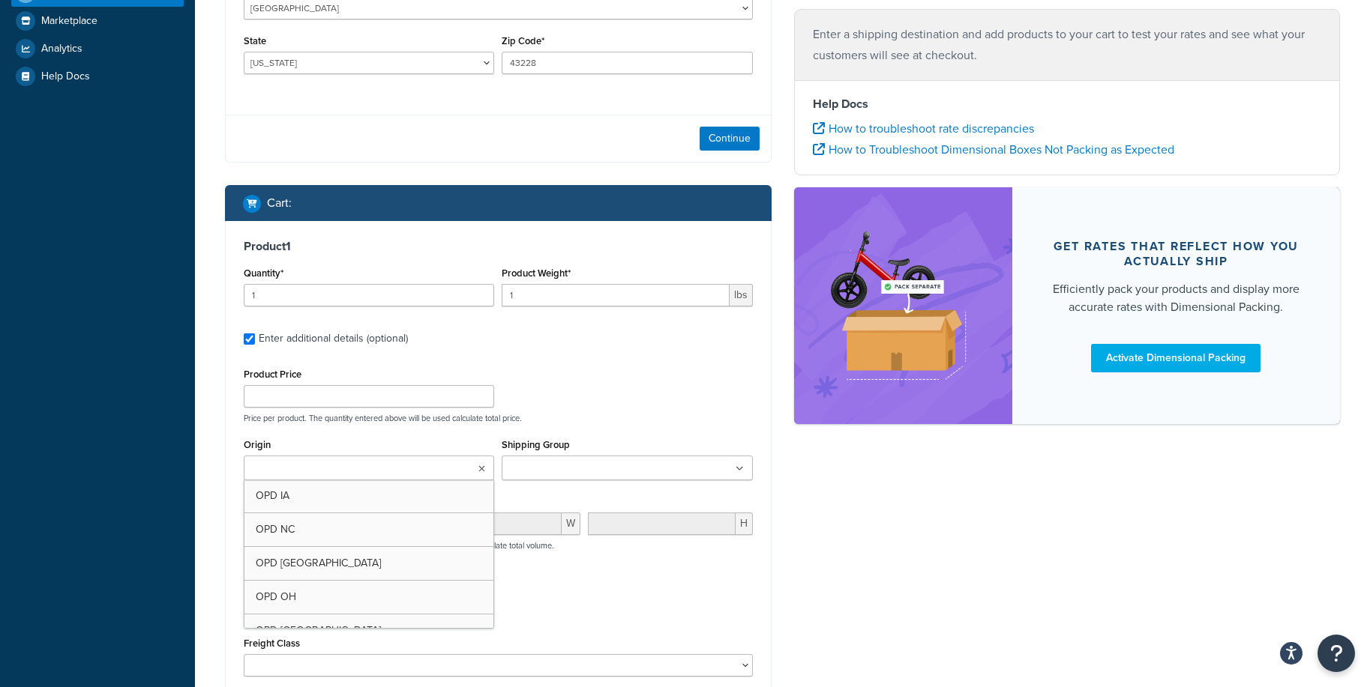
click at [361, 456] on ul at bounding box center [369, 468] width 250 height 25
click at [589, 367] on div "Product Price Price per product. The quantity entered above will be used calcul…" at bounding box center [498, 393] width 516 height 59
click at [343, 338] on div "Enter additional details (optional)" at bounding box center [333, 338] width 149 height 21
click at [255, 338] on input "Enter additional details (optional)" at bounding box center [249, 339] width 11 height 11
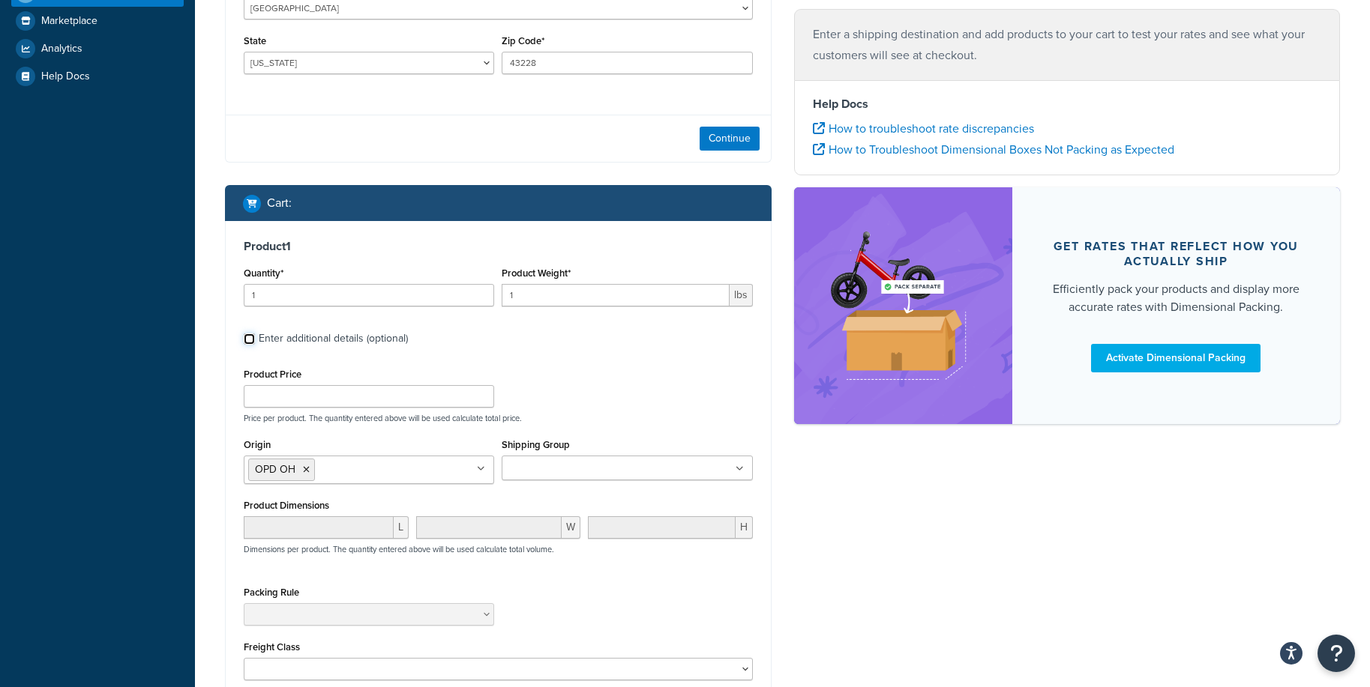
checkbox input "false"
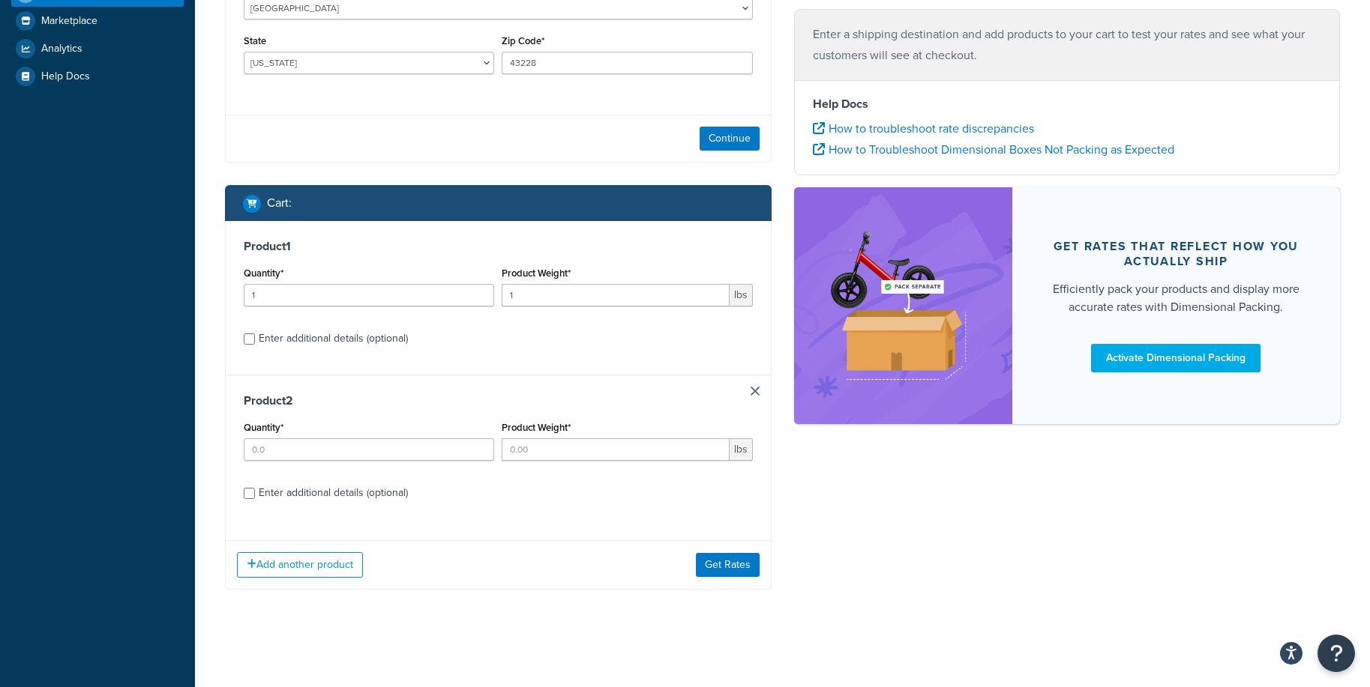
click at [357, 333] on div "Enter additional details (optional)" at bounding box center [333, 338] width 149 height 21
click at [255, 334] on input "Enter additional details (optional)" at bounding box center [249, 339] width 11 height 11
checkbox input "true"
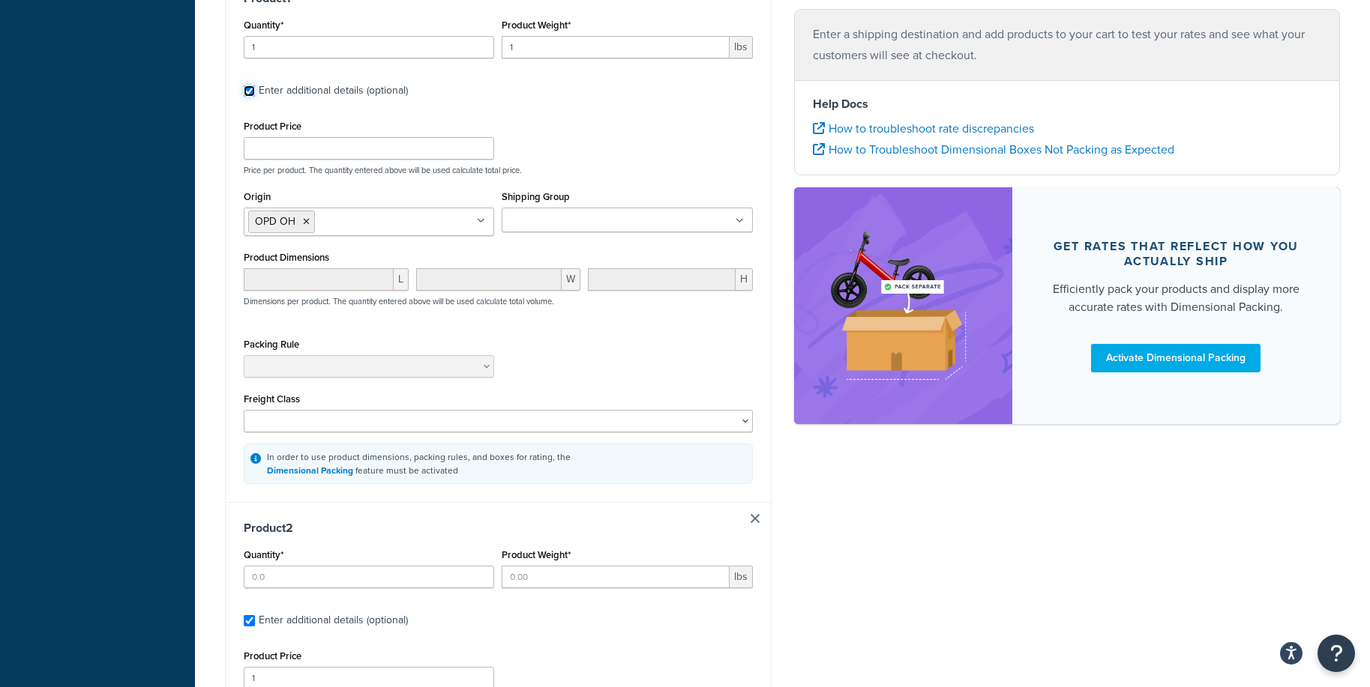
scroll to position [609, 0]
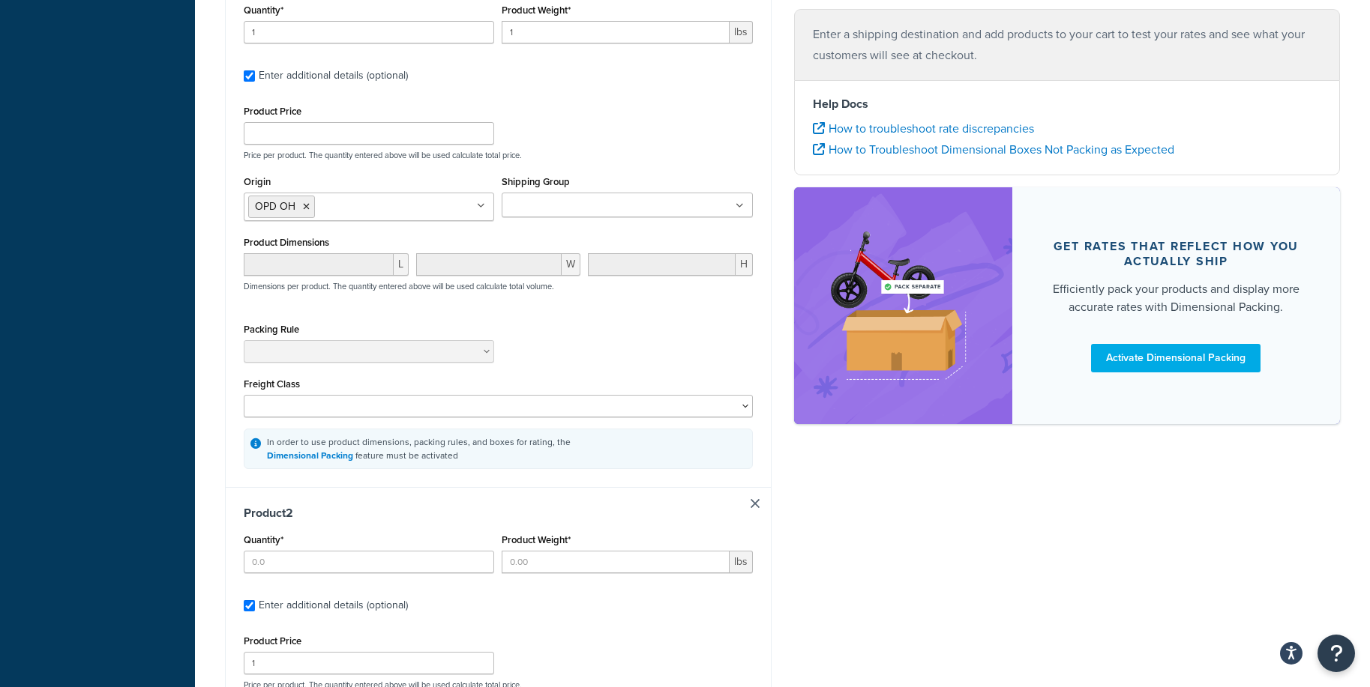
click at [756, 500] on link at bounding box center [754, 503] width 9 height 9
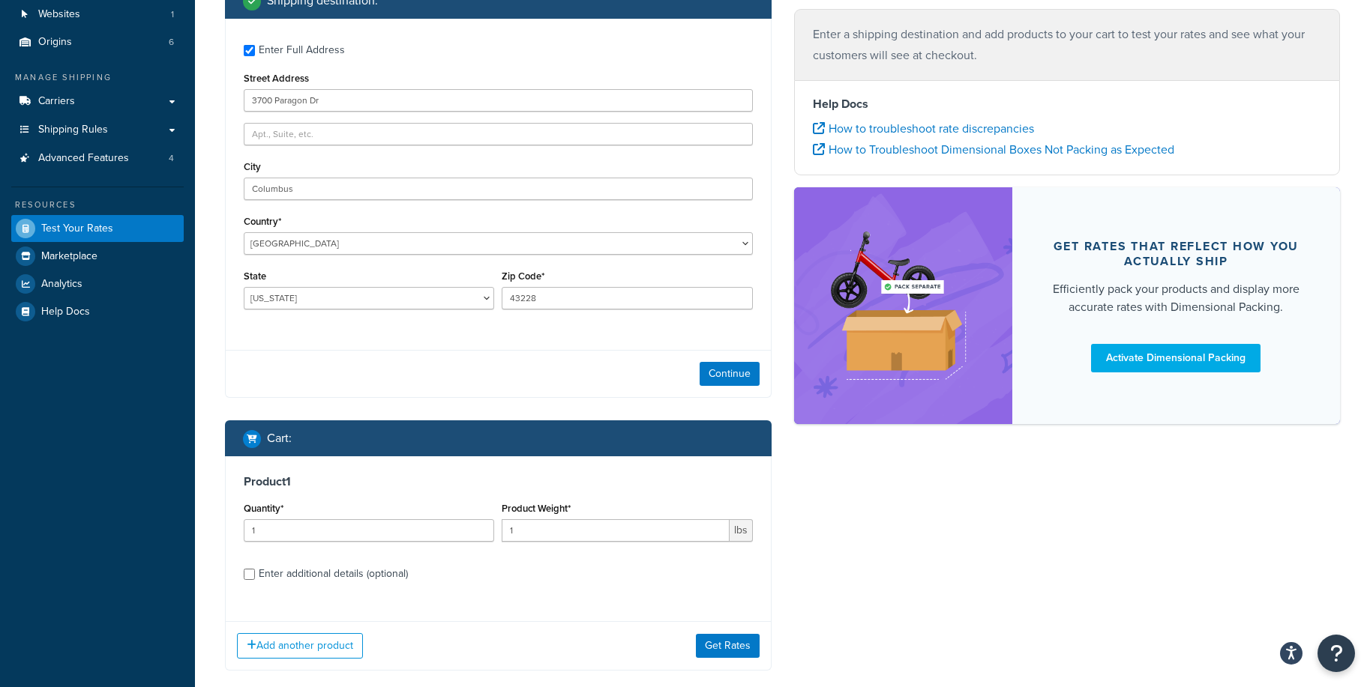
scroll to position [192, 0]
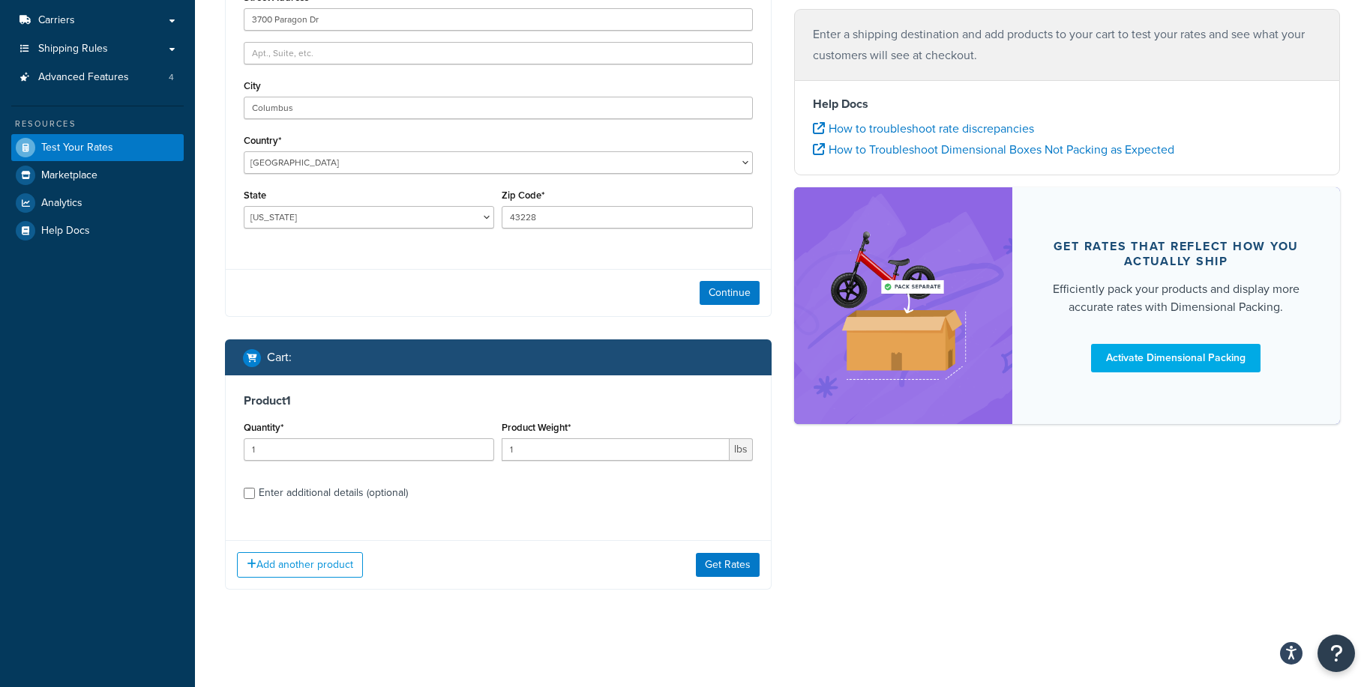
click at [283, 495] on div "Enter additional details (optional)" at bounding box center [333, 493] width 149 height 21
click at [255, 495] on input "Enter additional details (optional)" at bounding box center [249, 493] width 11 height 11
checkbox input "true"
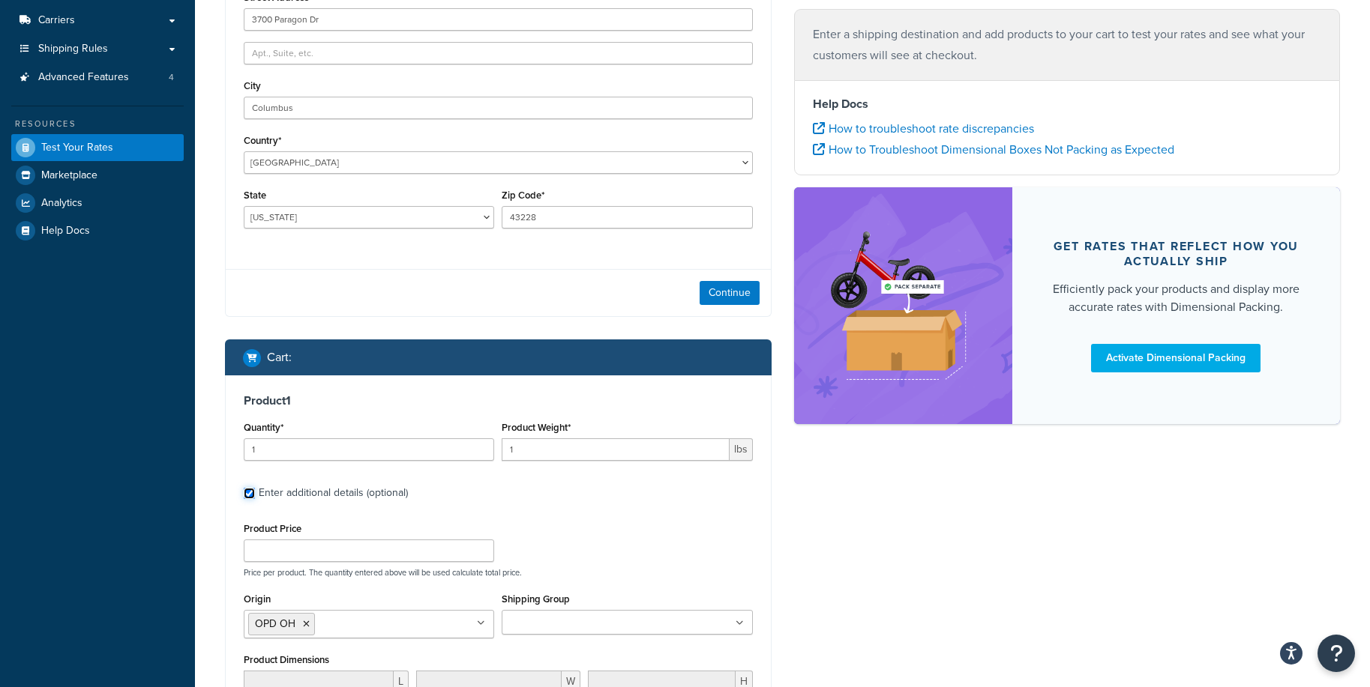
scroll to position [300, 0]
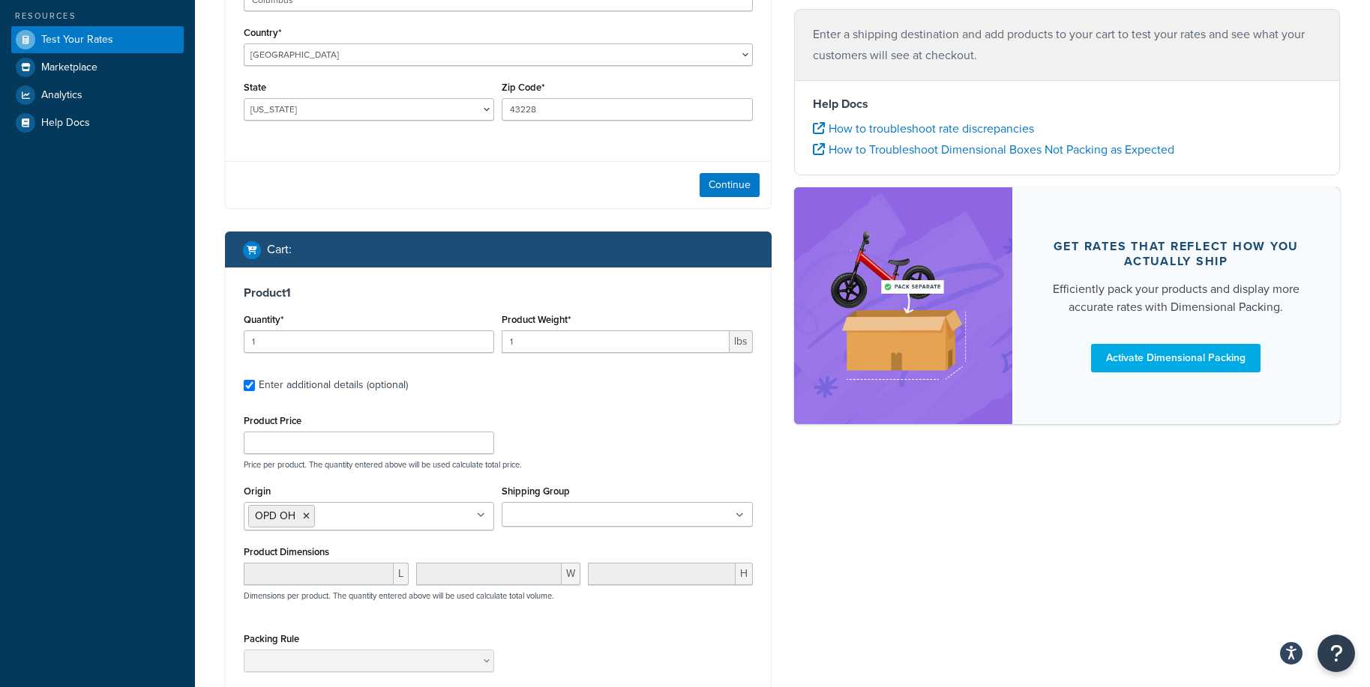
click at [817, 466] on div "Shipping destination : Enter Full Address Street Address 3700 Paragon Dr City C…" at bounding box center [782, 337] width 1137 height 1086
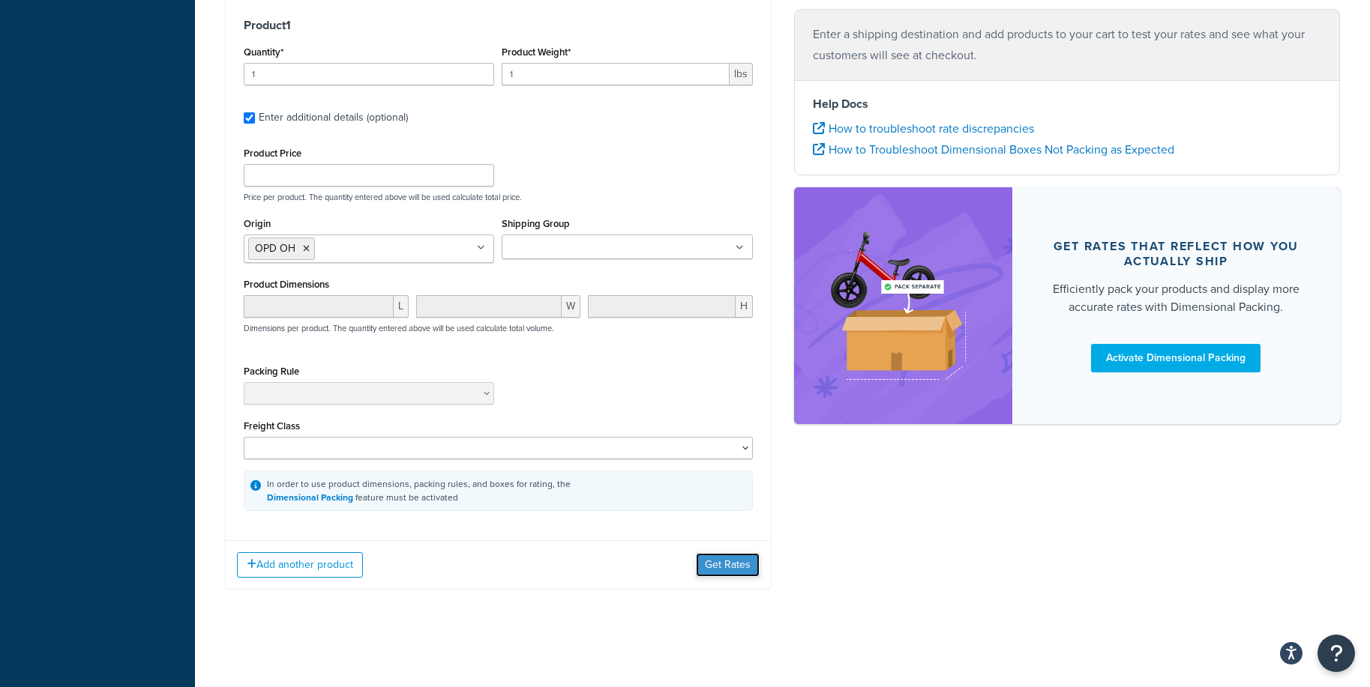
click at [732, 570] on button "Get Rates" at bounding box center [728, 565] width 64 height 24
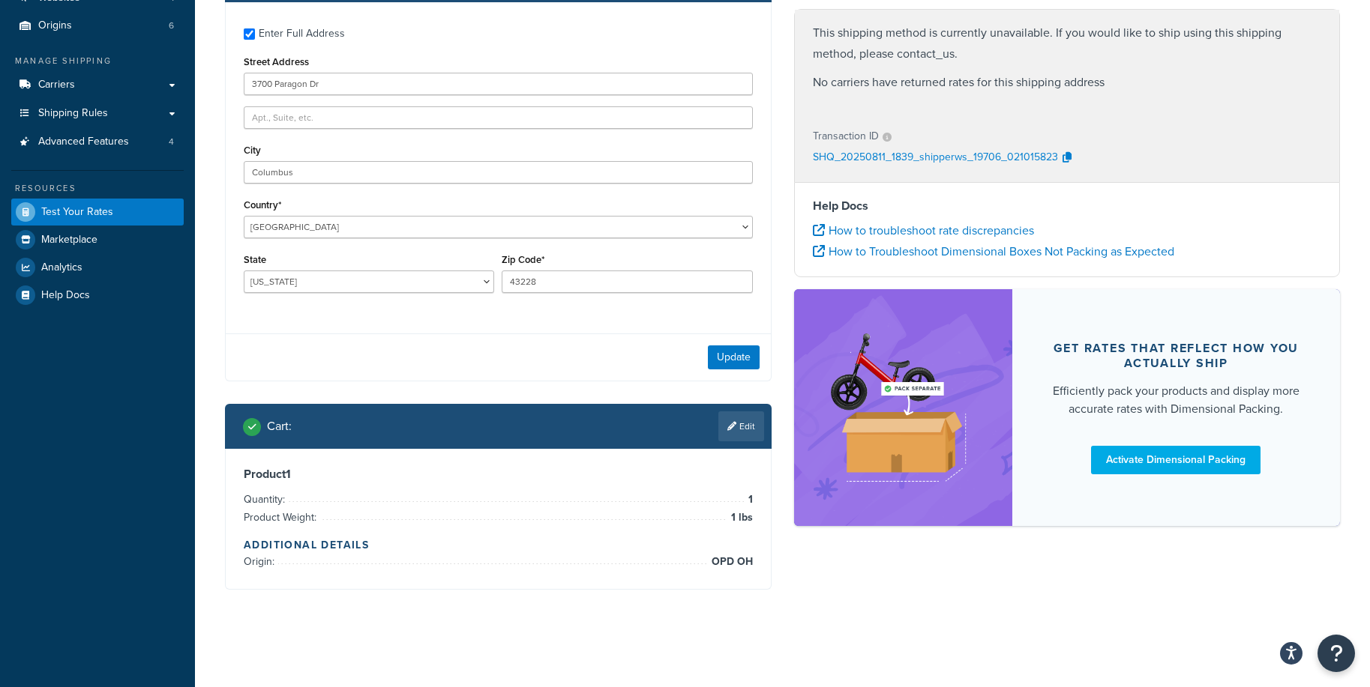
scroll to position [0, 0]
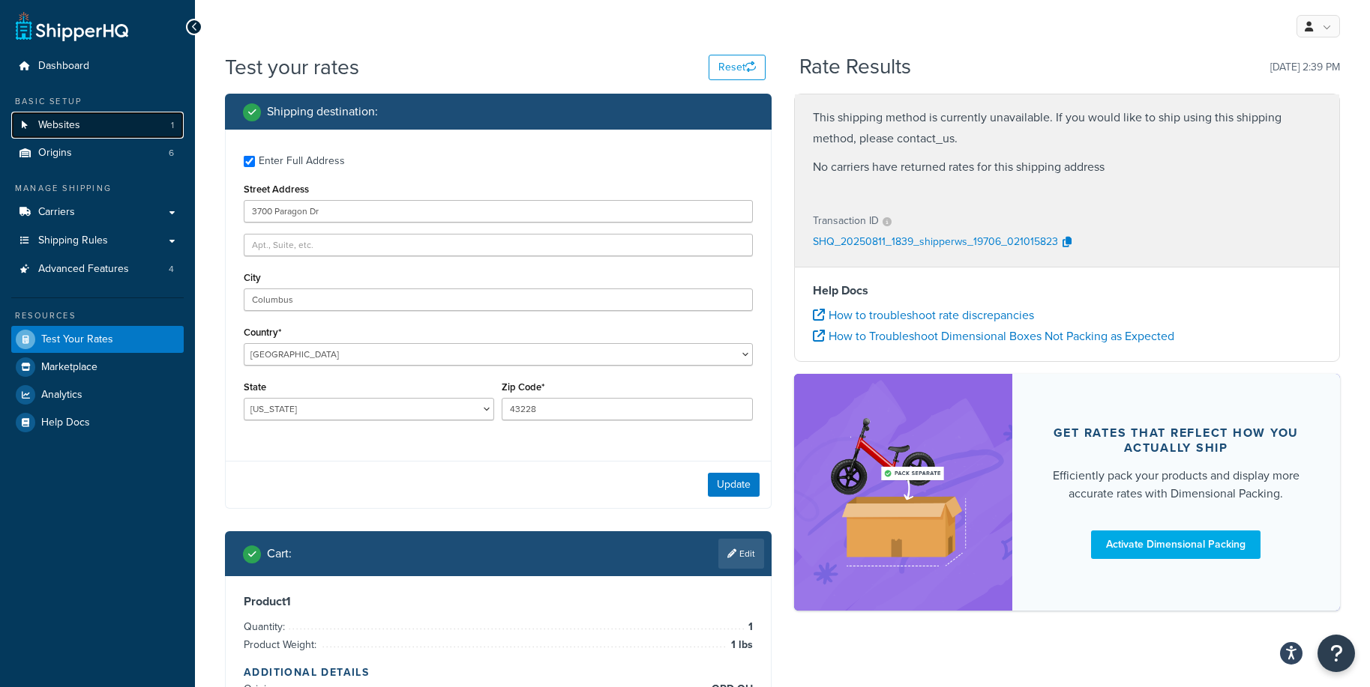
click at [124, 124] on link "Websites 1" at bounding box center [97, 126] width 172 height 28
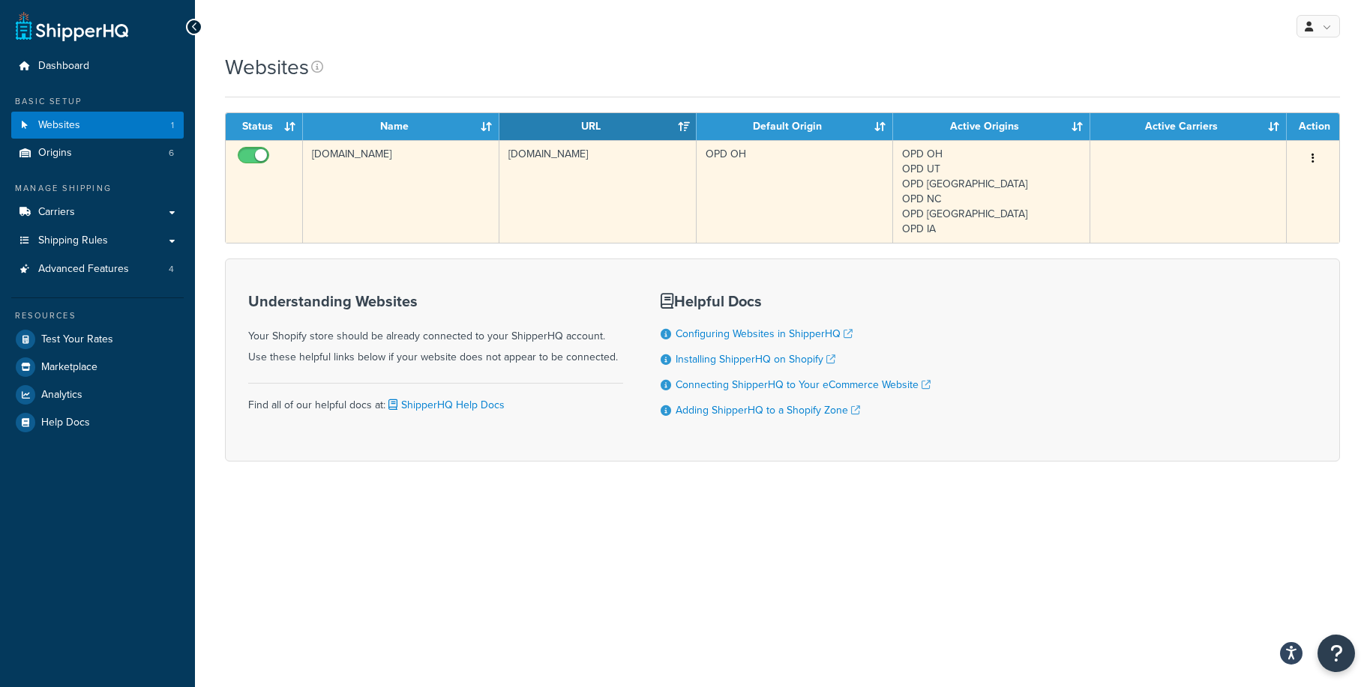
click at [425, 174] on td "[DOMAIN_NAME]" at bounding box center [401, 191] width 196 height 103
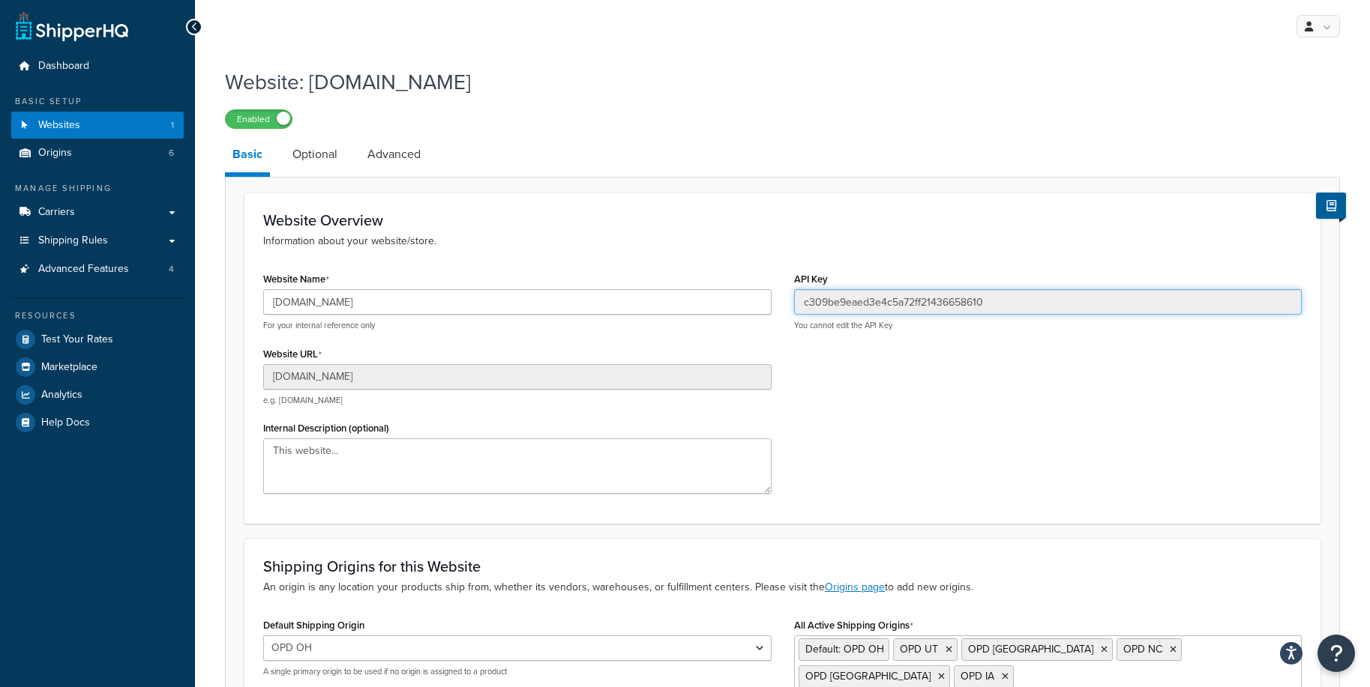
click at [879, 304] on input "c309be9eaed3e4c5a72ff21436658610" at bounding box center [1048, 301] width 508 height 25
click at [1336, 26] on link at bounding box center [1317, 26] width 43 height 22
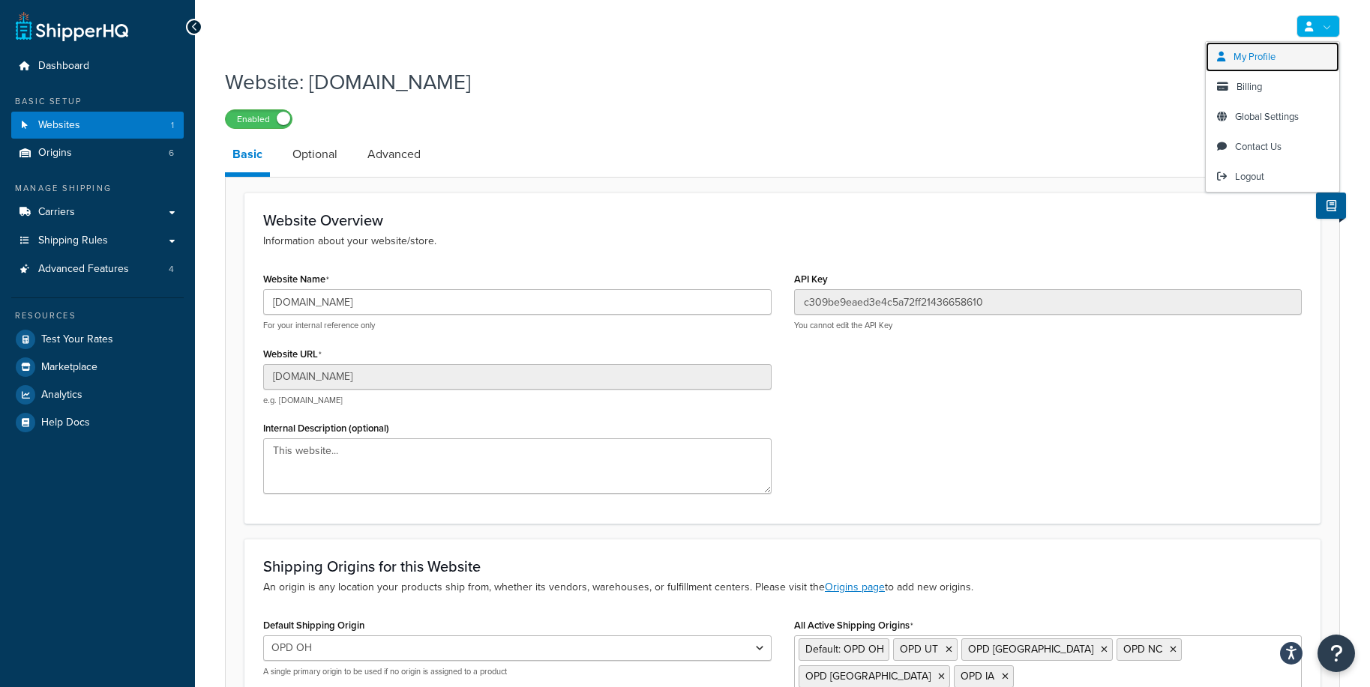
click at [1265, 56] on span "My Profile" at bounding box center [1254, 56] width 42 height 14
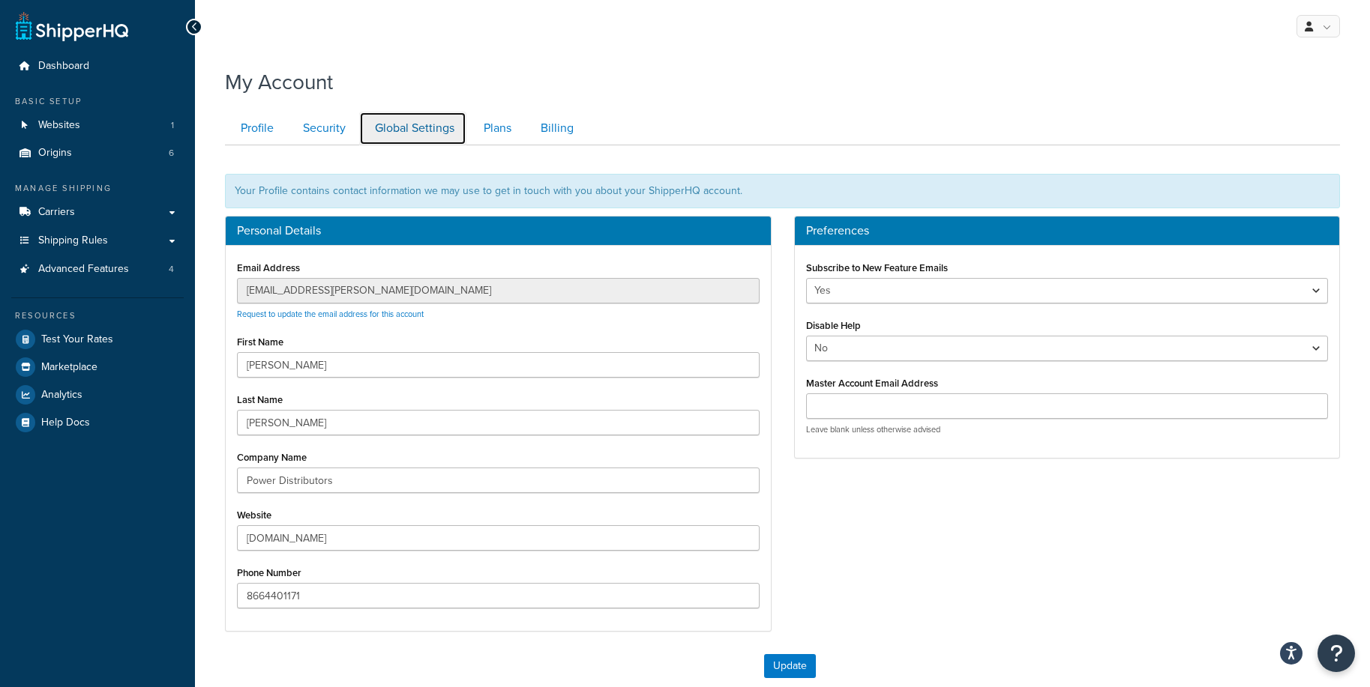
click at [390, 124] on link "Global Settings" at bounding box center [412, 129] width 107 height 34
